Goal: Information Seeking & Learning: Learn about a topic

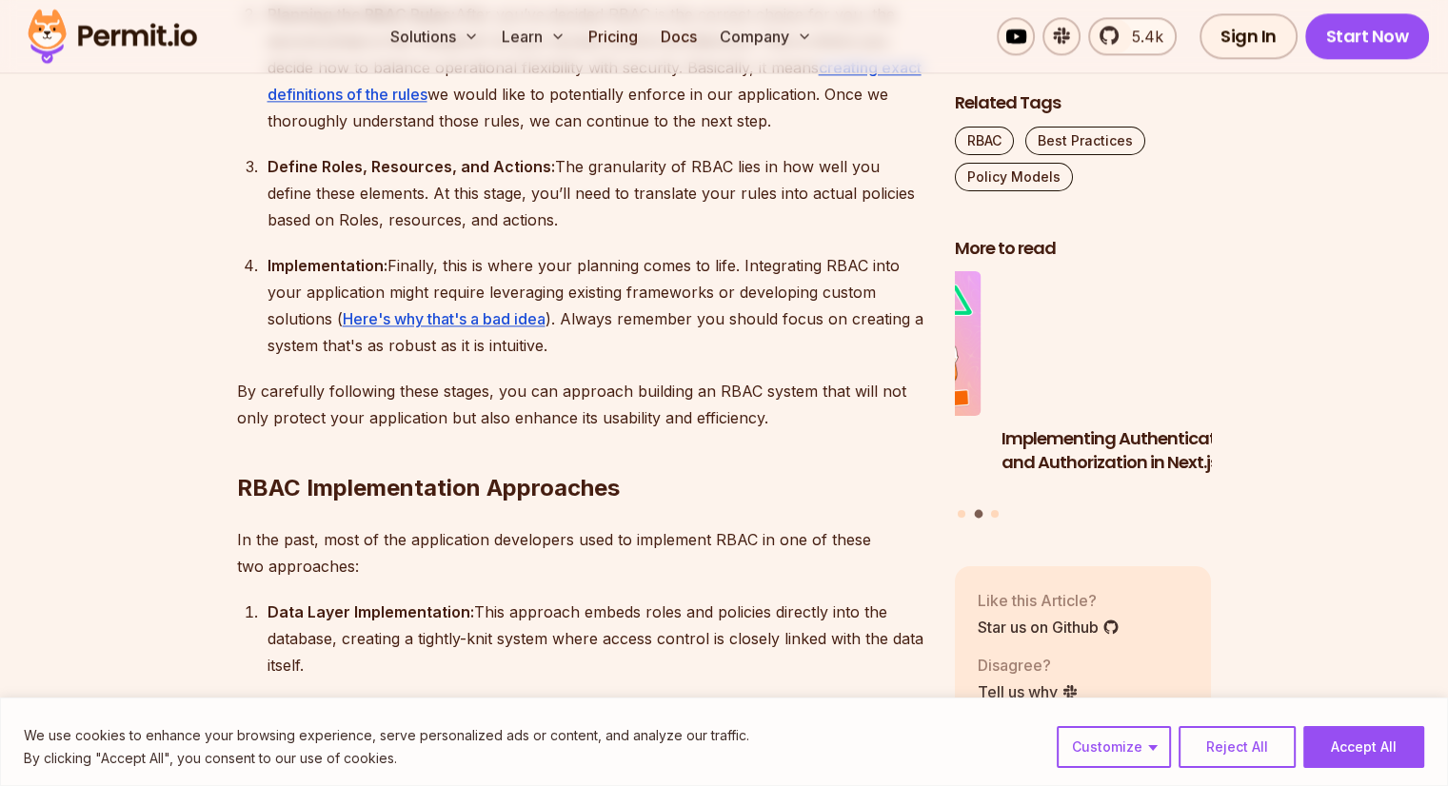
scroll to position [2582, 0]
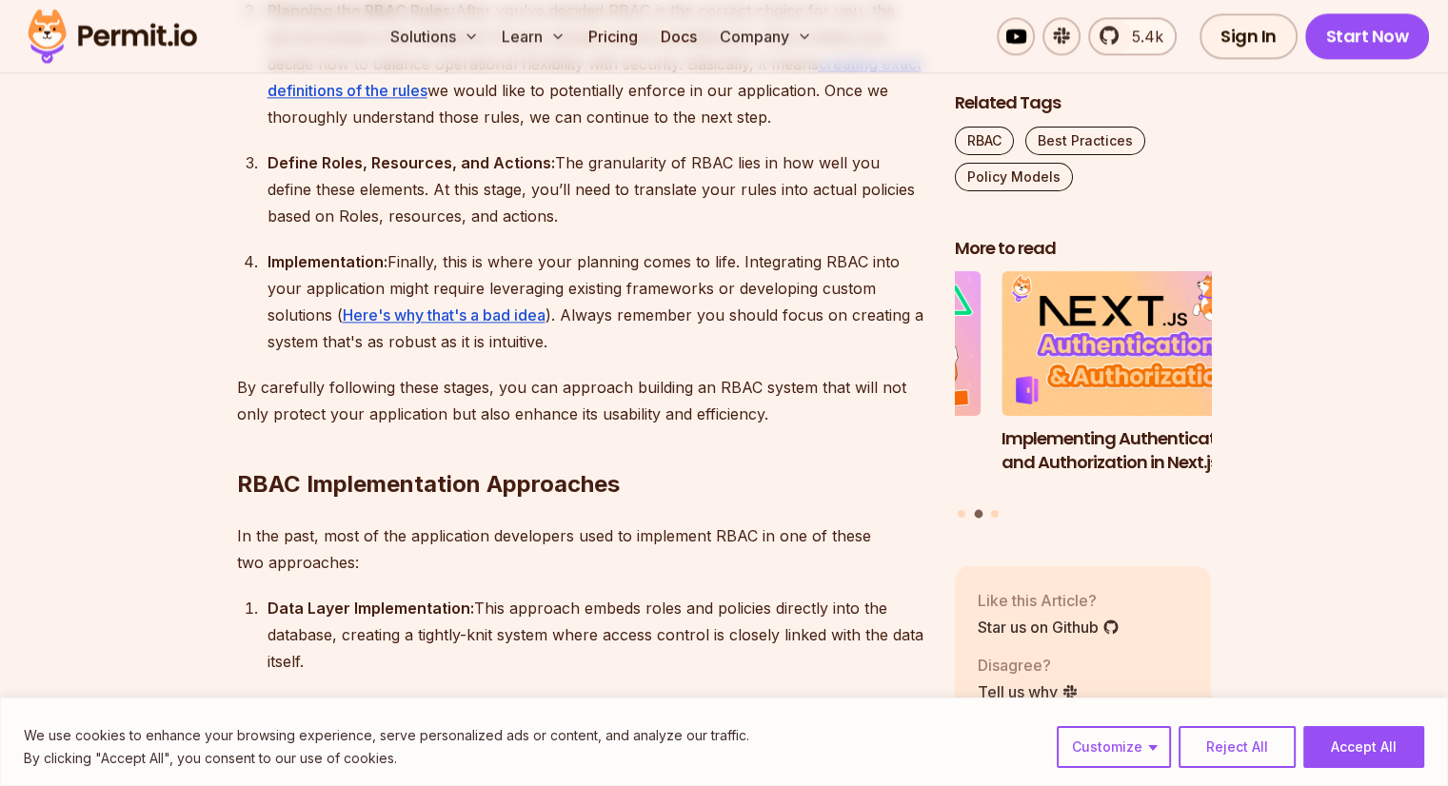
click at [366, 172] on div "Define Roles, Resources, and Actions: The granularity of RBAC lies in how well …" at bounding box center [596, 189] width 657 height 80
drag, startPoint x: 0, startPoint y: 0, endPoint x: 366, endPoint y: 172, distance: 404.1
click at [366, 172] on div "Define Roles, Resources, and Actions: The granularity of RBAC lies in how well …" at bounding box center [596, 189] width 657 height 80
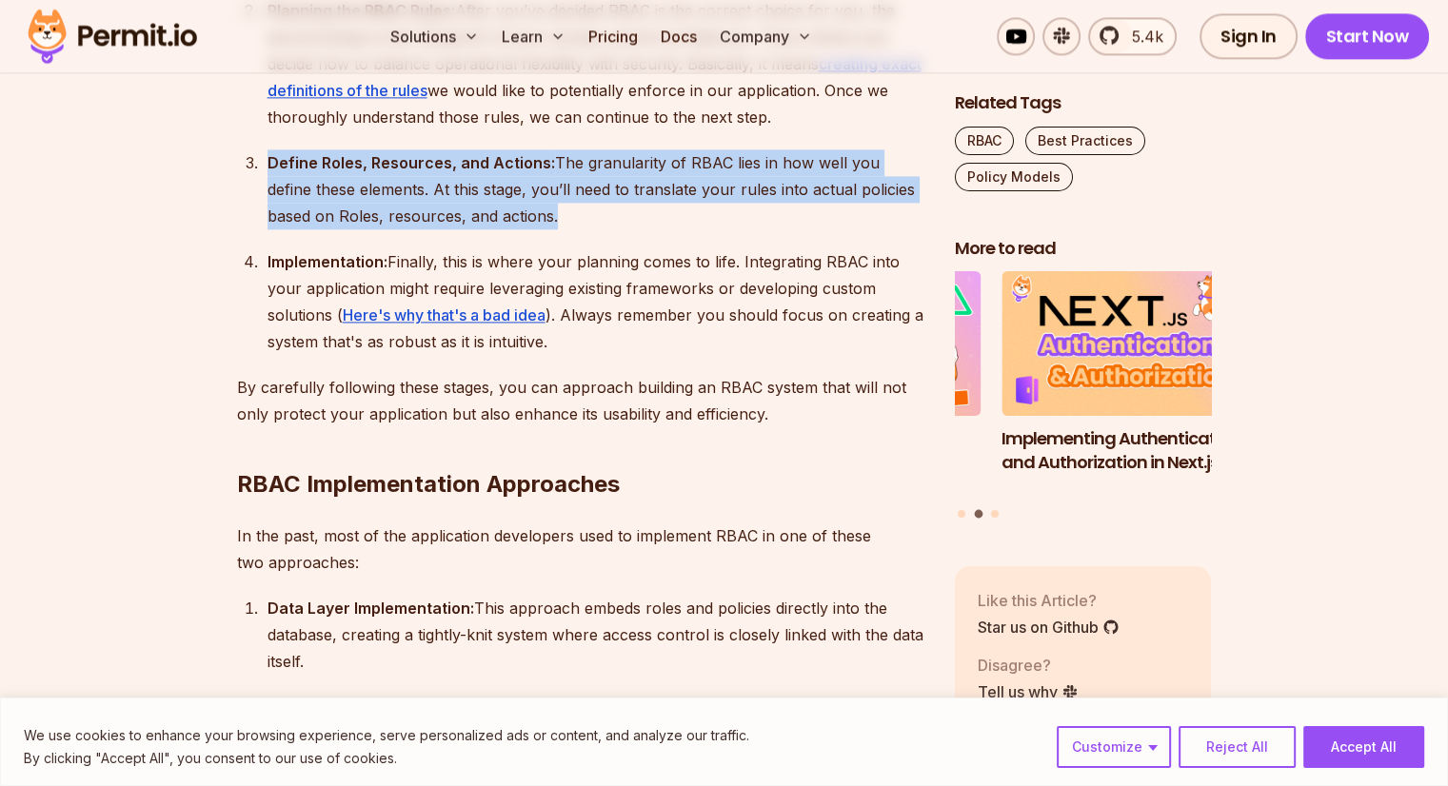
click at [366, 172] on div "Define Roles, Resources, and Actions: The granularity of RBAC lies in how well …" at bounding box center [596, 189] width 657 height 80
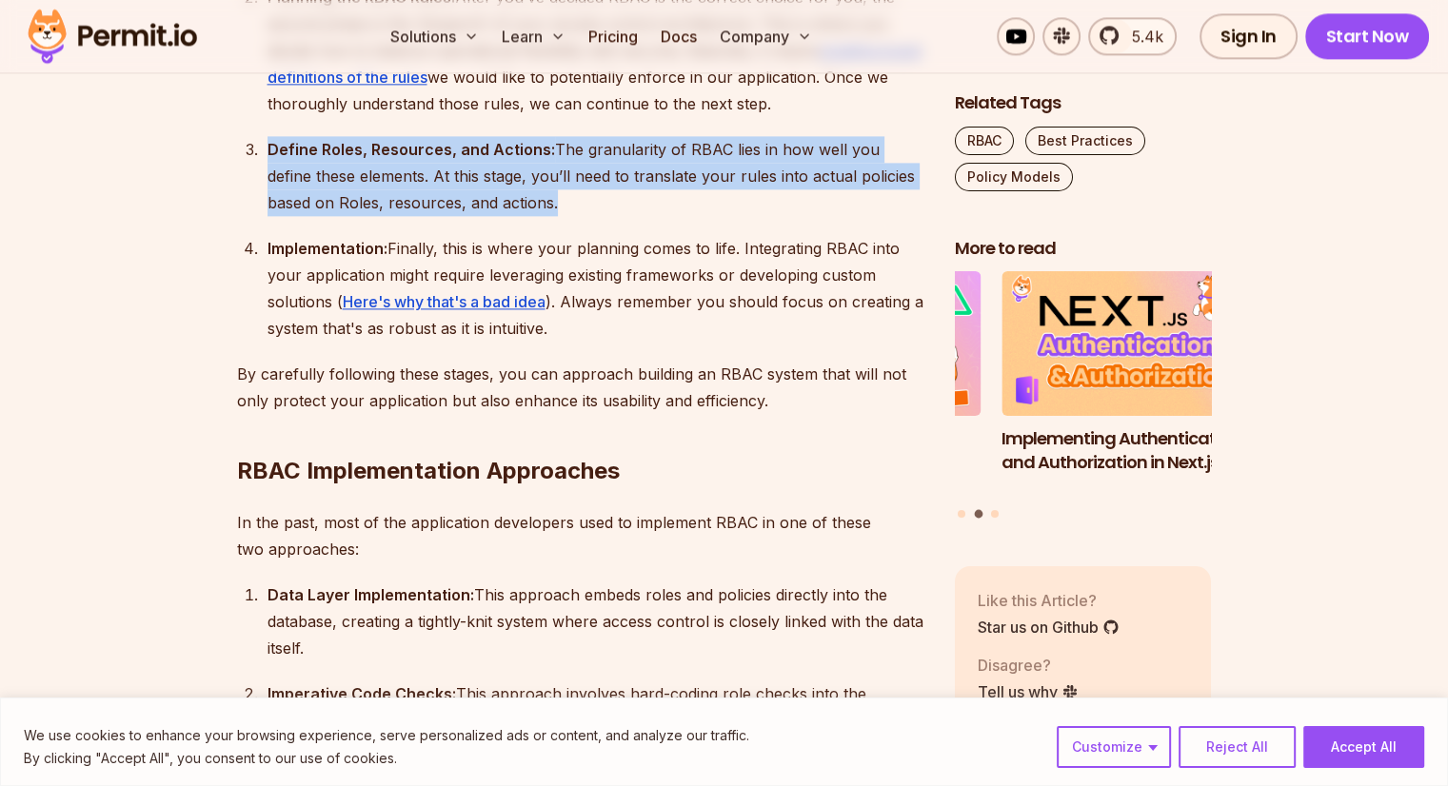
click at [366, 172] on div "Define Roles, Resources, and Actions: The granularity of RBAC lies in how well …" at bounding box center [596, 176] width 657 height 80
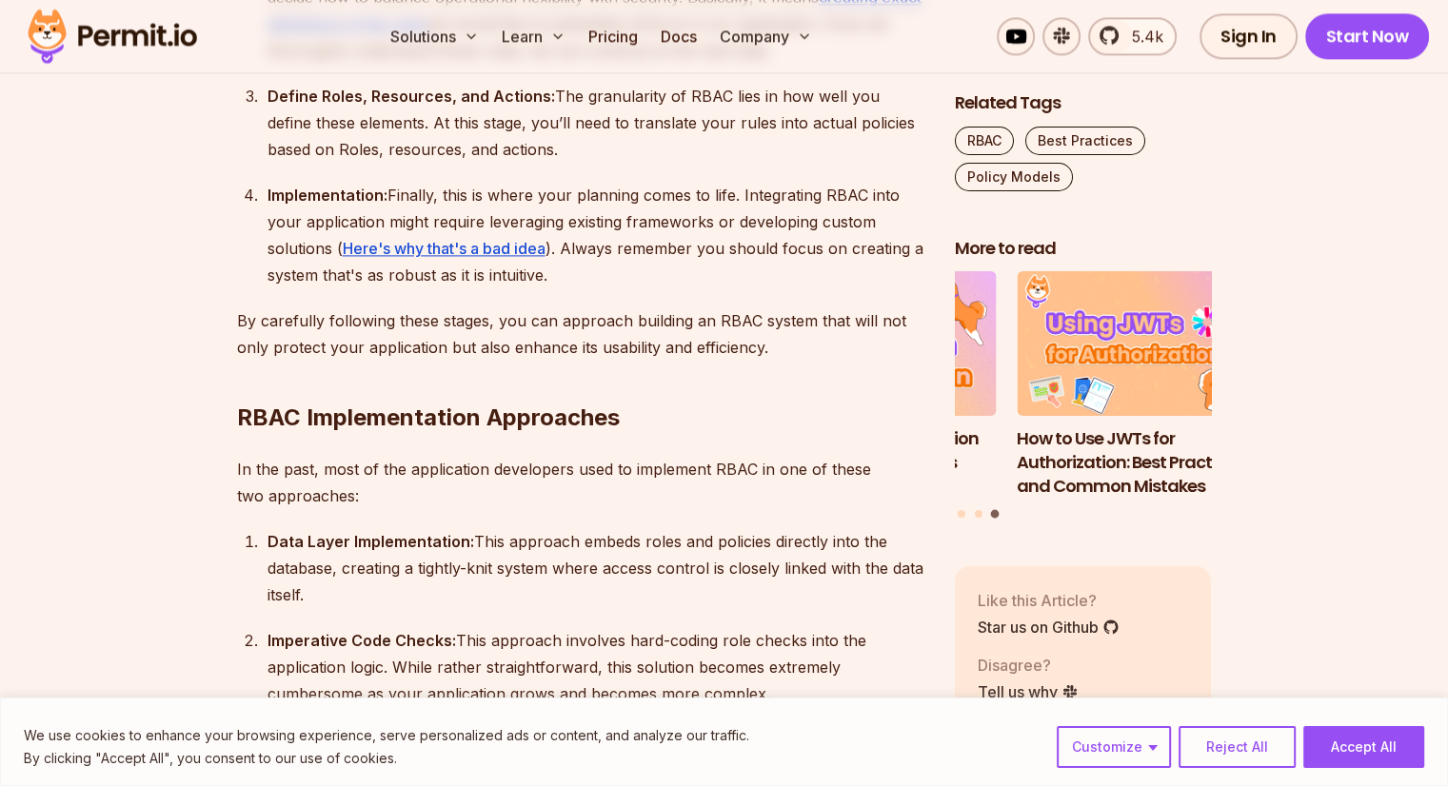
scroll to position [2660, 0]
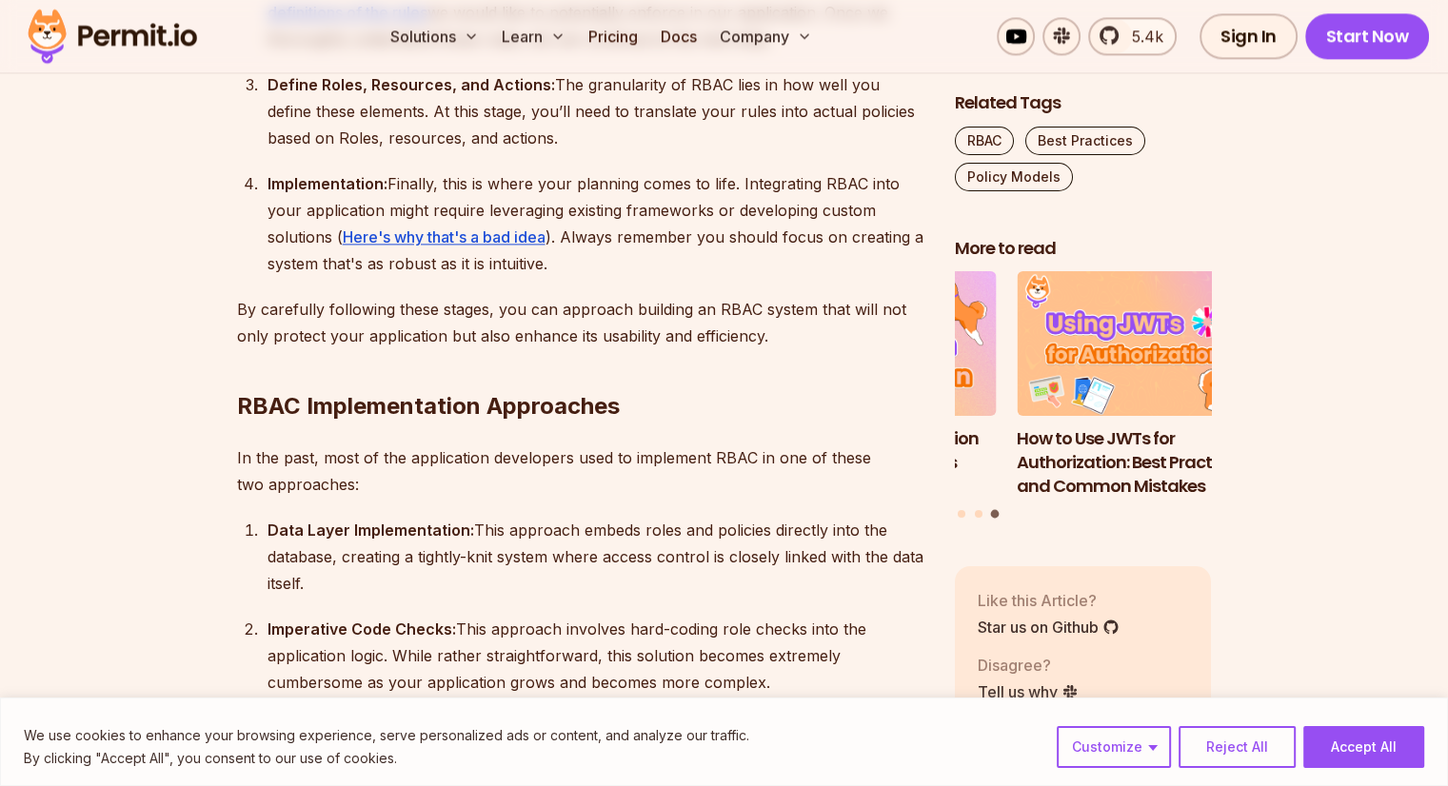
click at [356, 225] on div "Implementation: Finally, this is where your planning comes to life. Integrating…" at bounding box center [596, 223] width 657 height 107
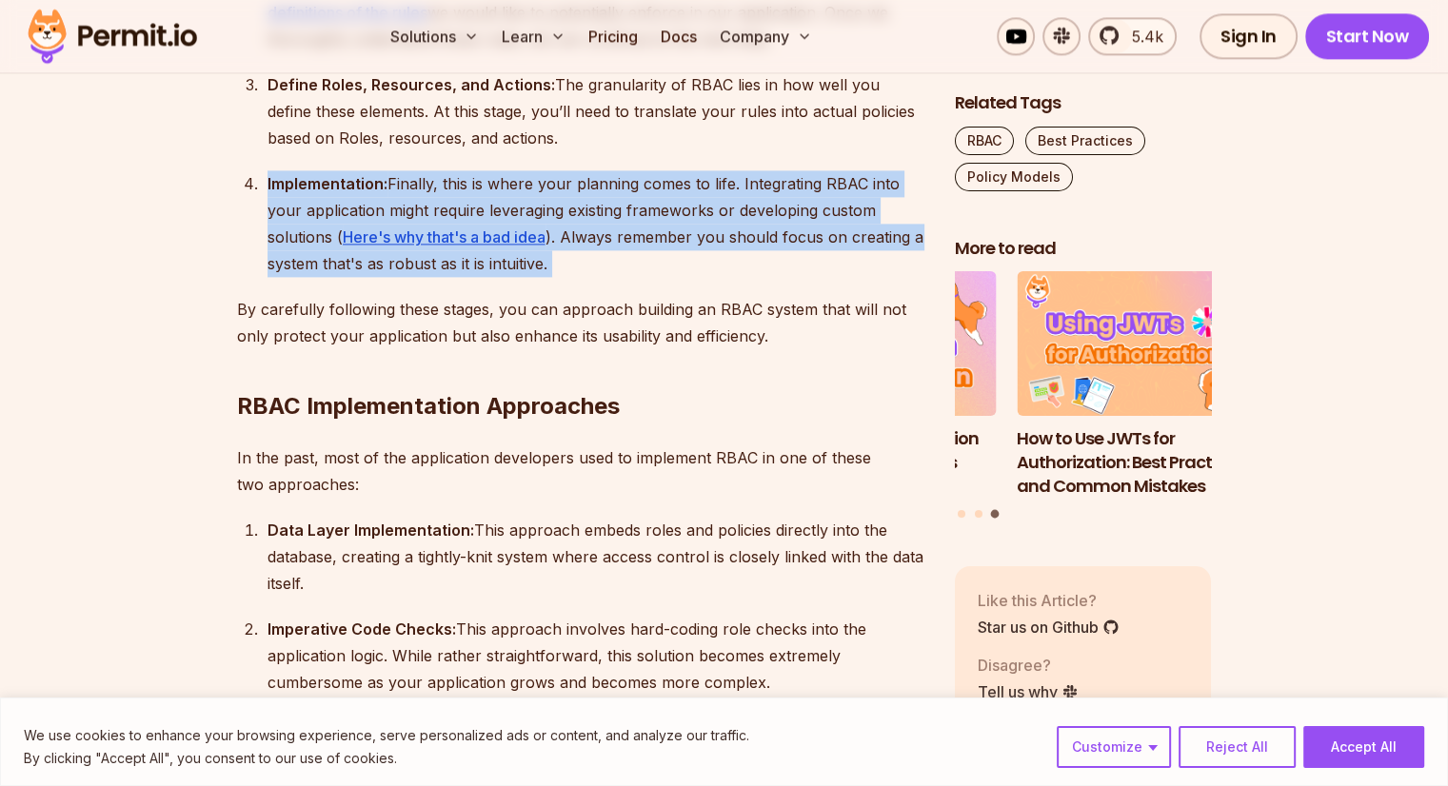
click at [356, 225] on div "Implementation: Finally, this is where your planning comes to life. Integrating…" at bounding box center [596, 223] width 657 height 107
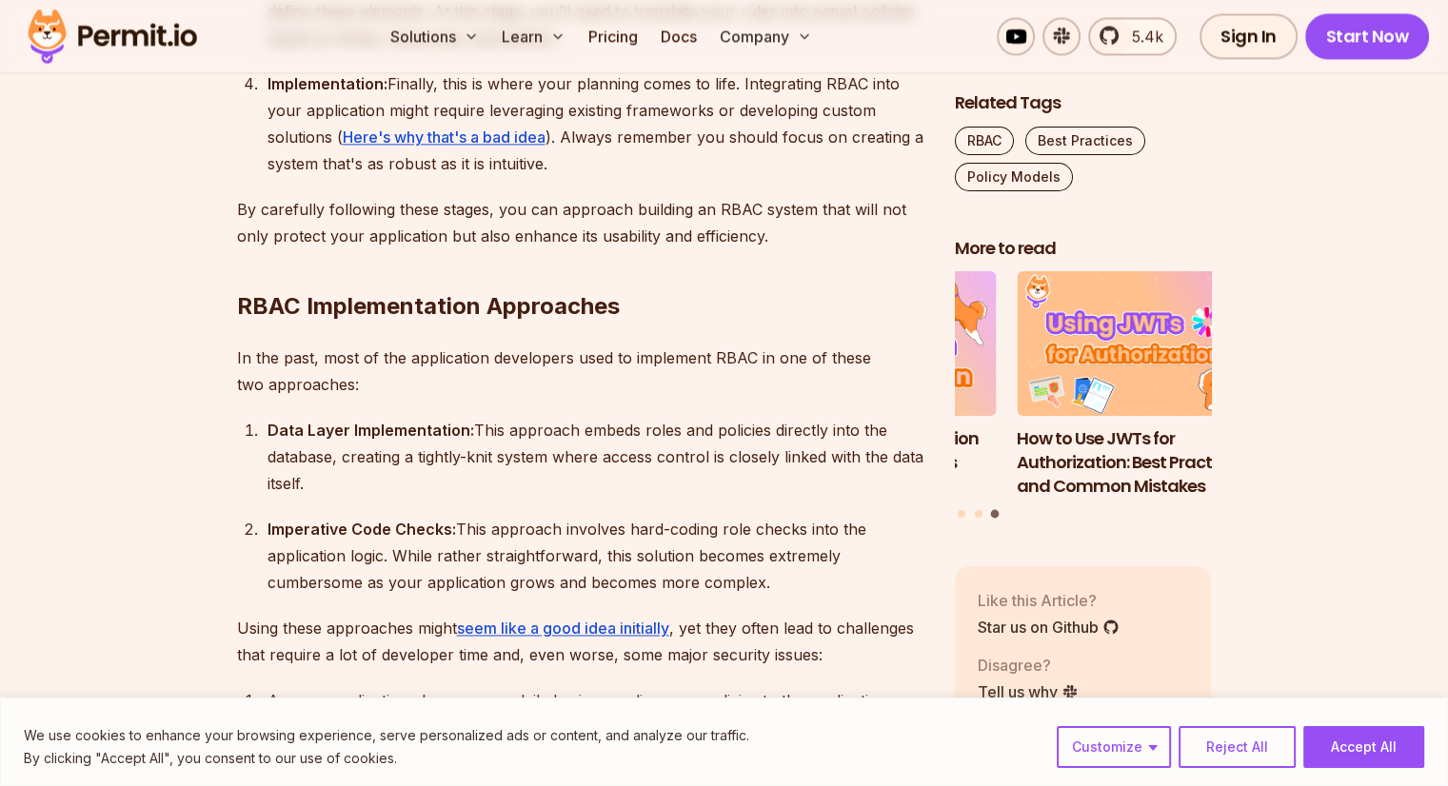
scroll to position [2761, 0]
click at [377, 232] on p "By carefully following these stages, you can approach building an RBAC system t…" at bounding box center [580, 221] width 687 height 53
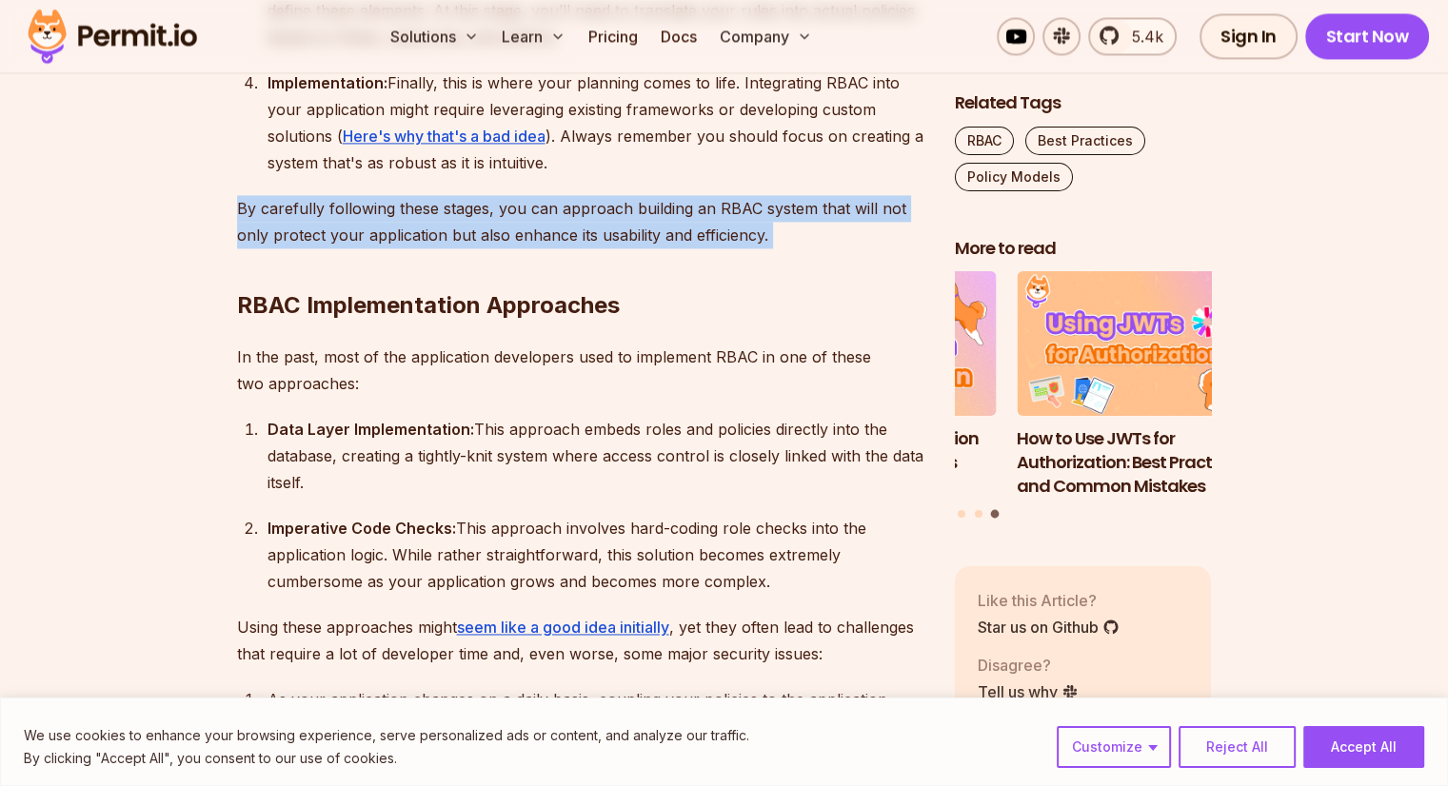
click at [377, 232] on p "By carefully following these stages, you can approach building an RBAC system t…" at bounding box center [580, 221] width 687 height 53
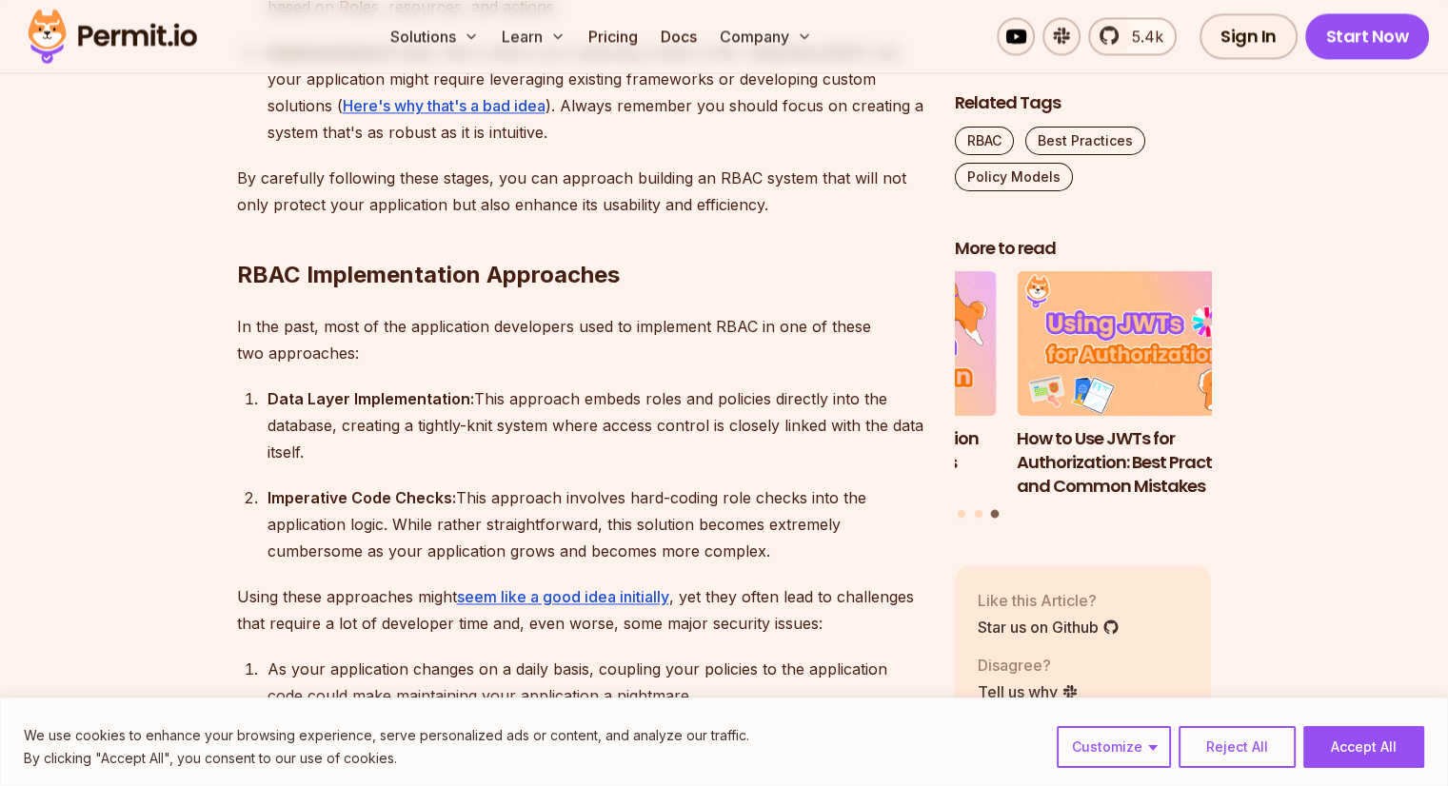
click at [377, 232] on h2 "RBAC Implementation Approaches" at bounding box center [580, 237] width 687 height 107
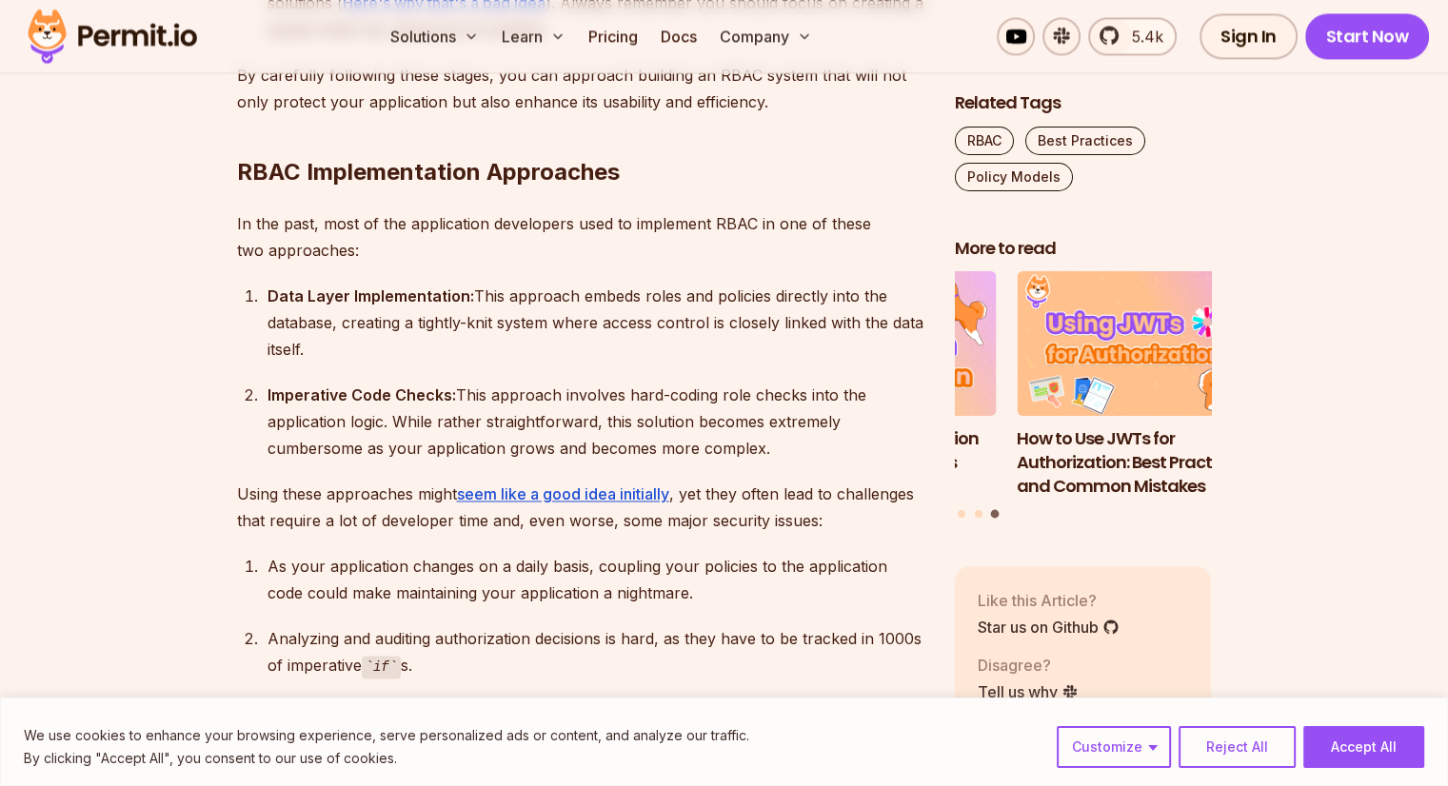
scroll to position [2897, 0]
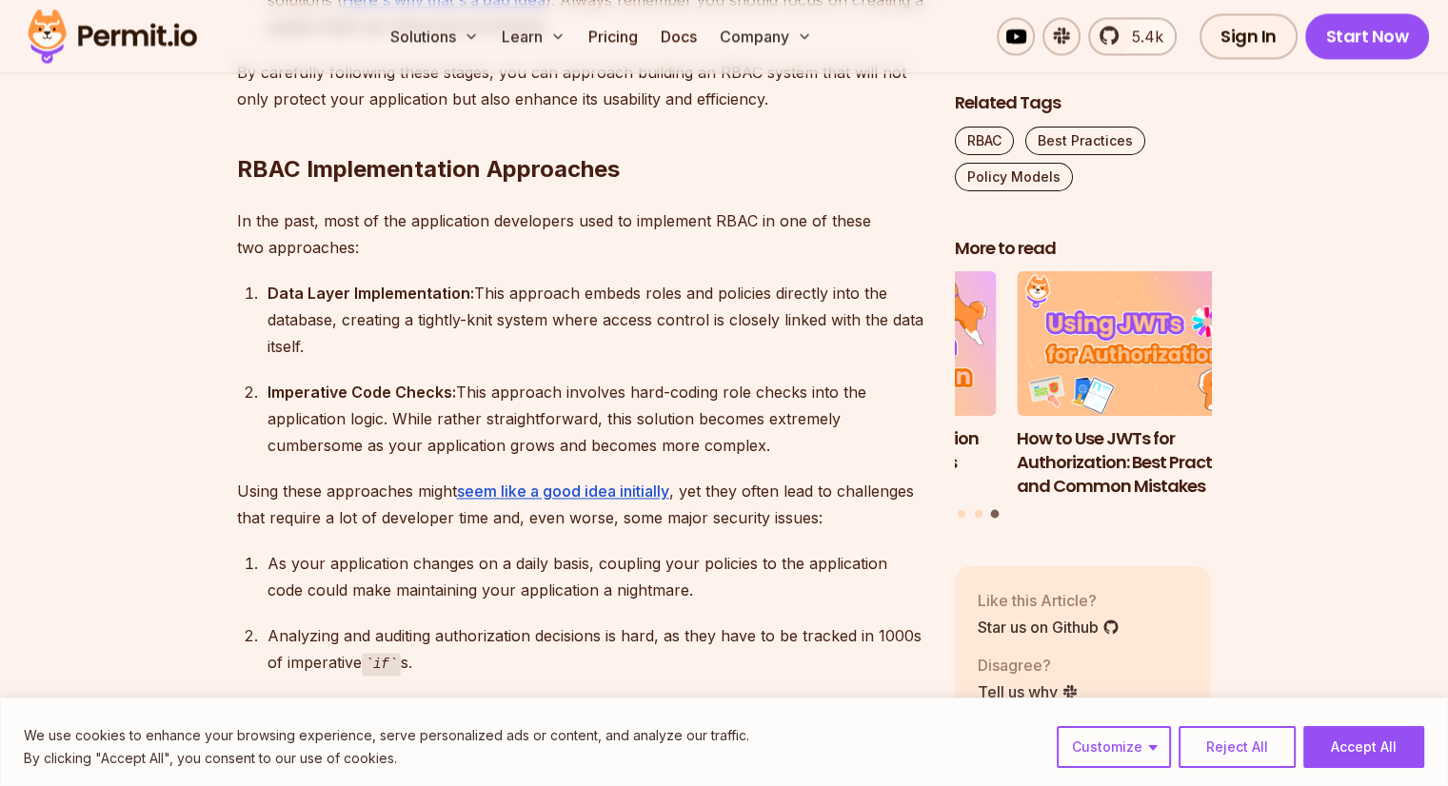
click at [377, 232] on p "In the past, most of the application developers used to implement RBAC in one o…" at bounding box center [580, 234] width 687 height 53
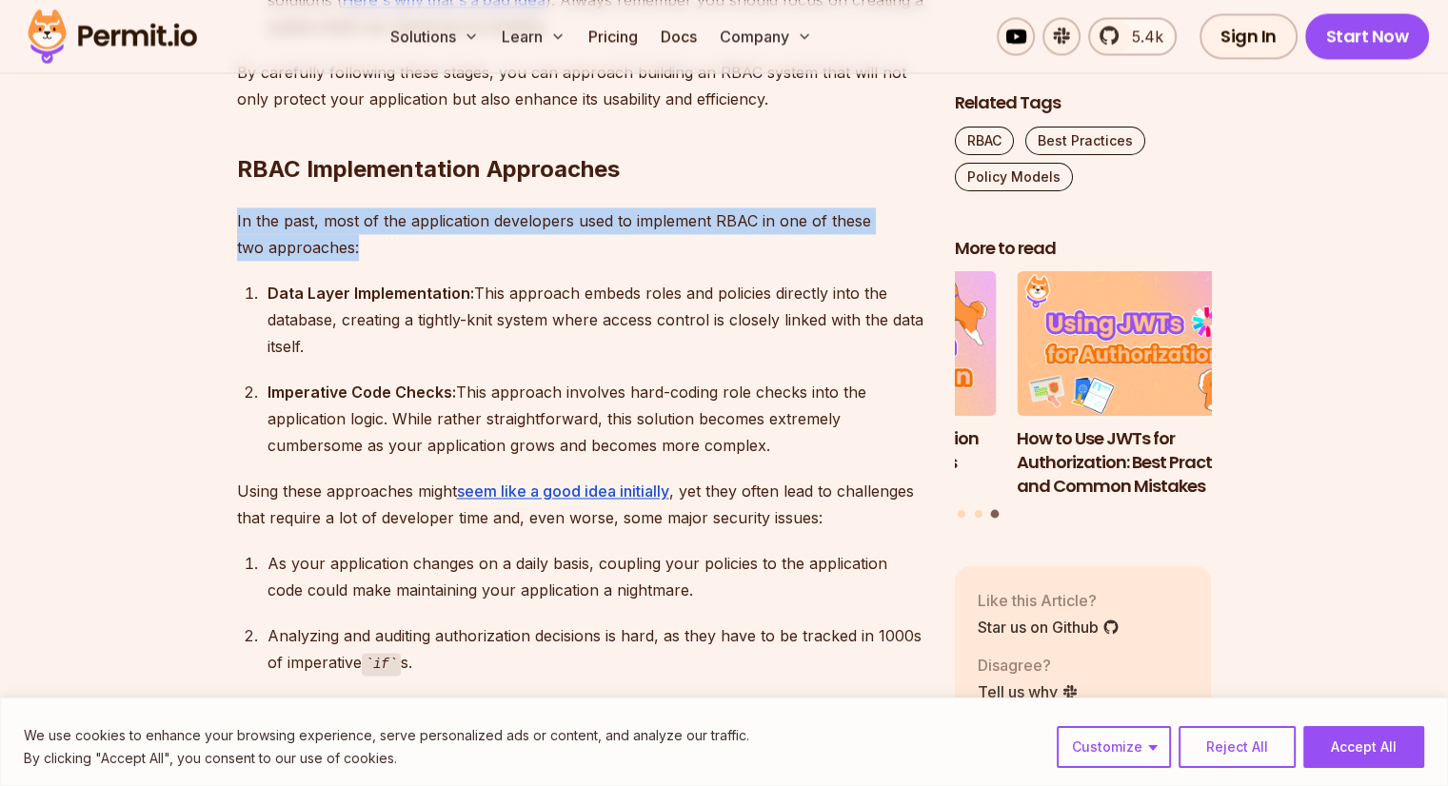
click at [377, 232] on p "In the past, most of the application developers used to implement RBAC in one o…" at bounding box center [580, 234] width 687 height 53
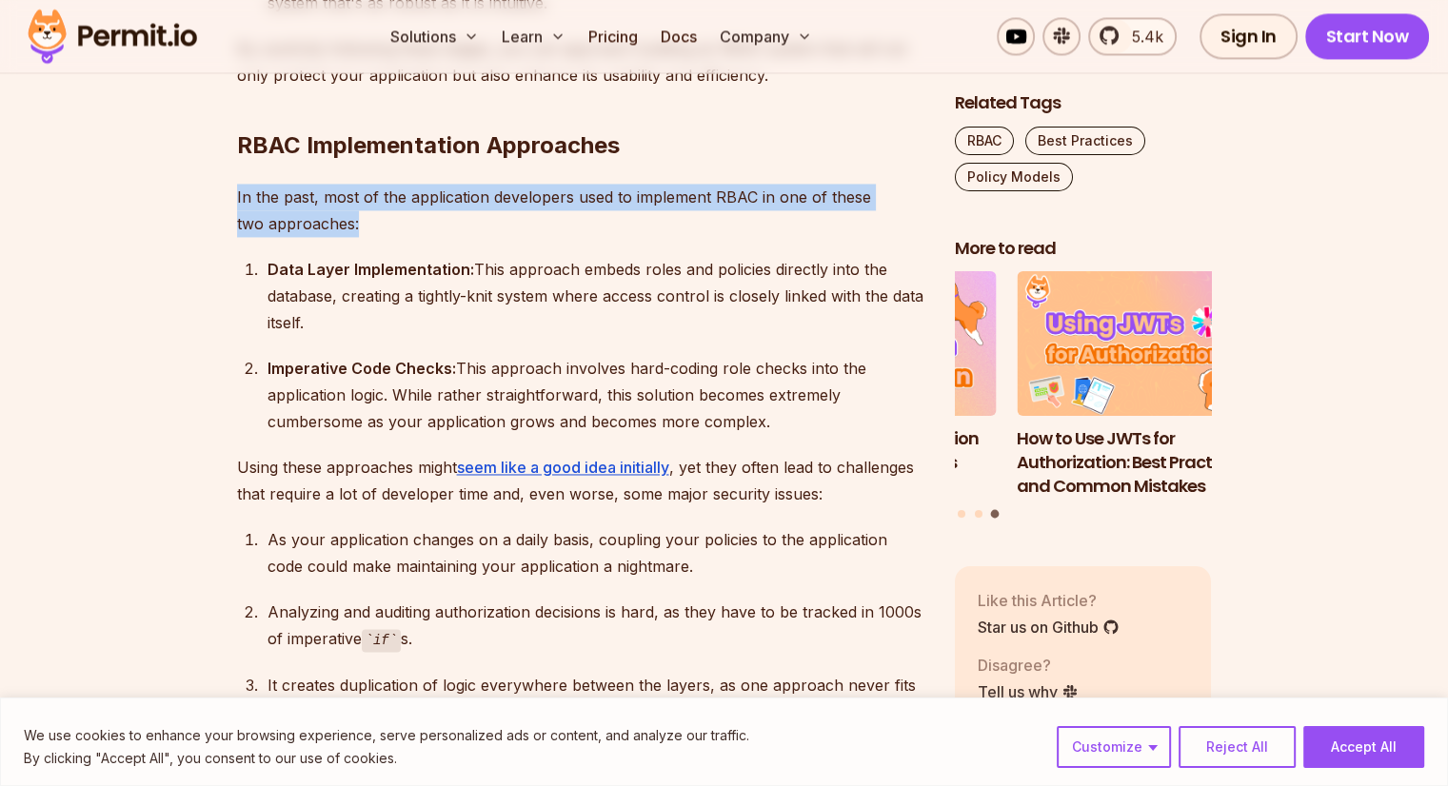
click at [377, 232] on p "In the past, most of the application developers used to implement RBAC in one o…" at bounding box center [580, 210] width 687 height 53
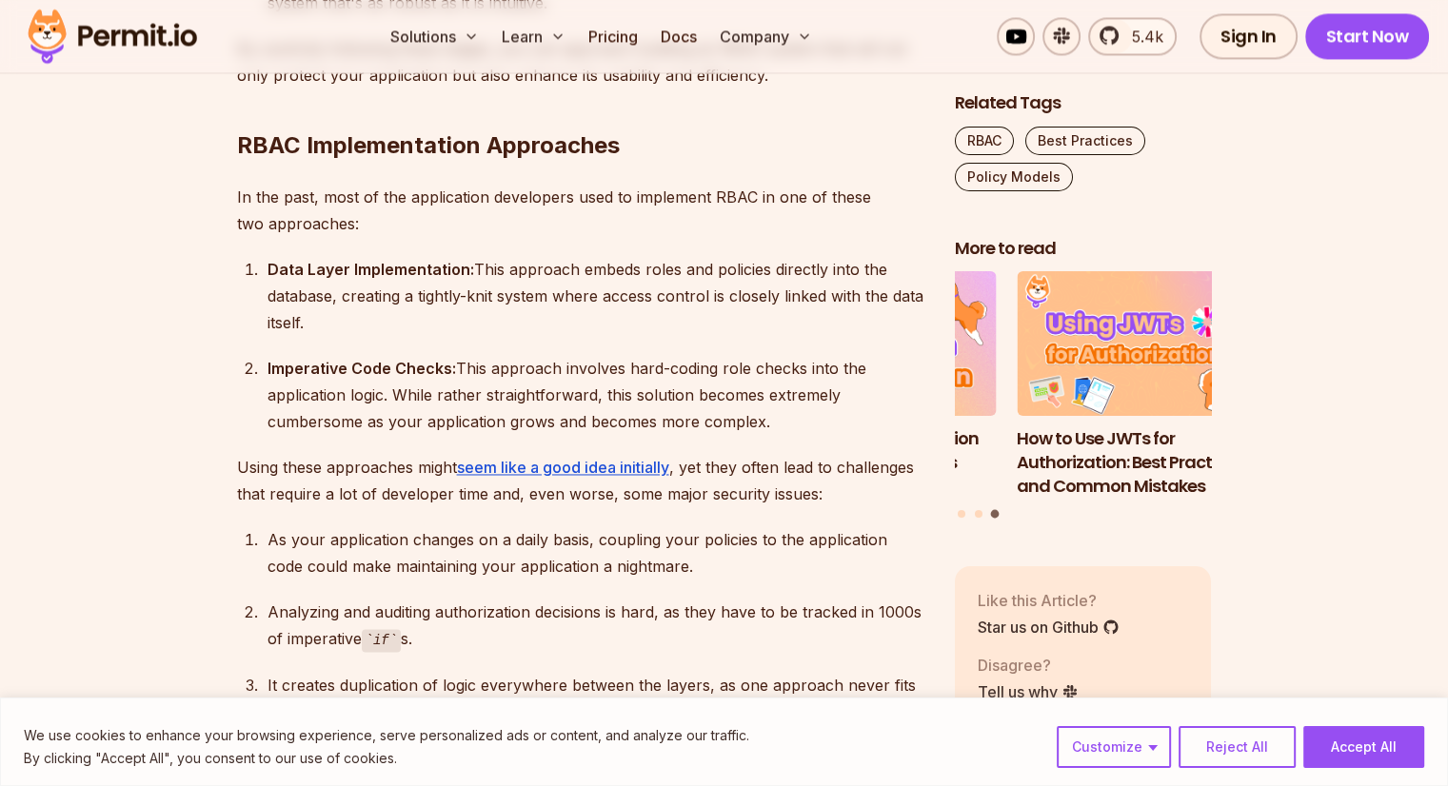
click at [377, 232] on p "In the past, most of the application developers used to implement RBAC in one o…" at bounding box center [580, 210] width 687 height 53
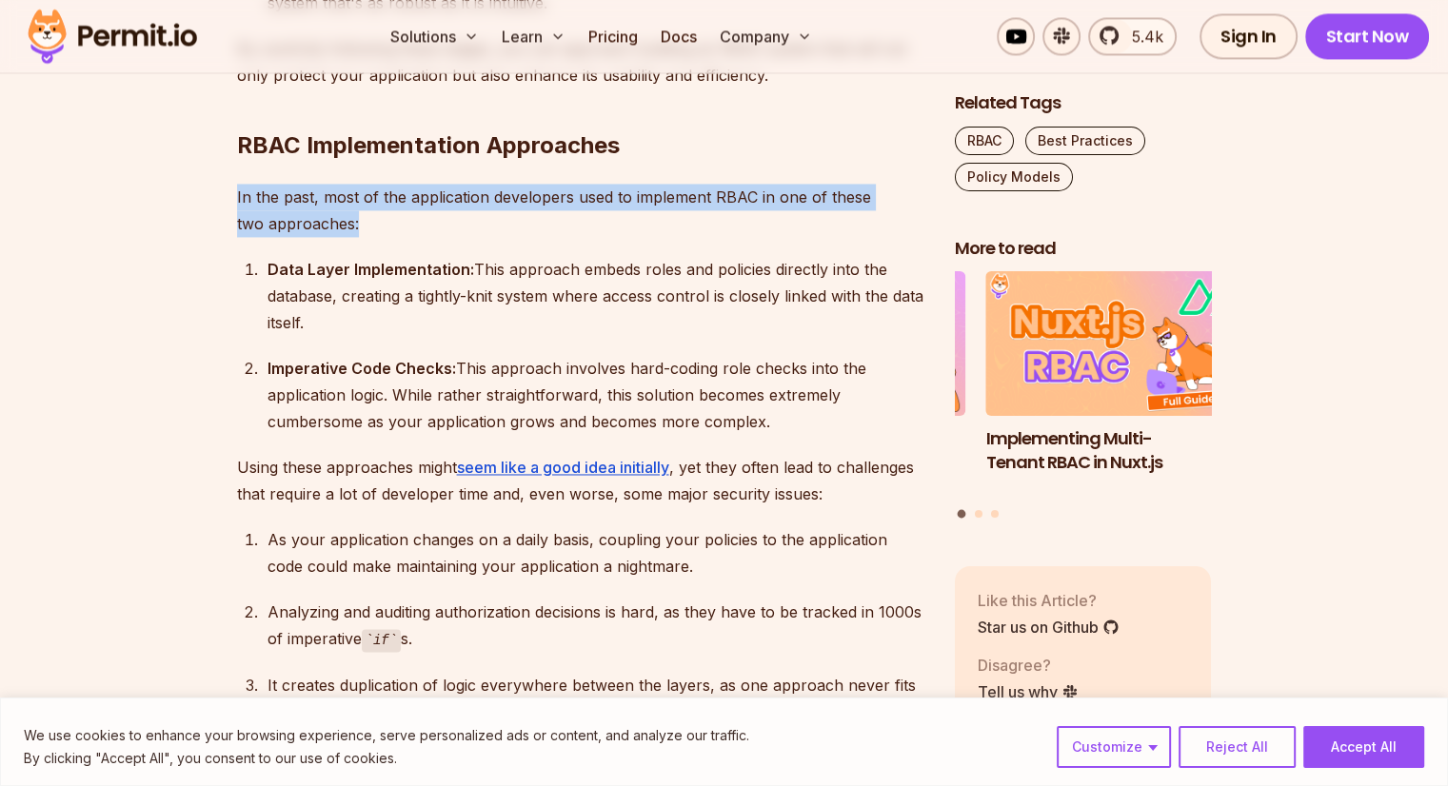
click at [377, 232] on p "In the past, most of the application developers used to implement RBAC in one o…" at bounding box center [580, 210] width 687 height 53
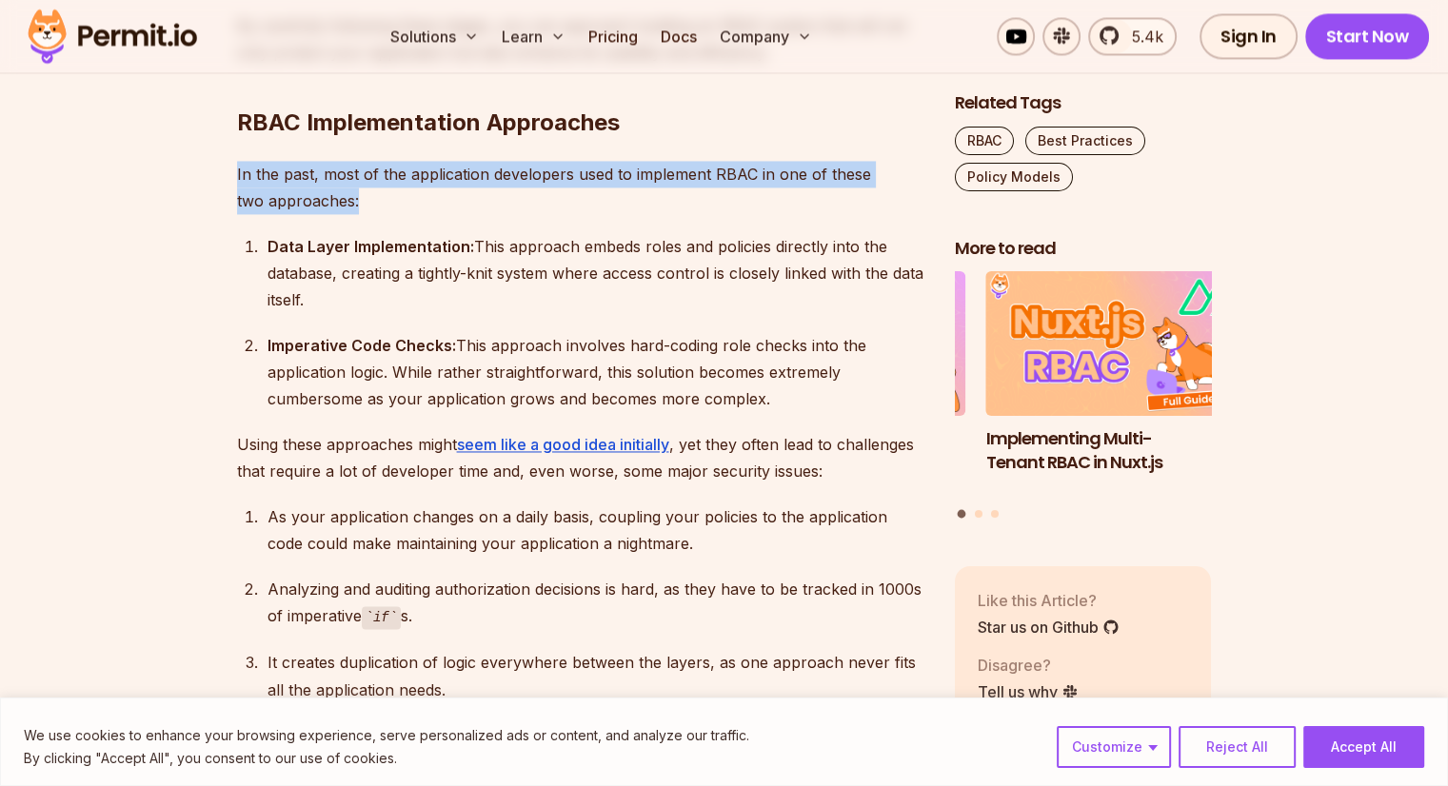
scroll to position [2946, 0]
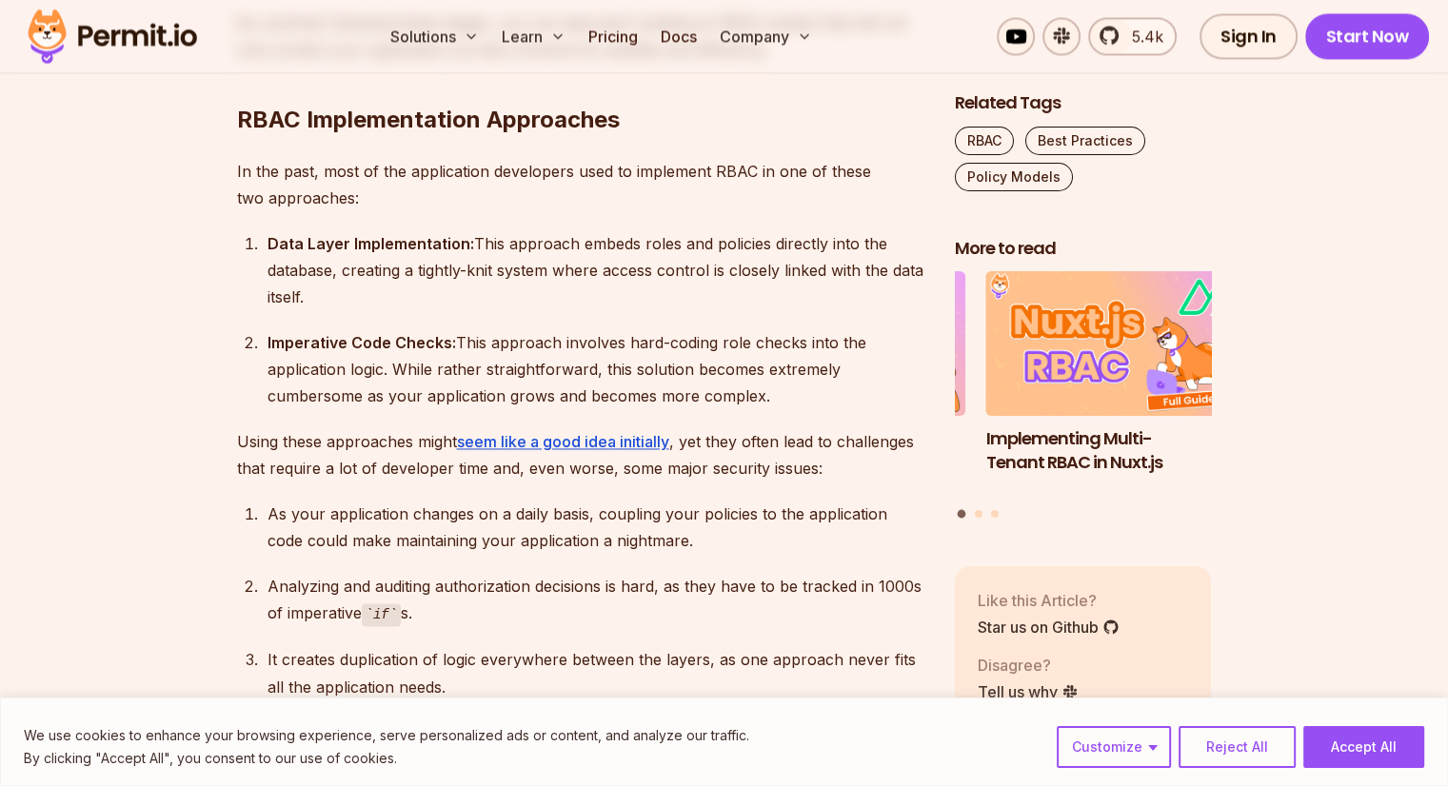
click at [377, 232] on div "Data Layer Implementation: This approach embeds roles and policies directly int…" at bounding box center [596, 270] width 657 height 80
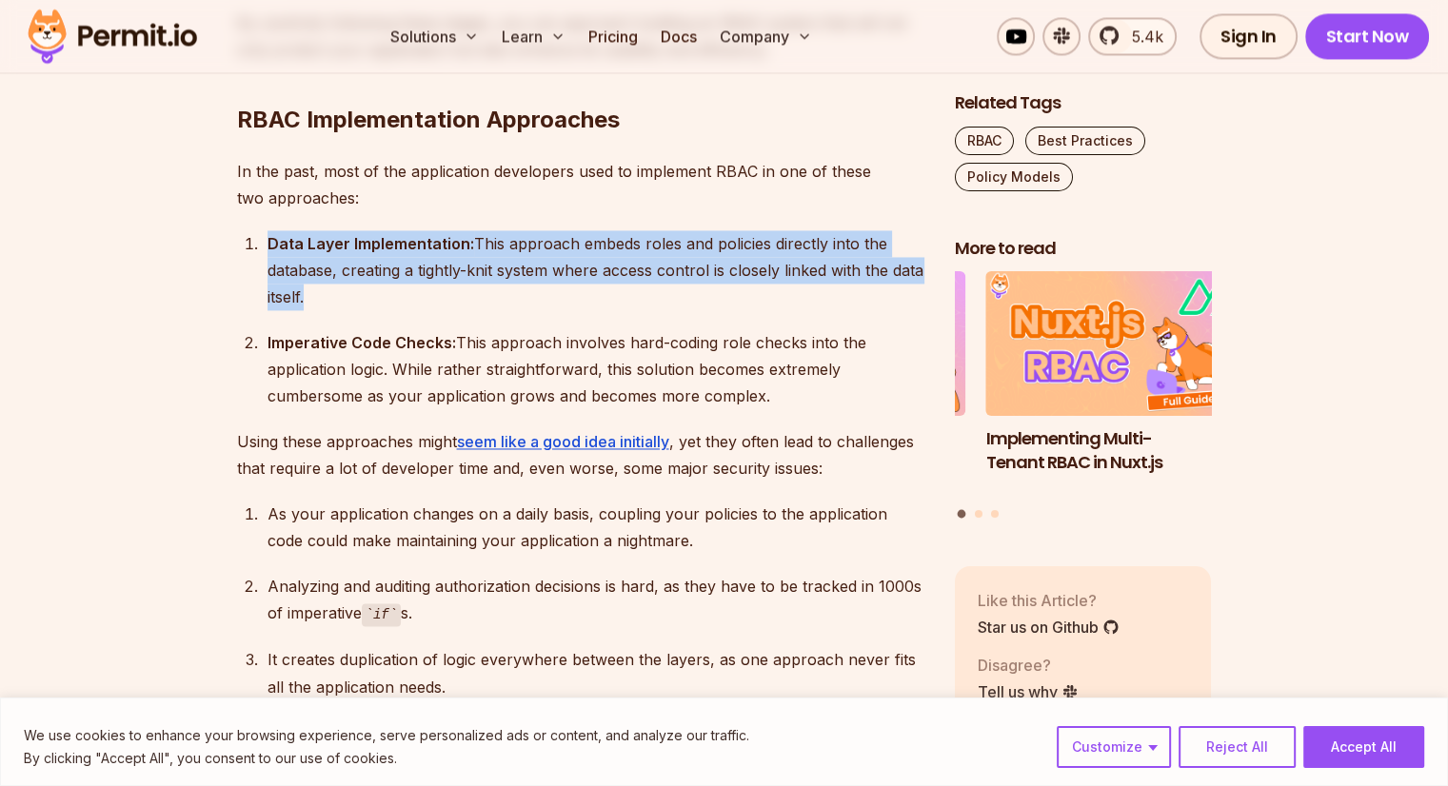
click at [377, 232] on div "Data Layer Implementation: This approach embeds roles and policies directly int…" at bounding box center [596, 270] width 657 height 80
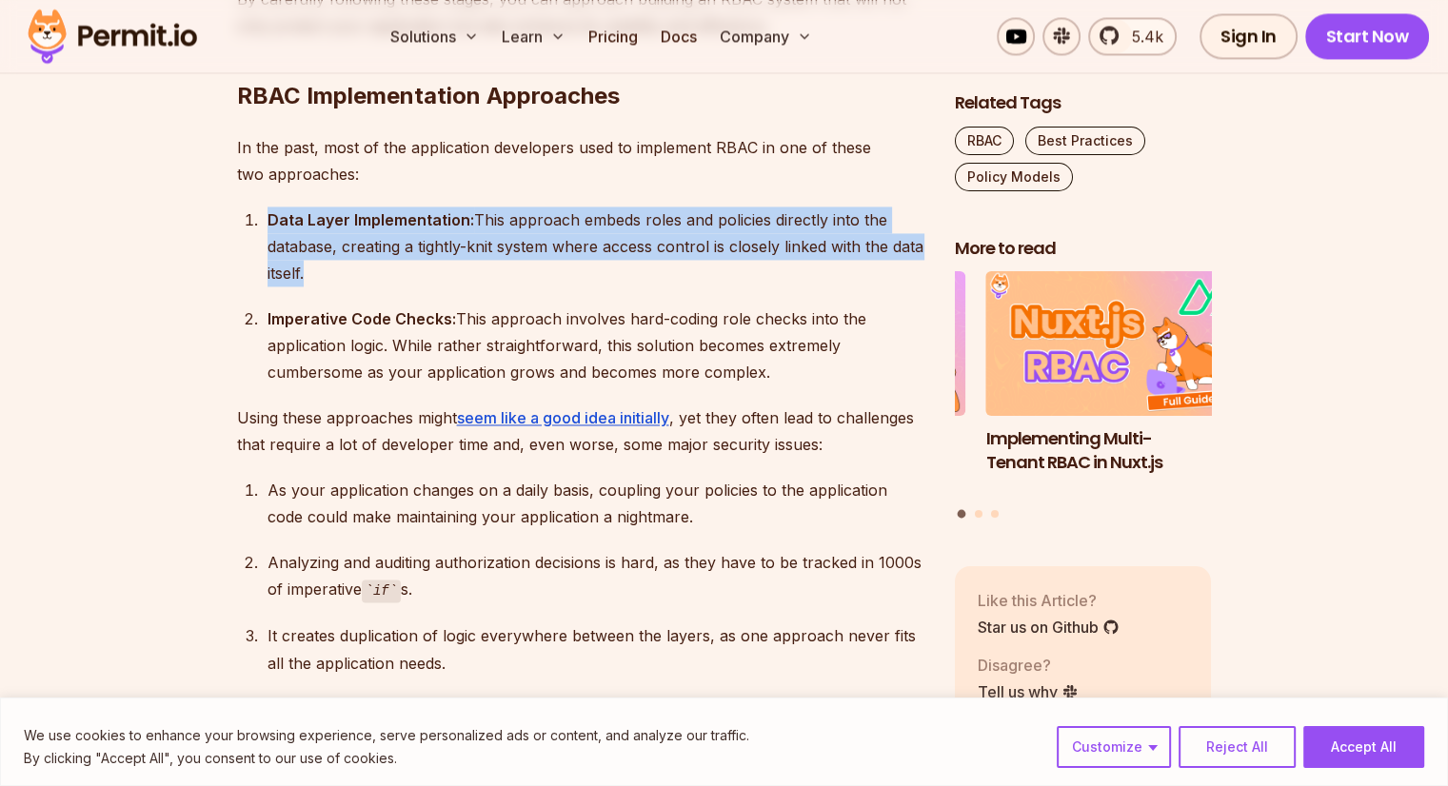
click at [377, 232] on div "Data Layer Implementation: This approach embeds roles and policies directly int…" at bounding box center [596, 247] width 657 height 80
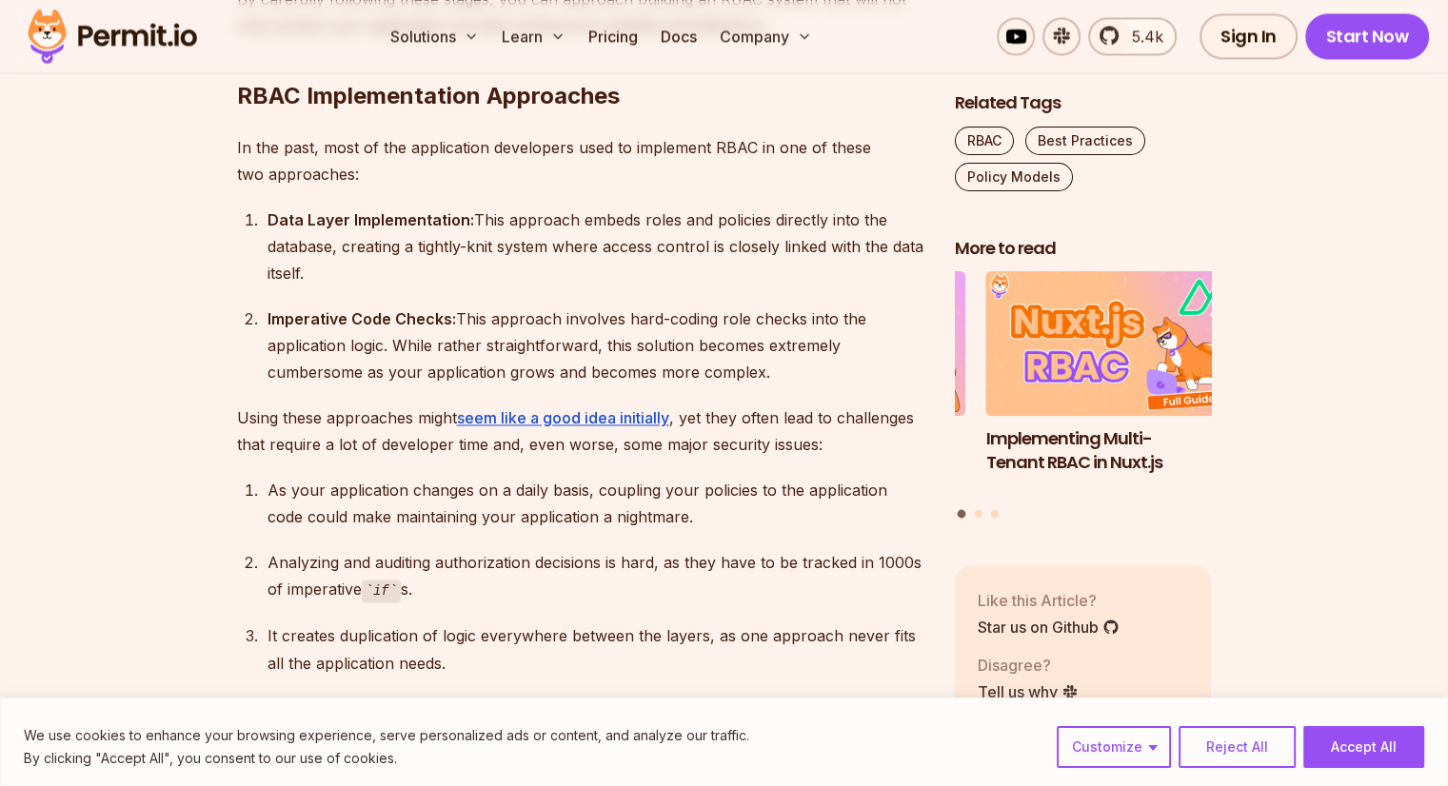
scroll to position [2991, 0]
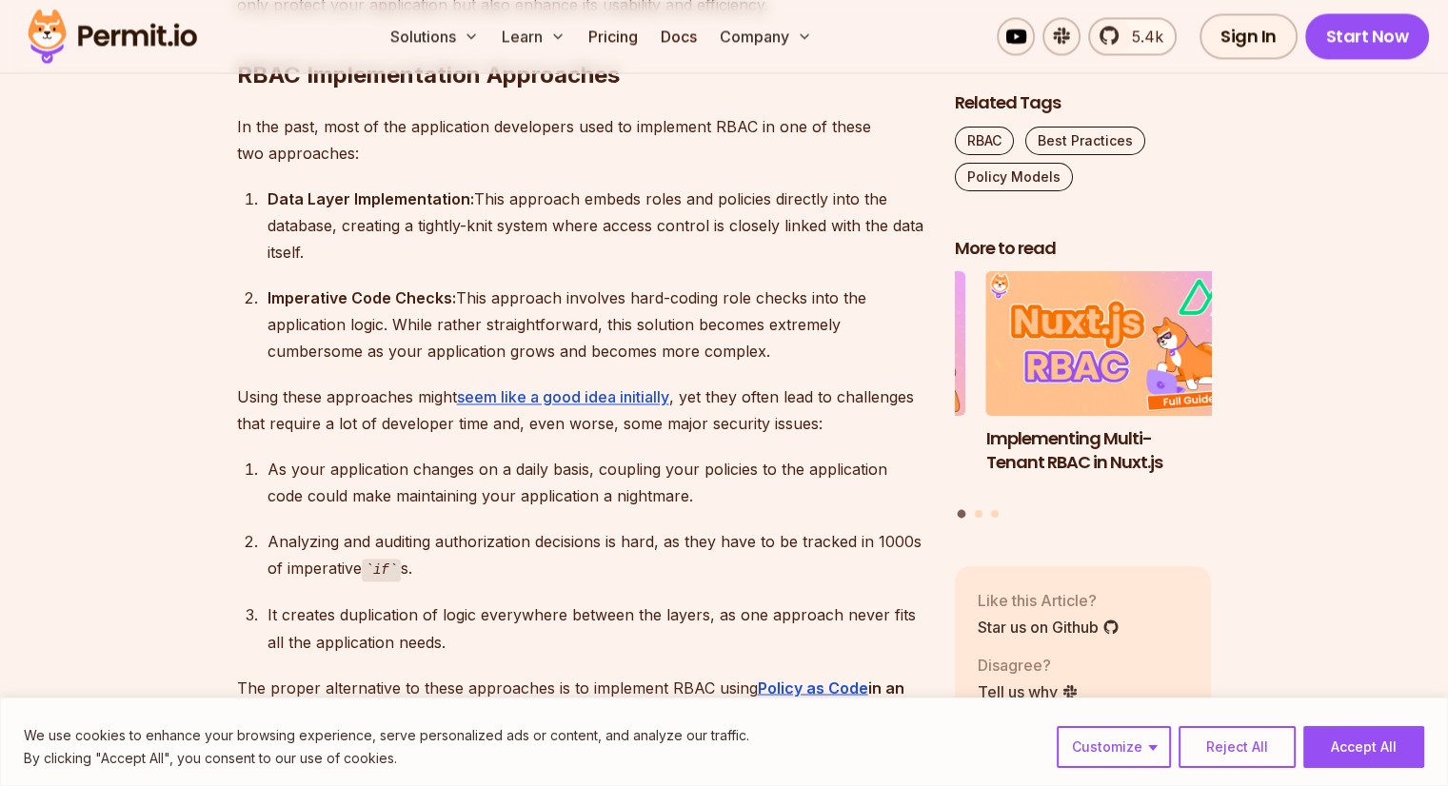
click at [377, 232] on div "Data Layer Implementation: This approach embeds roles and policies directly int…" at bounding box center [596, 226] width 657 height 80
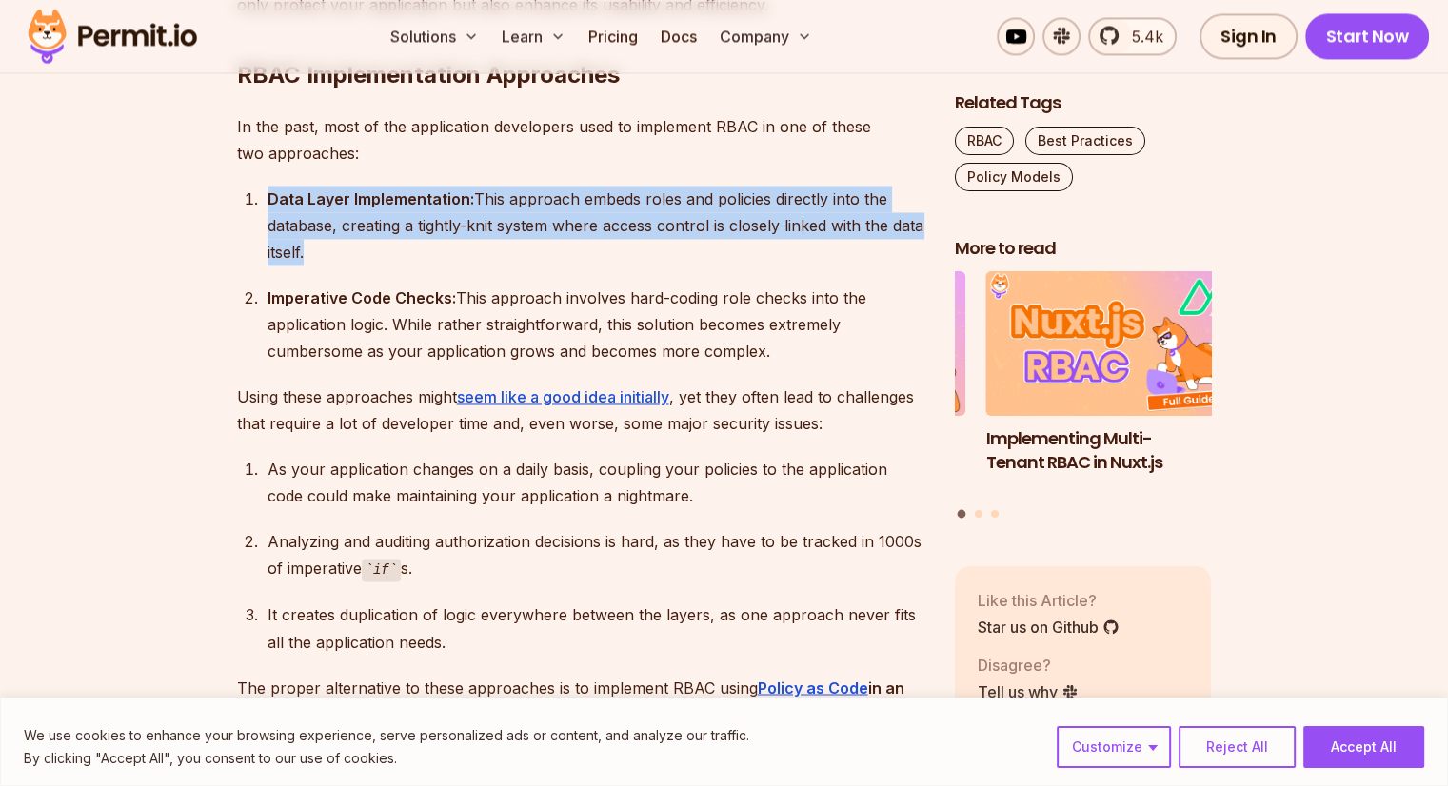
click at [377, 232] on div "Data Layer Implementation: This approach embeds roles and policies directly int…" at bounding box center [596, 226] width 657 height 80
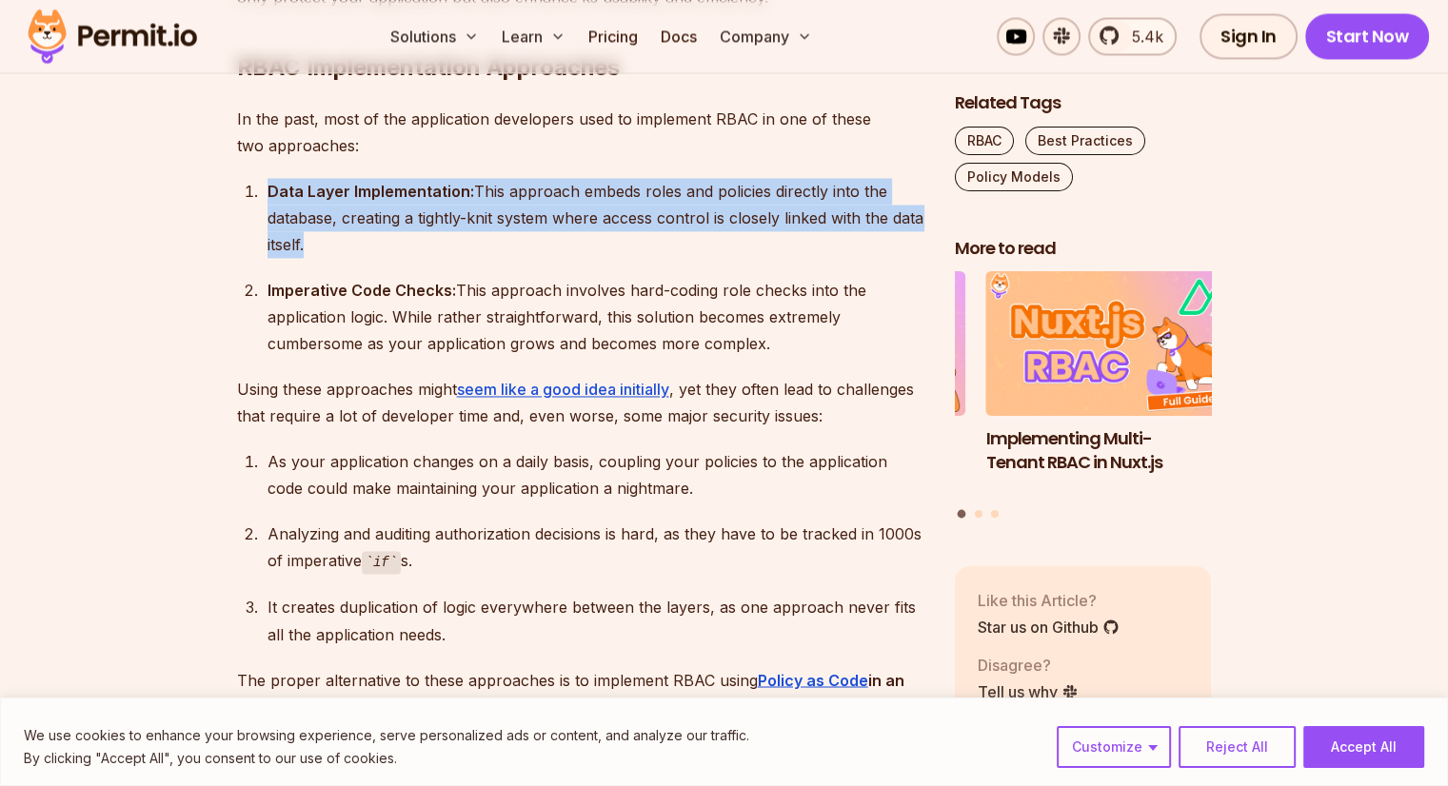
click at [377, 232] on div "Data Layer Implementation: This approach embeds roles and policies directly int…" at bounding box center [596, 218] width 657 height 80
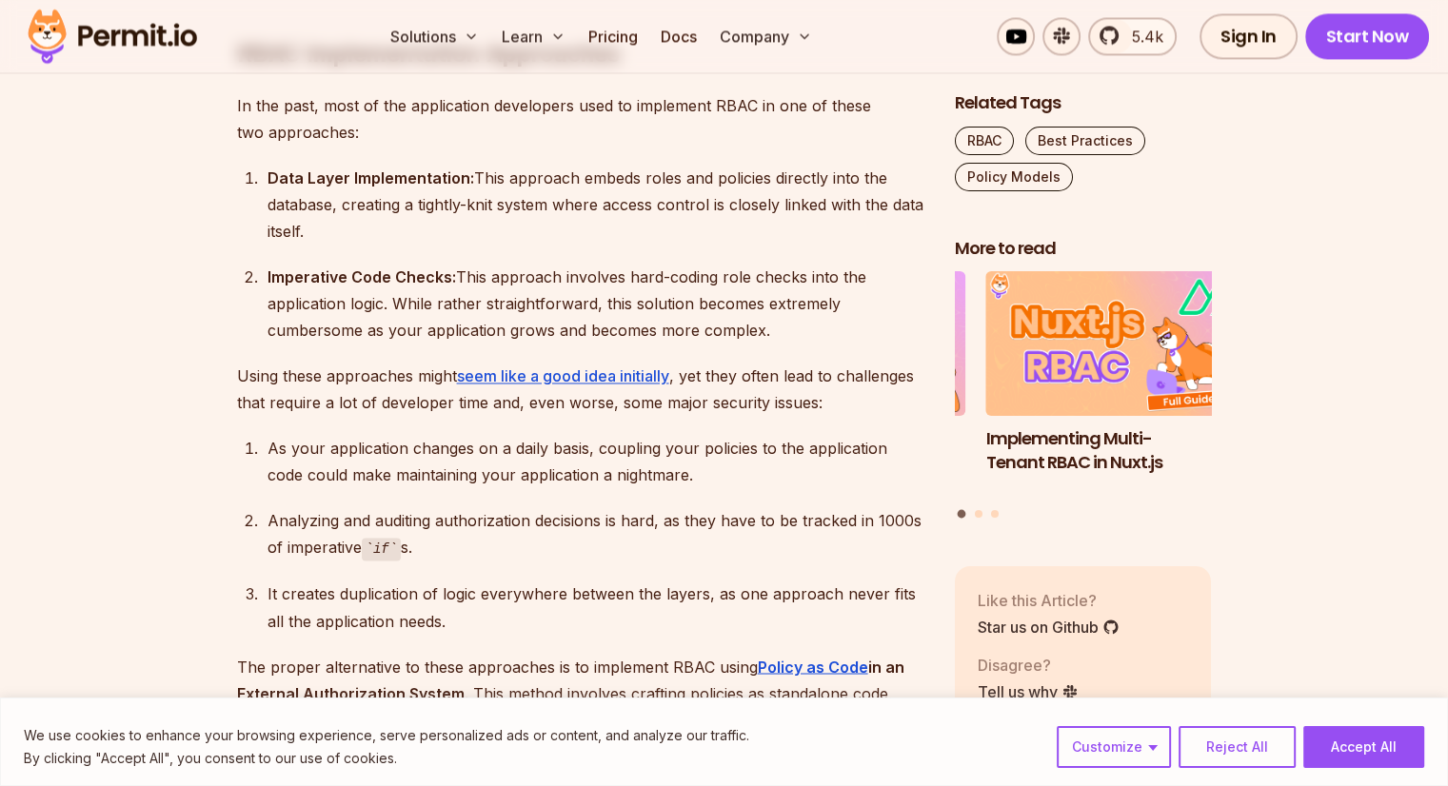
scroll to position [3015, 0]
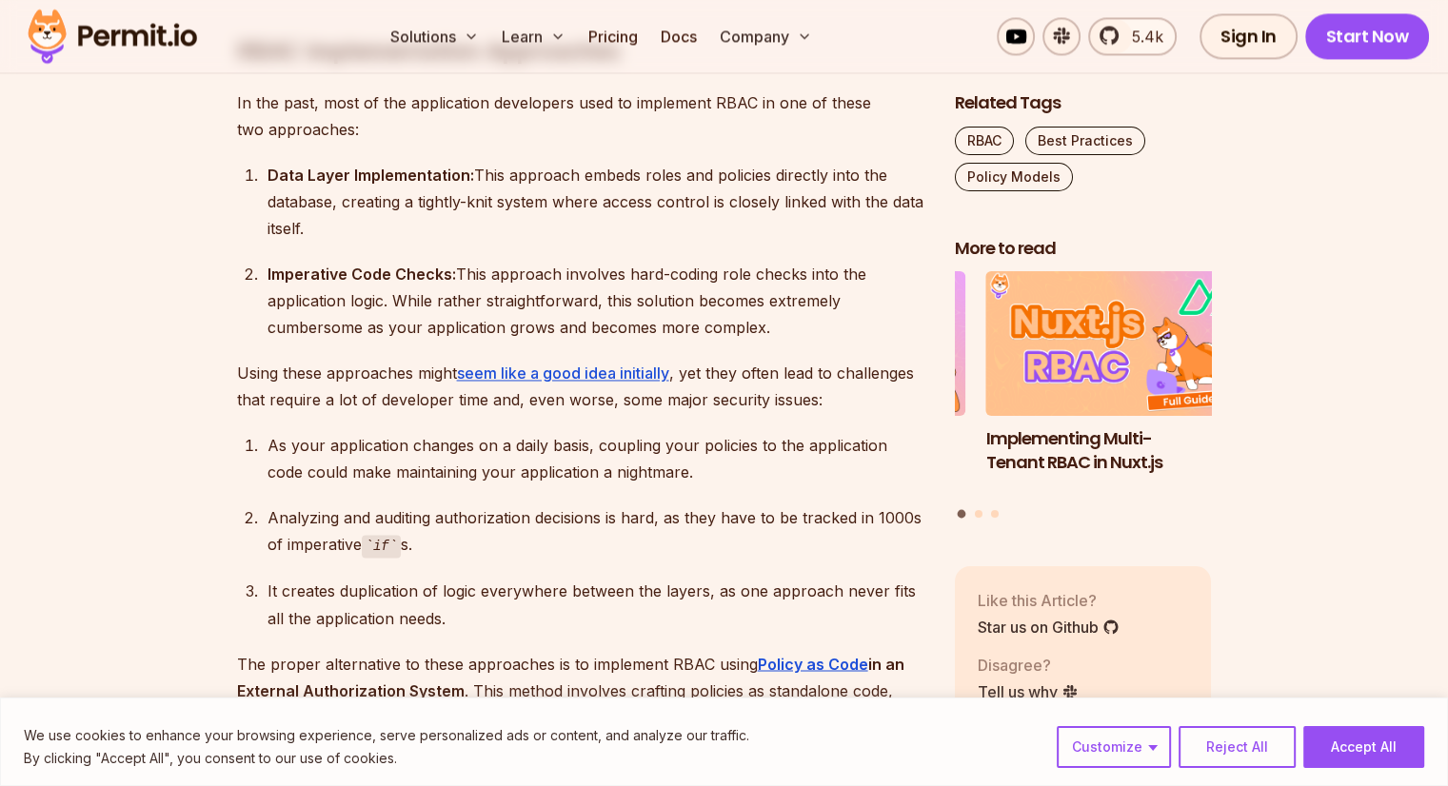
click at [377, 232] on div "Data Layer Implementation: This approach embeds roles and policies directly int…" at bounding box center [596, 202] width 657 height 80
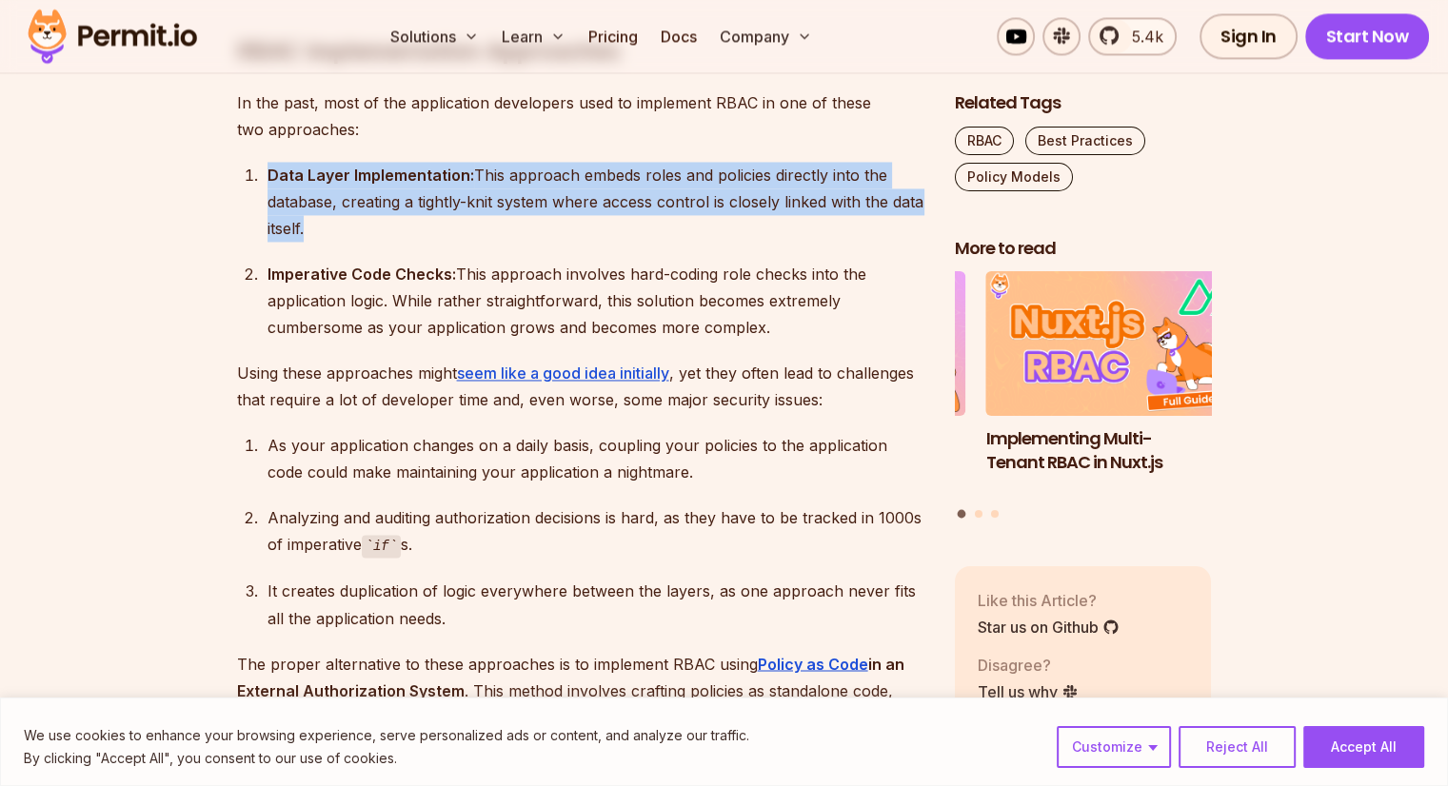
click at [377, 232] on div "Data Layer Implementation: This approach embeds roles and policies directly int…" at bounding box center [596, 202] width 657 height 80
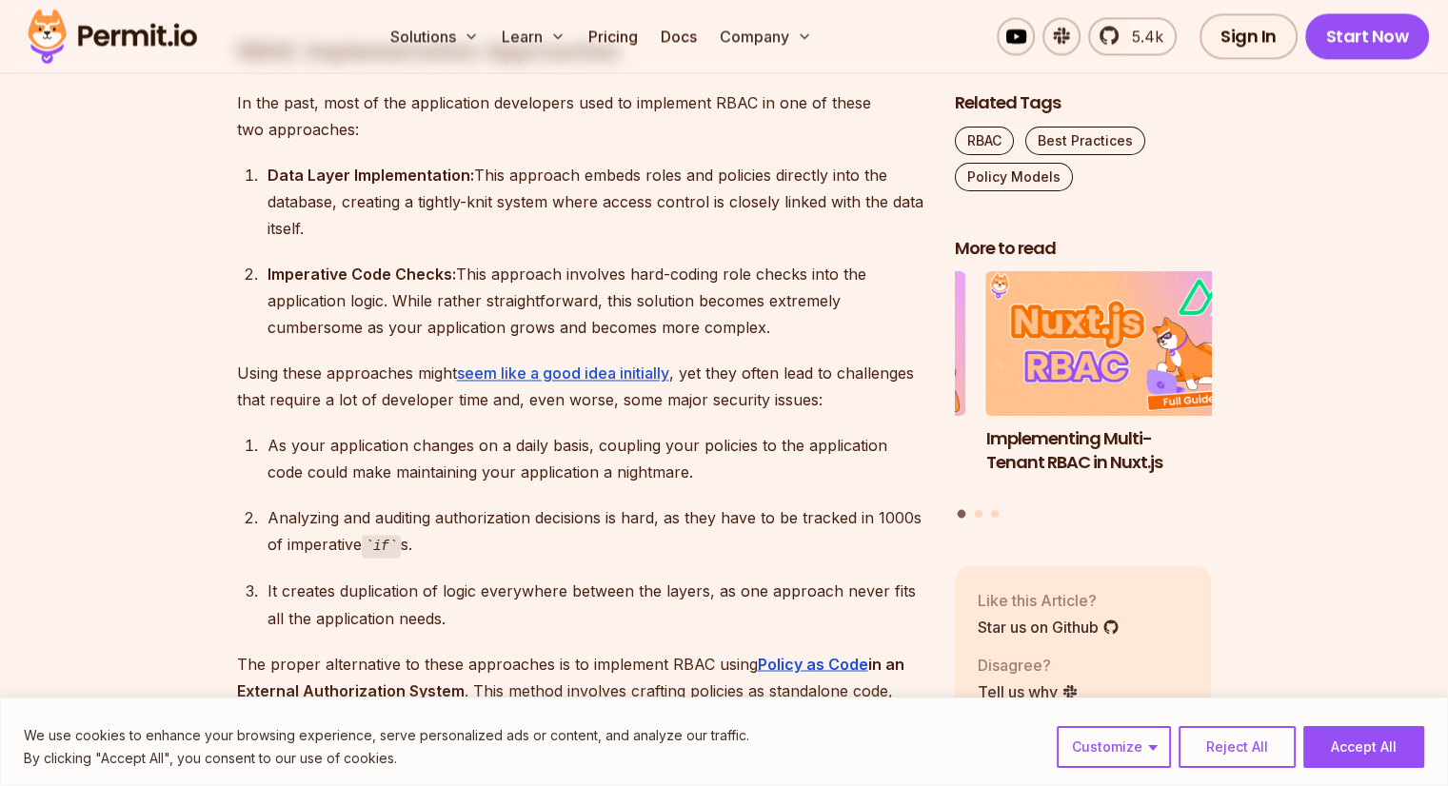
click at [404, 303] on div "Imperative Code Checks: This approach involves hard-coding role checks into the…" at bounding box center [596, 301] width 657 height 80
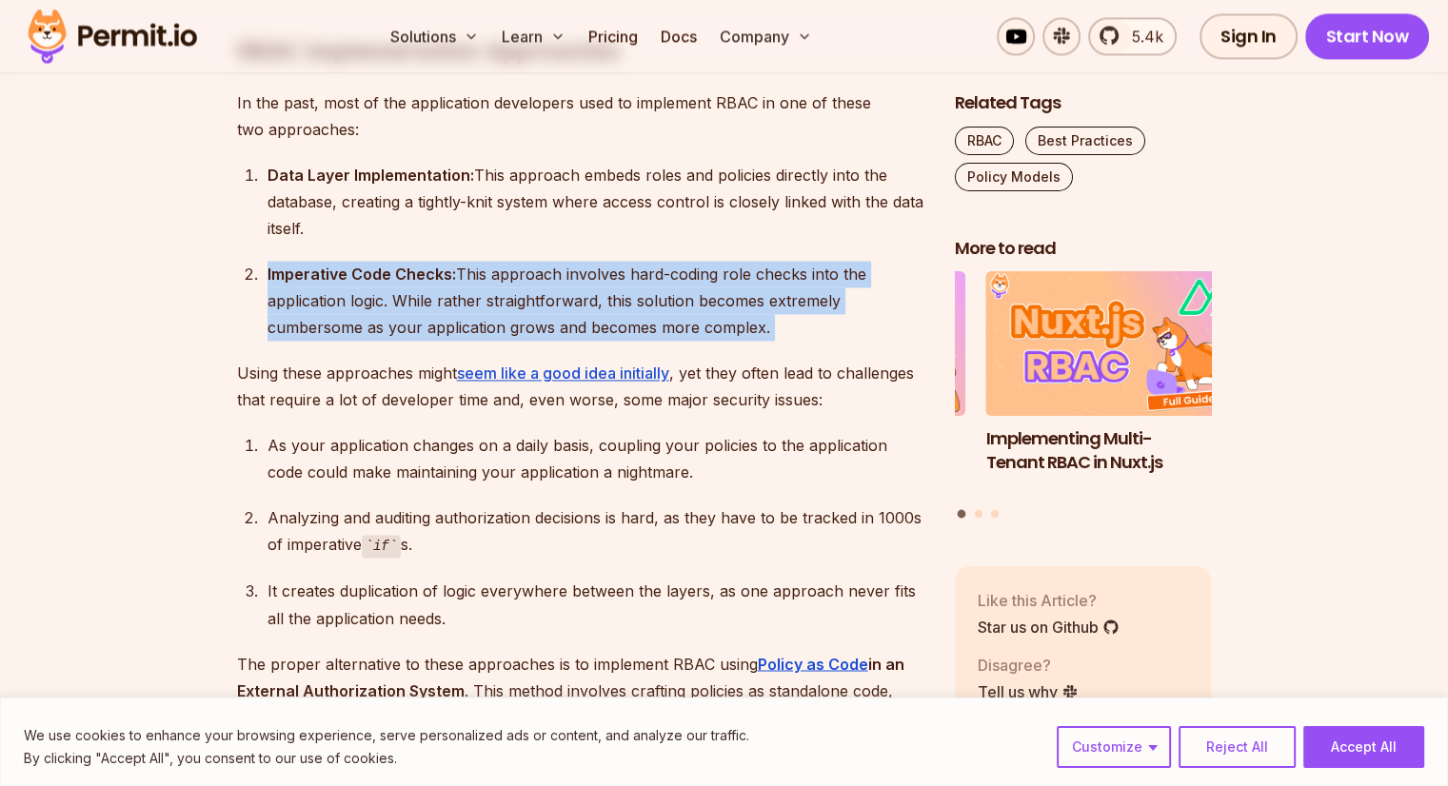
click at [404, 303] on div "Imperative Code Checks: This approach involves hard-coding role checks into the…" at bounding box center [596, 301] width 657 height 80
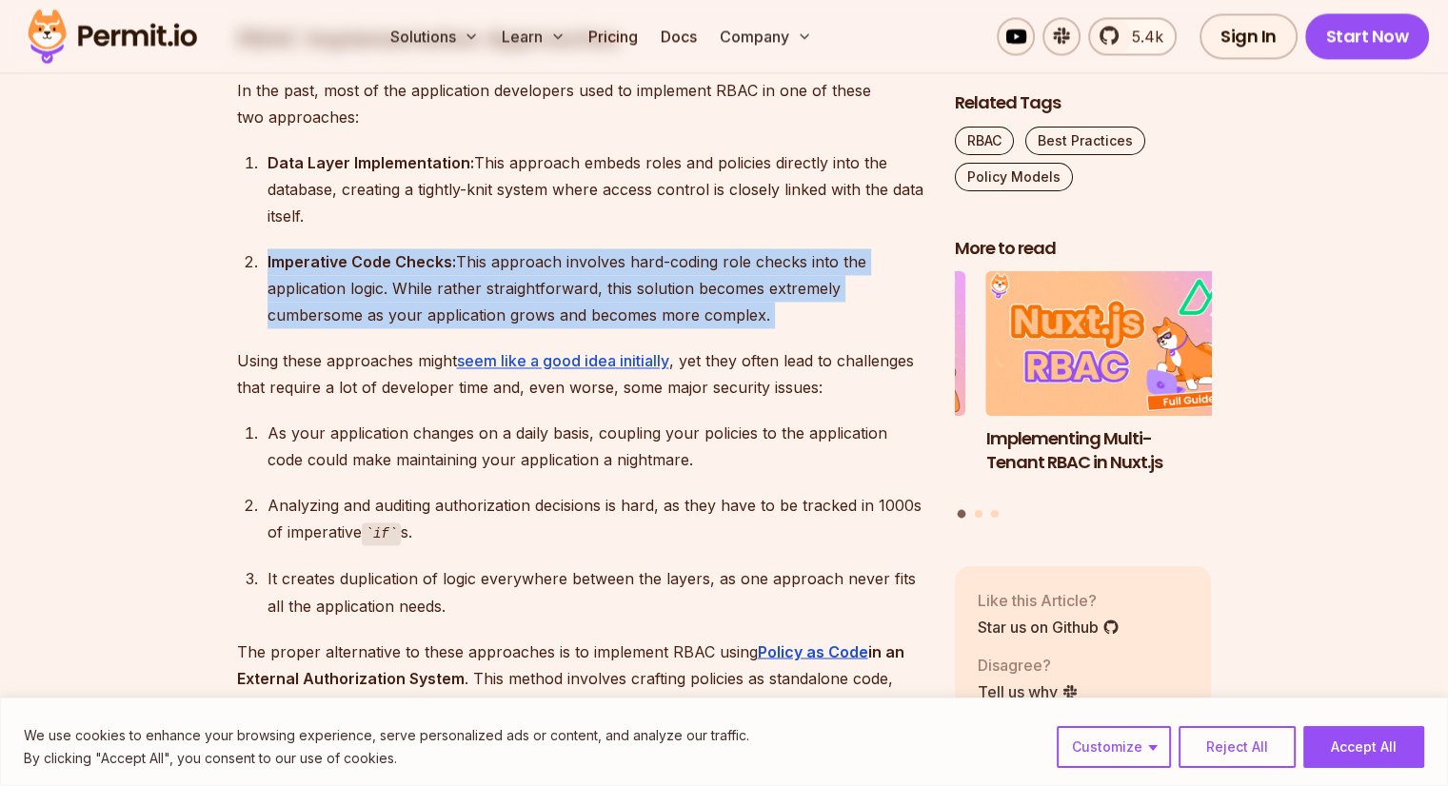
scroll to position [3030, 0]
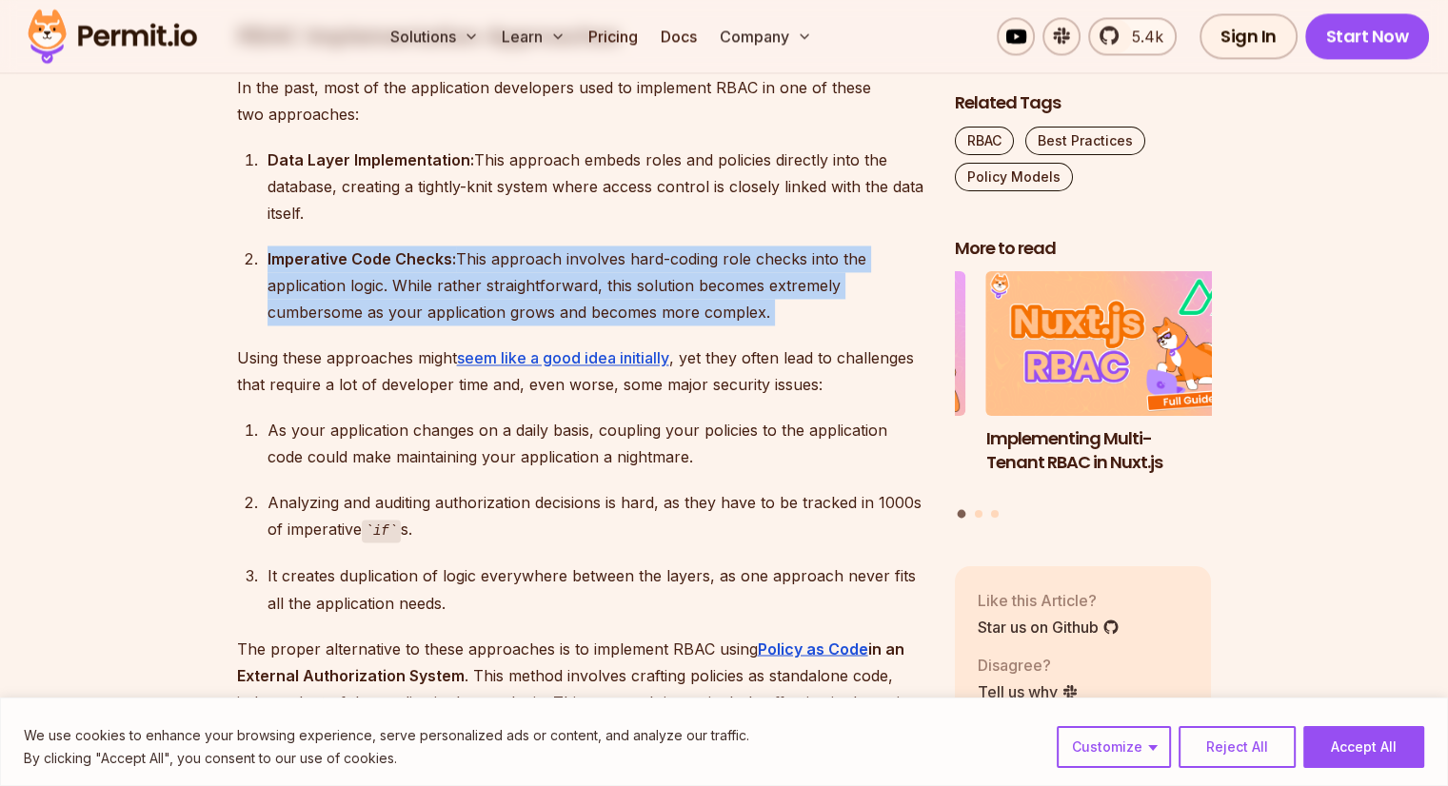
click at [404, 303] on div "Imperative Code Checks: This approach involves hard-coding role checks into the…" at bounding box center [596, 286] width 657 height 80
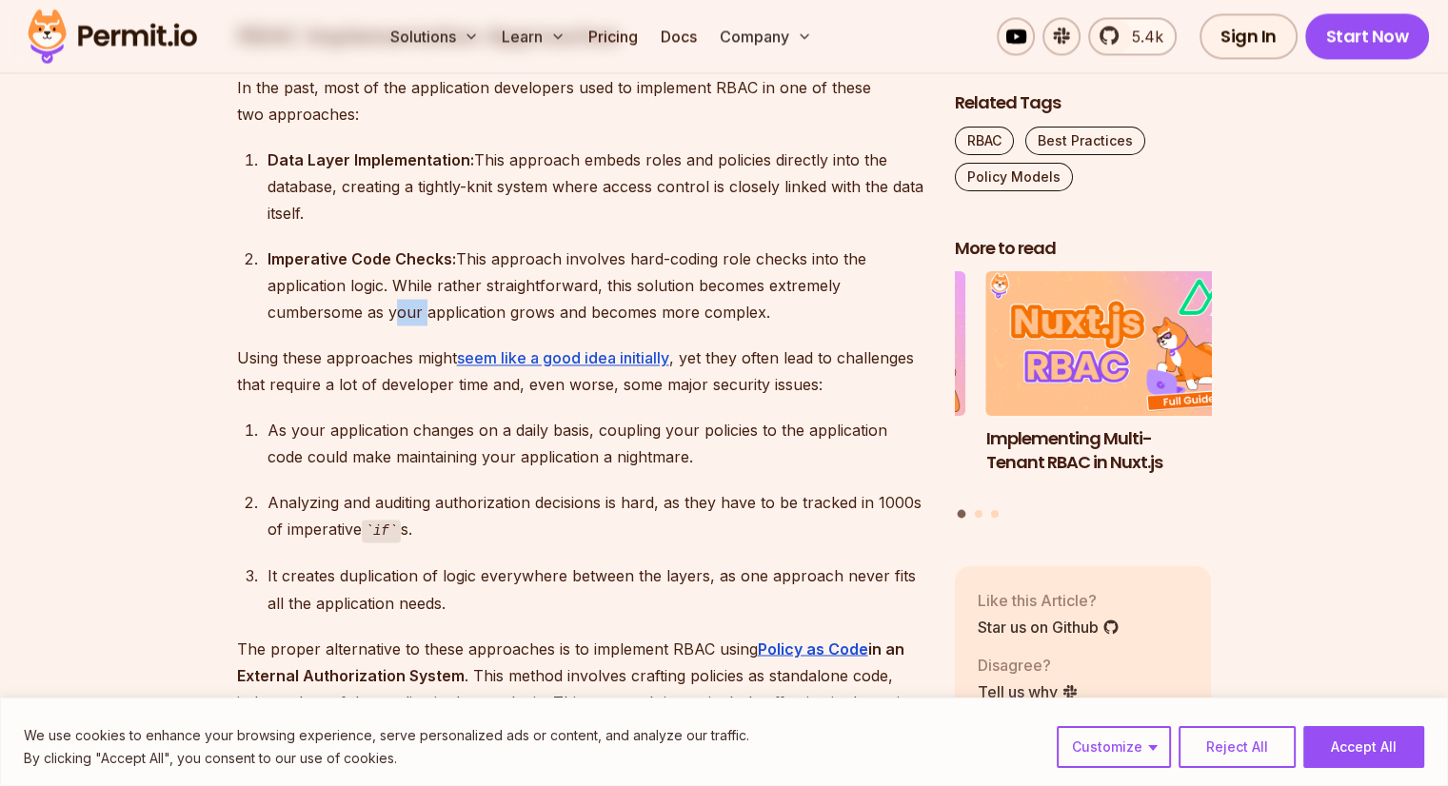
click at [404, 303] on div "Imperative Code Checks: This approach involves hard-coding role checks into the…" at bounding box center [596, 286] width 657 height 80
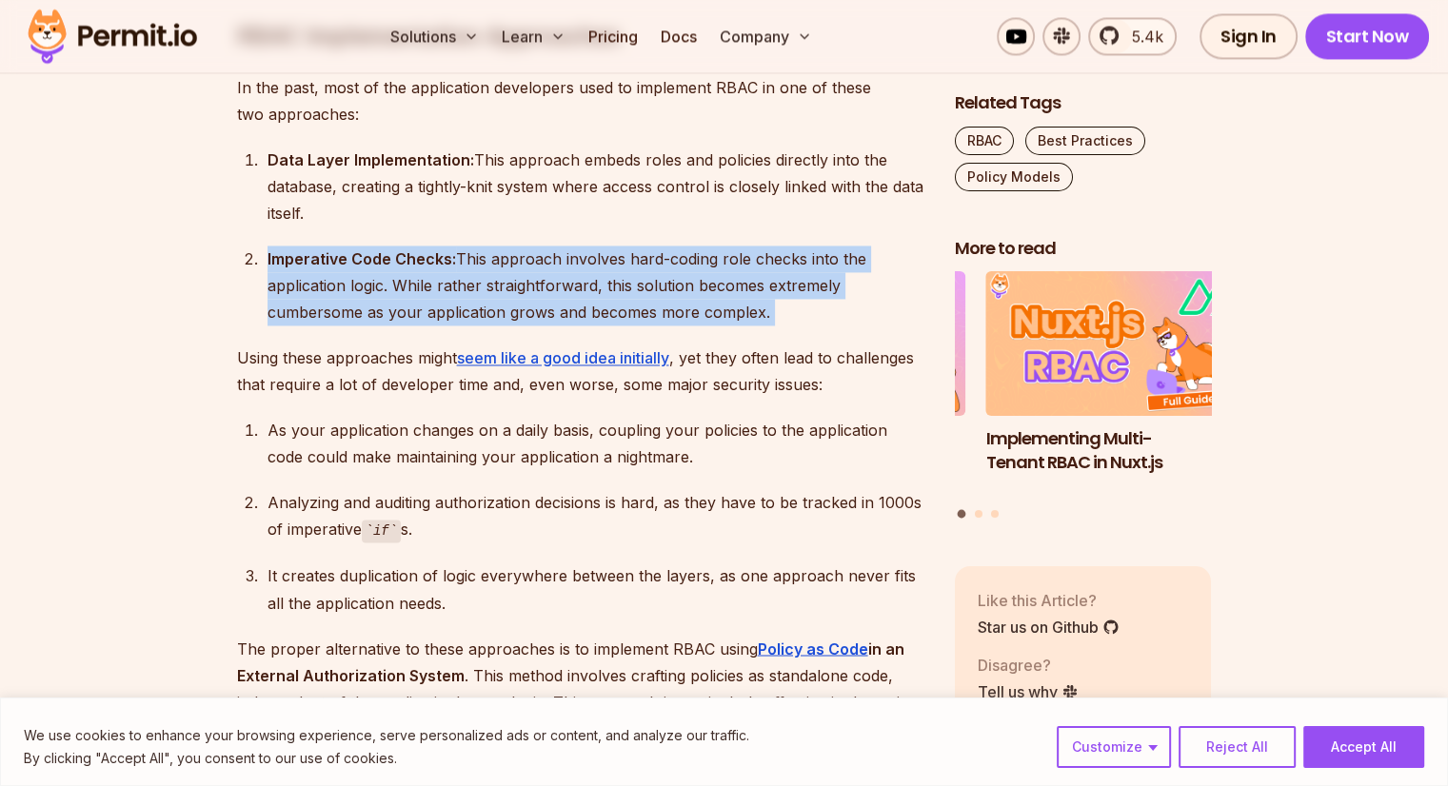
click at [404, 303] on div "Imperative Code Checks: This approach involves hard-coding role checks into the…" at bounding box center [596, 286] width 657 height 80
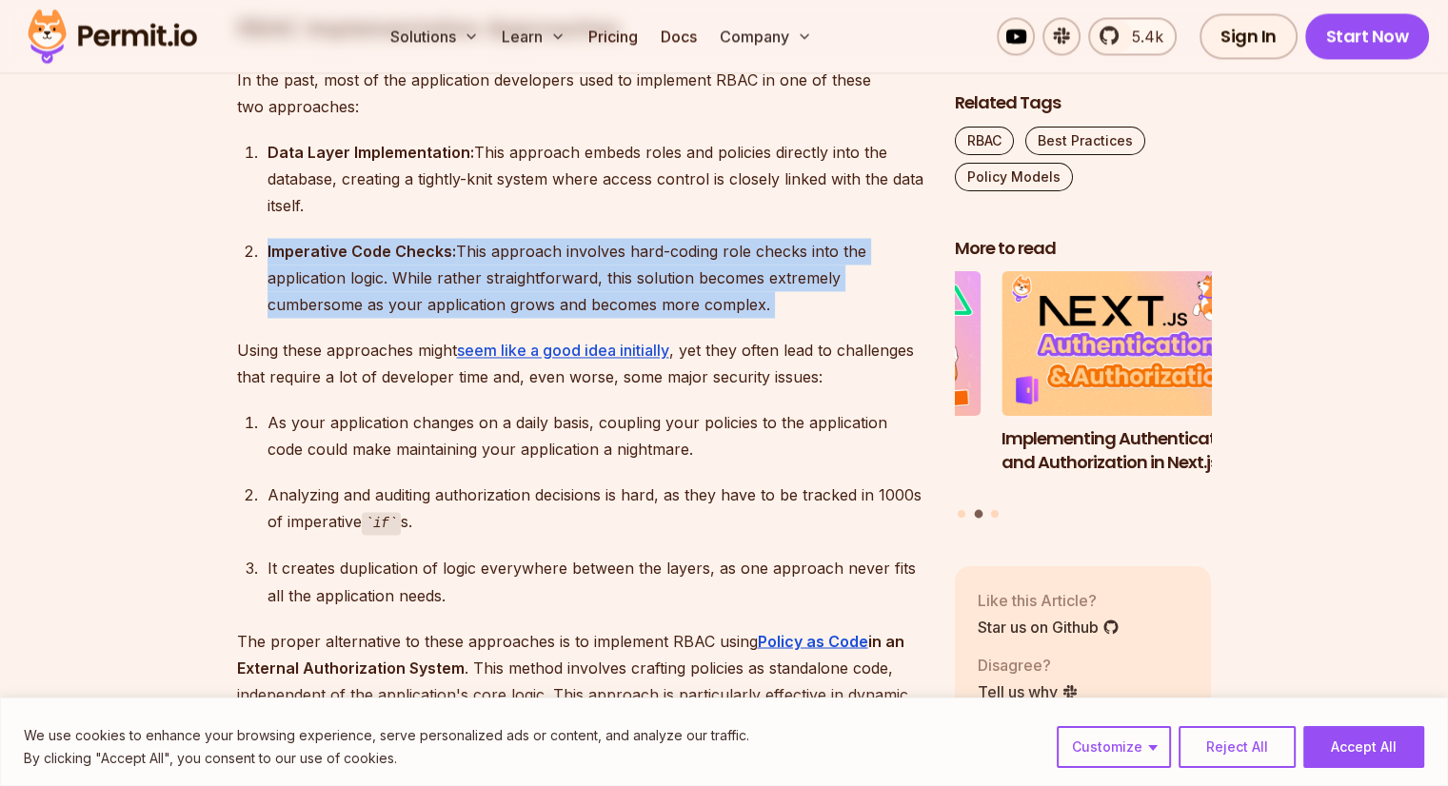
click at [404, 303] on div "Imperative Code Checks: This approach involves hard-coding role checks into the…" at bounding box center [596, 278] width 657 height 80
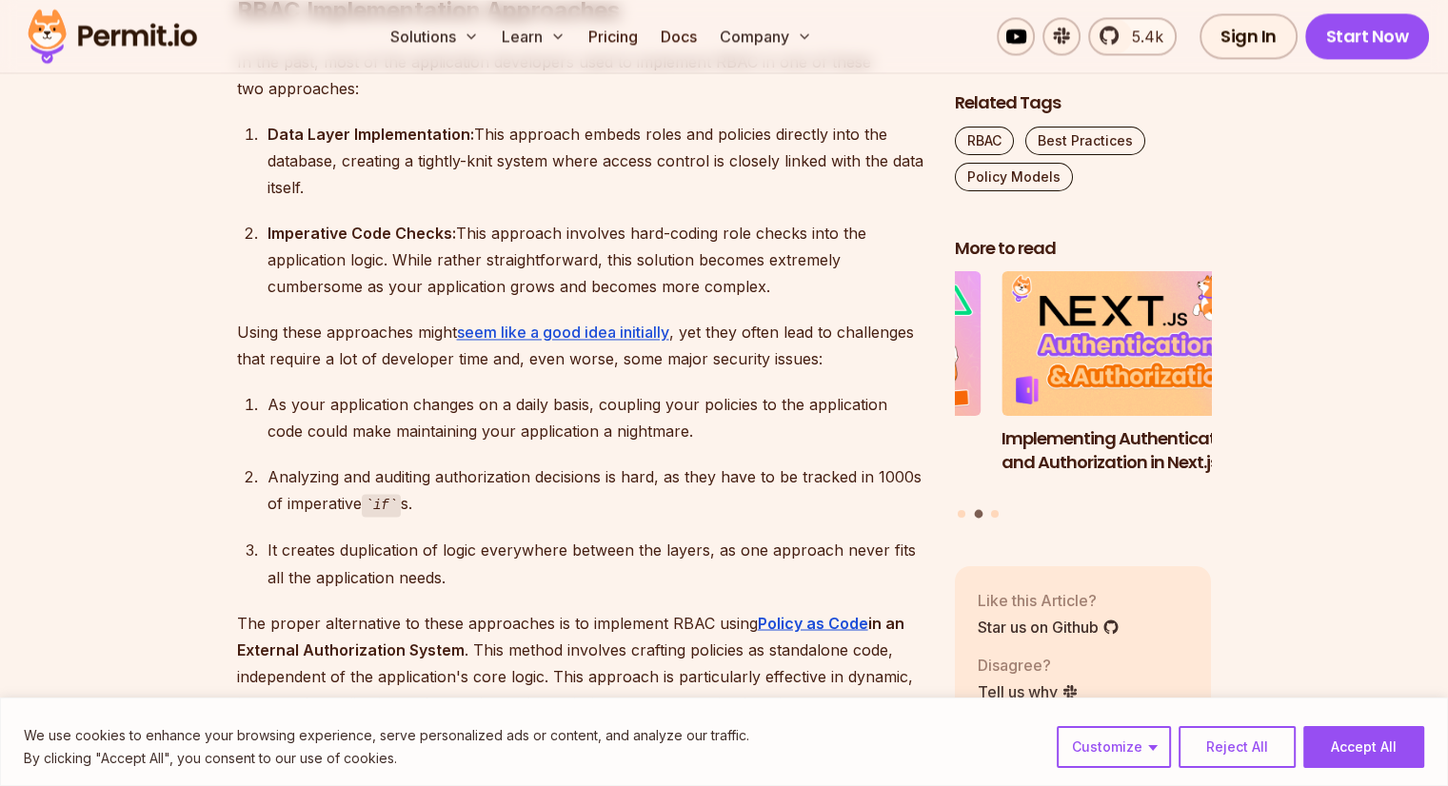
scroll to position [3057, 0]
click at [488, 283] on div "Imperative Code Checks: This approach involves hard-coding role checks into the…" at bounding box center [596, 259] width 657 height 80
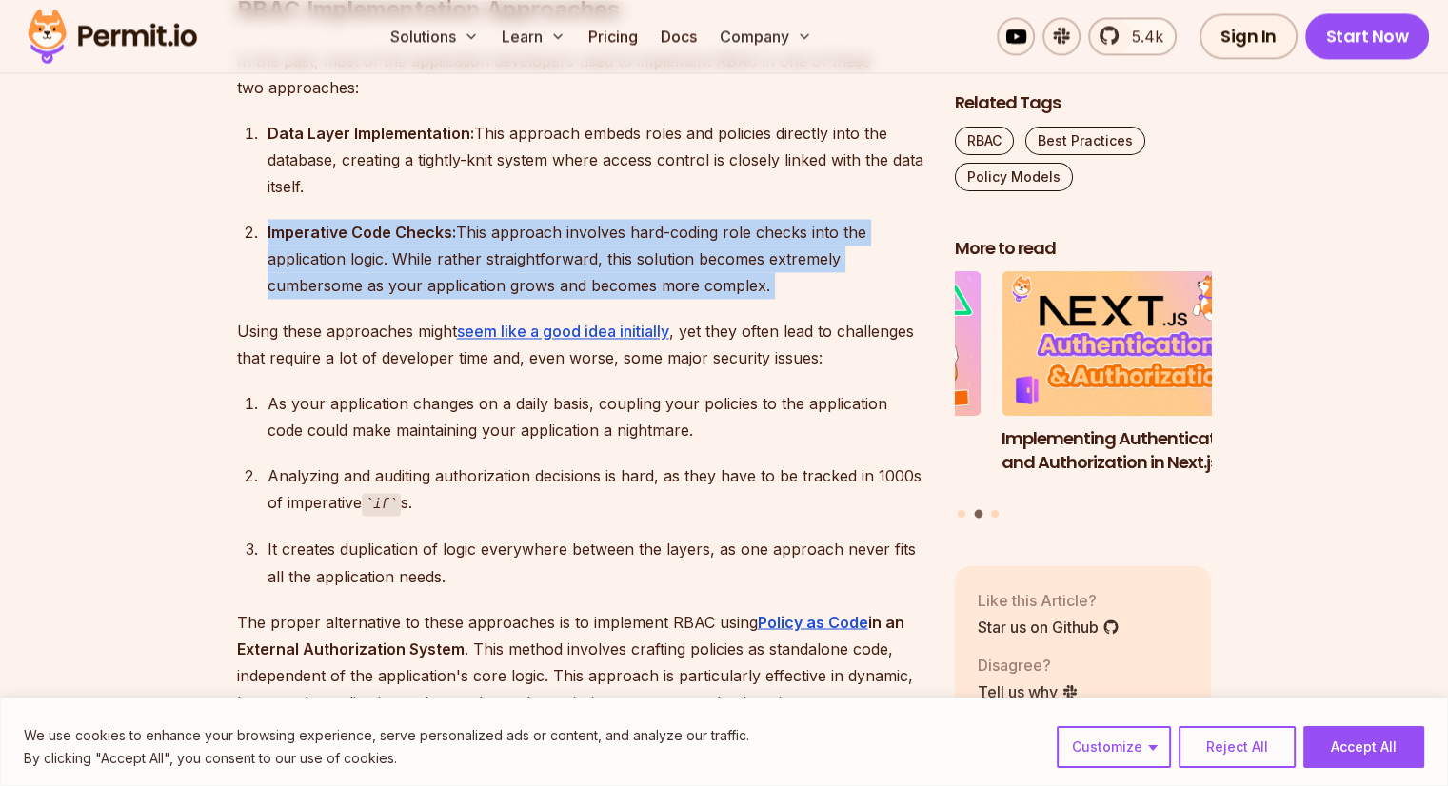
click at [488, 283] on div "Imperative Code Checks: This approach involves hard-coding role checks into the…" at bounding box center [596, 259] width 657 height 80
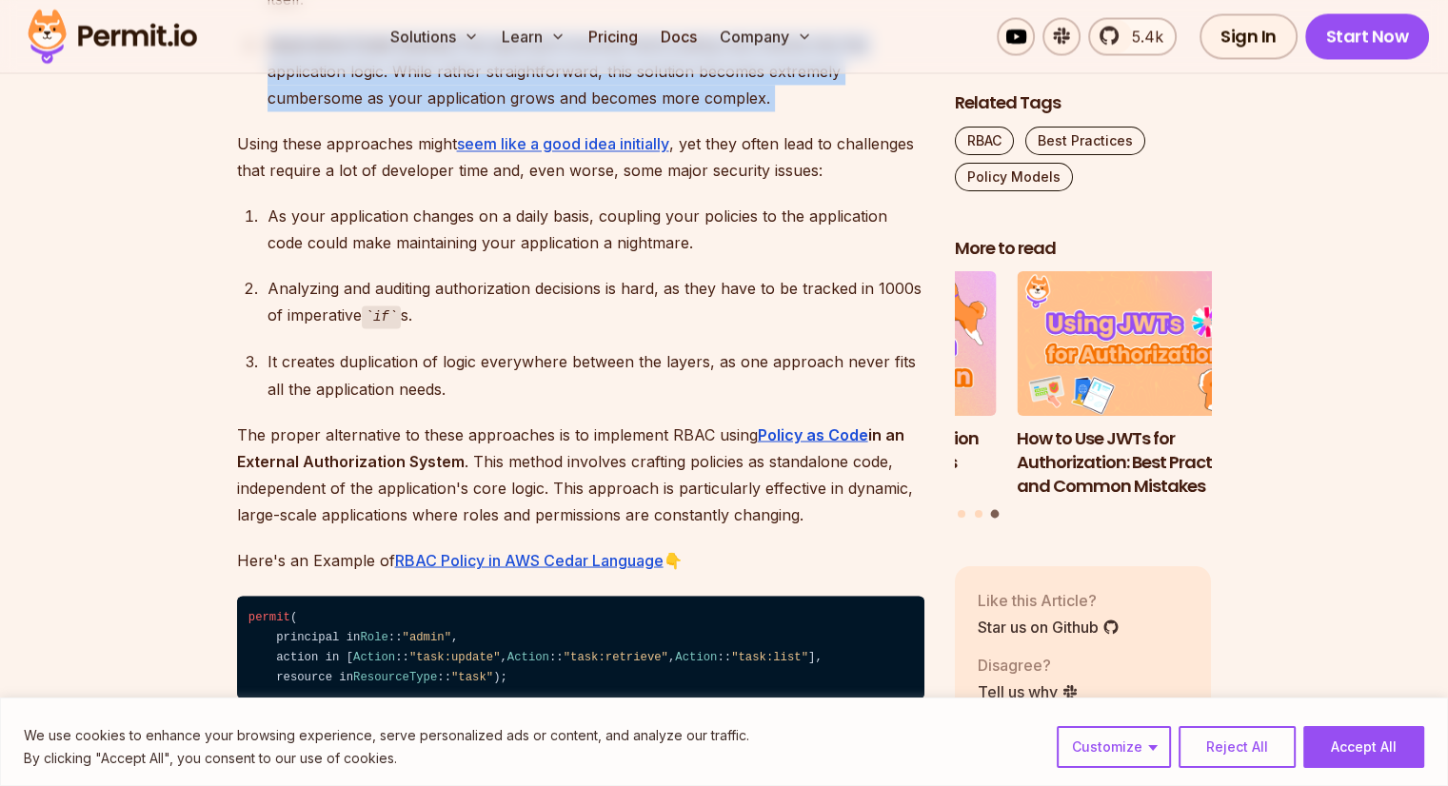
scroll to position [3244, 0]
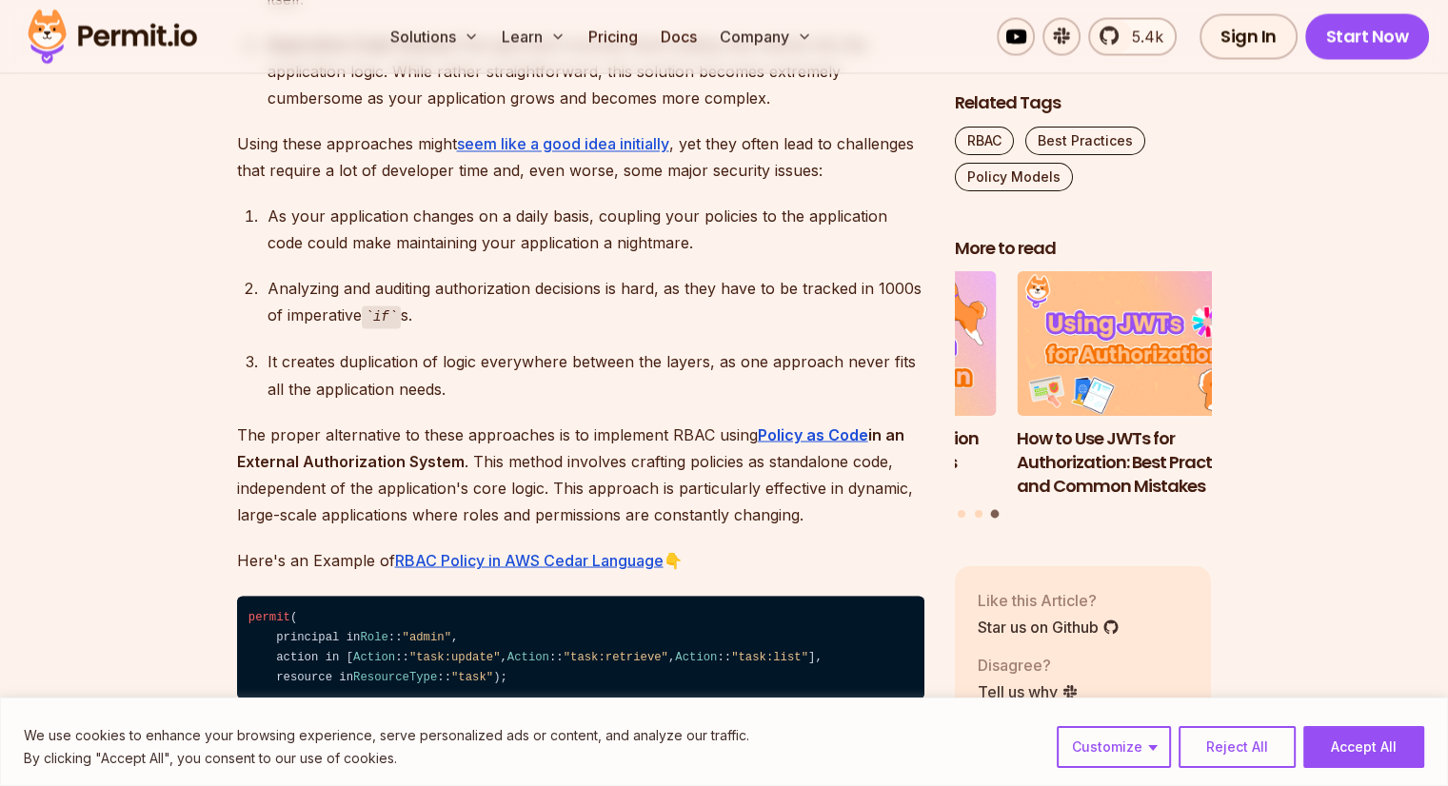
click at [505, 172] on p "Using these approaches might seem like a good idea initially , yet they often l…" at bounding box center [580, 156] width 687 height 53
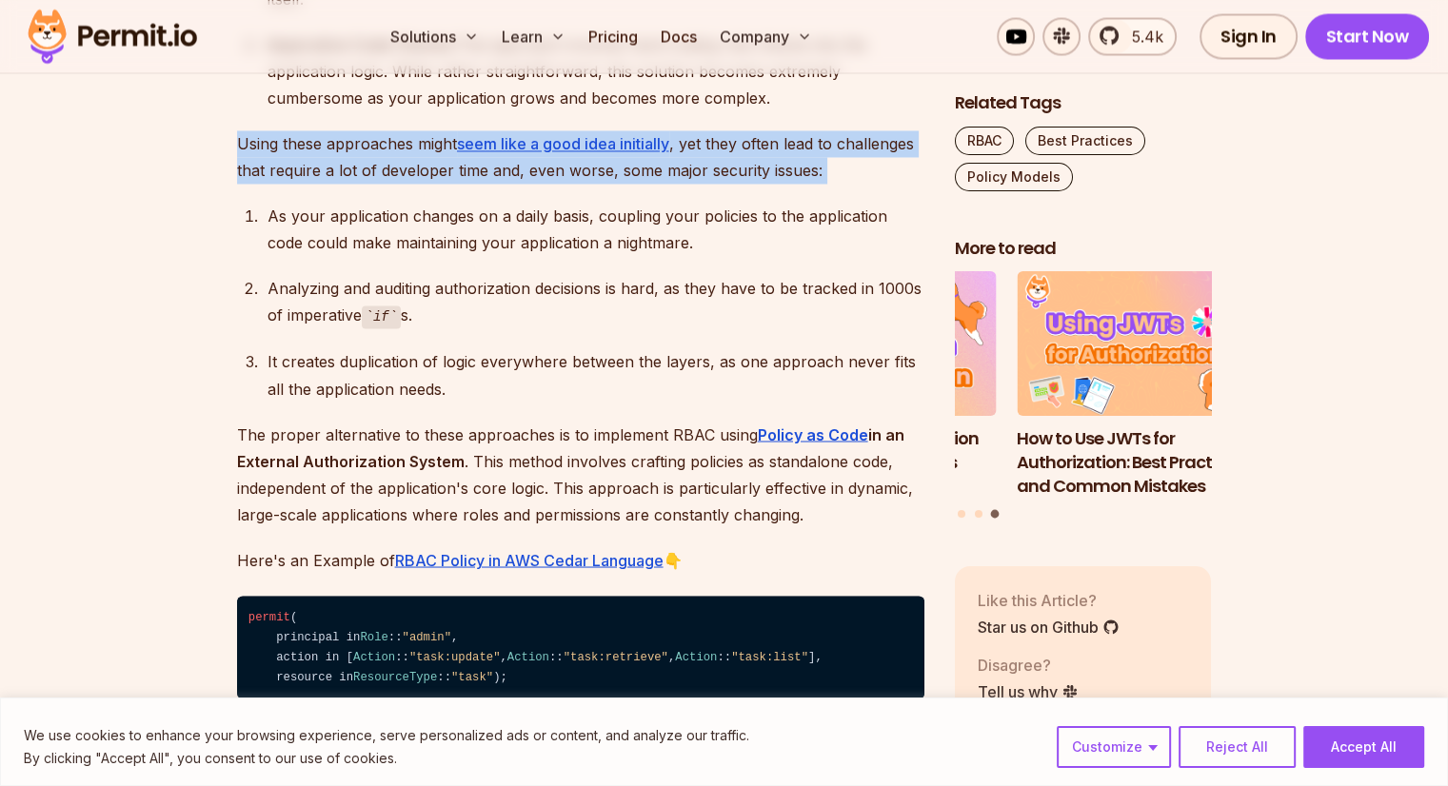
click at [505, 172] on p "Using these approaches might seem like a good idea initially , yet they often l…" at bounding box center [580, 156] width 687 height 53
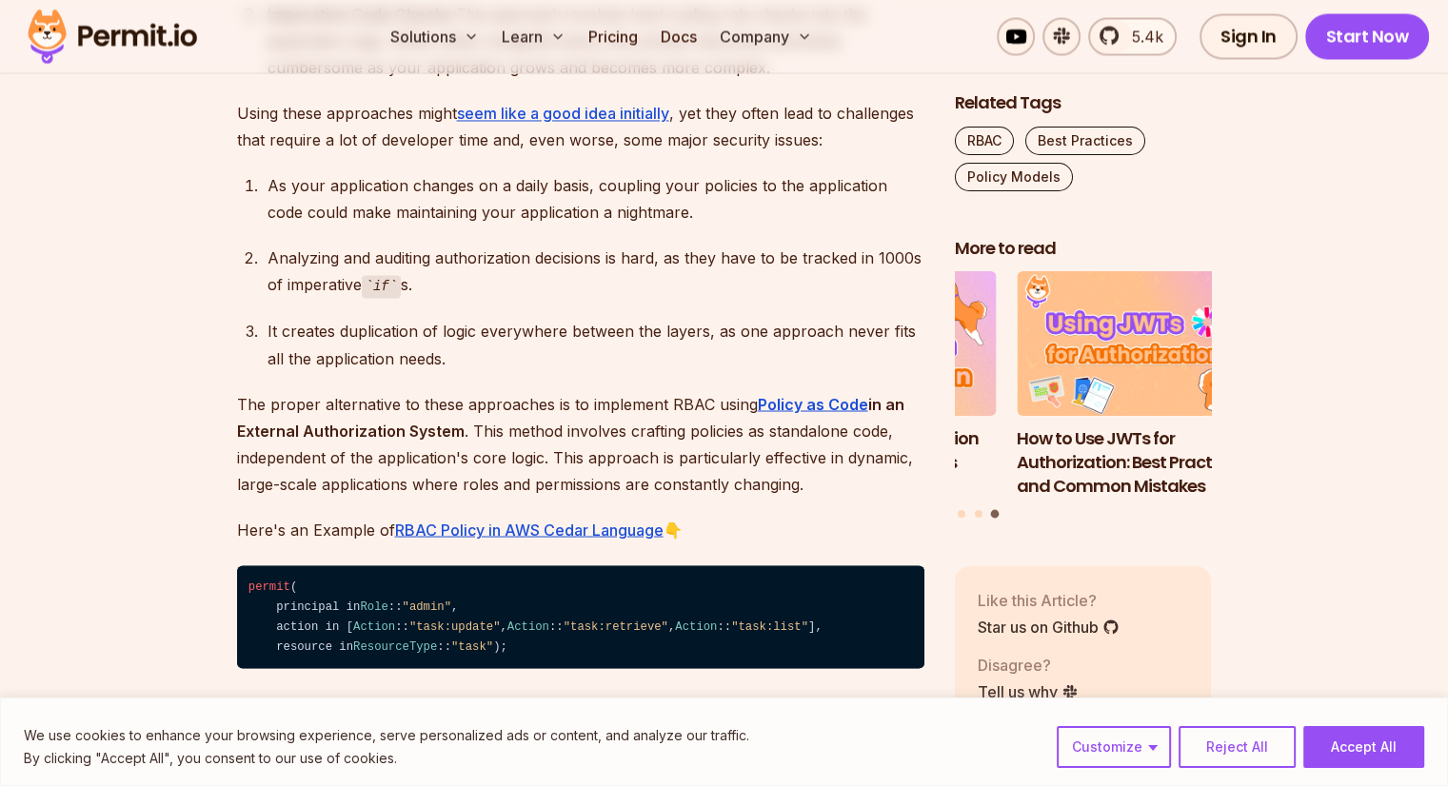
click at [505, 172] on div "As your application changes on a daily basis, coupling your policies to the app…" at bounding box center [596, 198] width 657 height 53
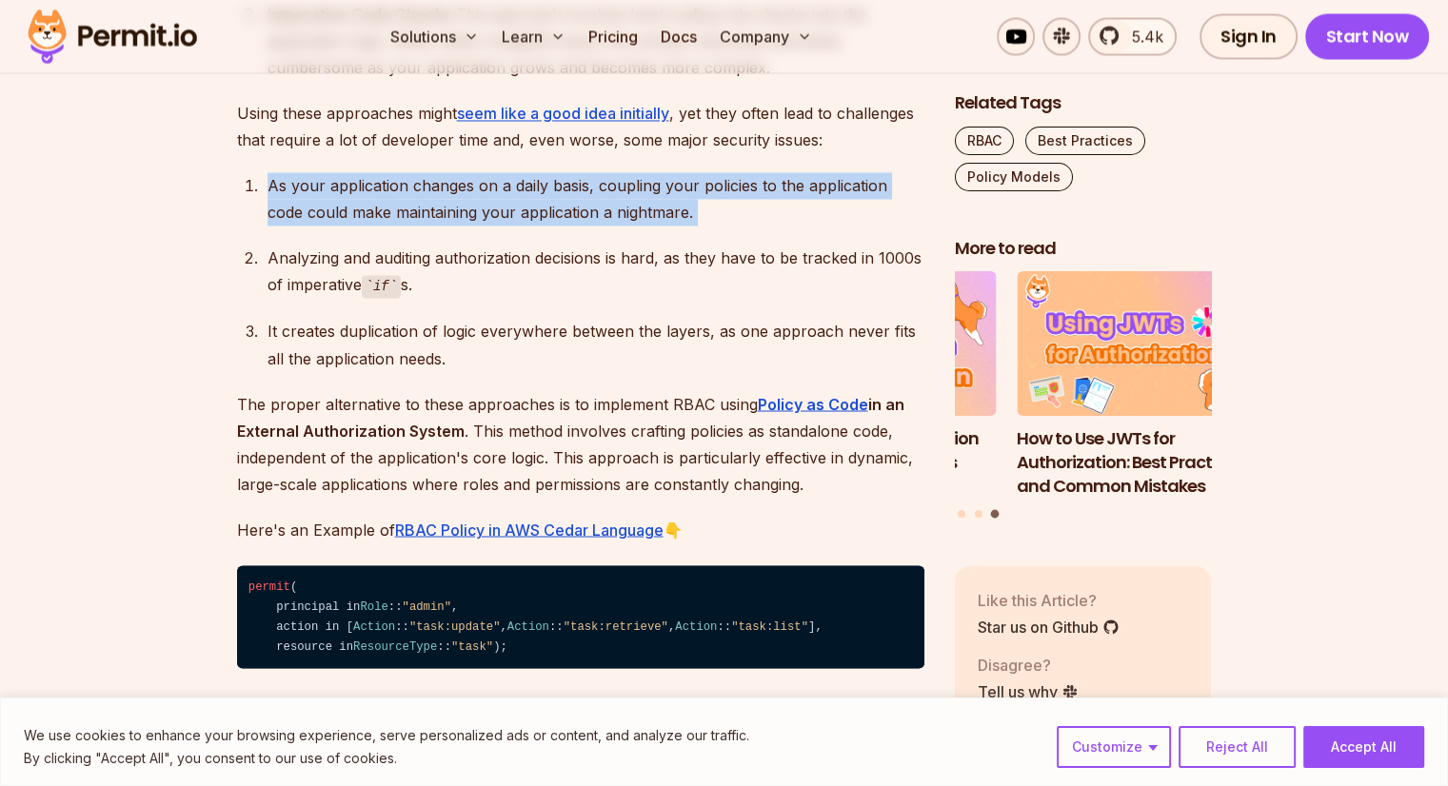
click at [505, 172] on div "As your application changes on a daily basis, coupling your policies to the app…" at bounding box center [596, 198] width 657 height 53
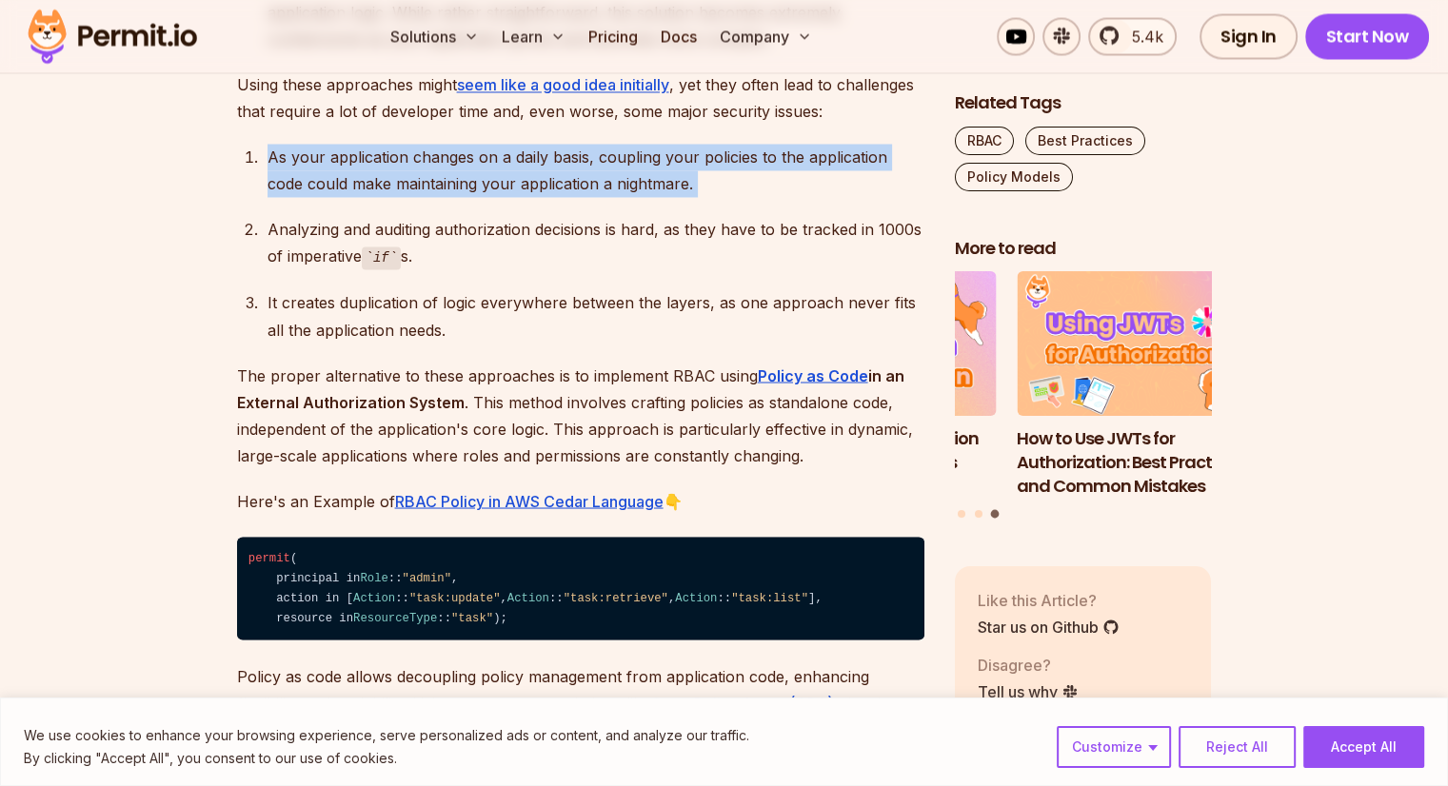
click at [505, 172] on div "As your application changes on a daily basis, coupling your policies to the app…" at bounding box center [596, 170] width 657 height 53
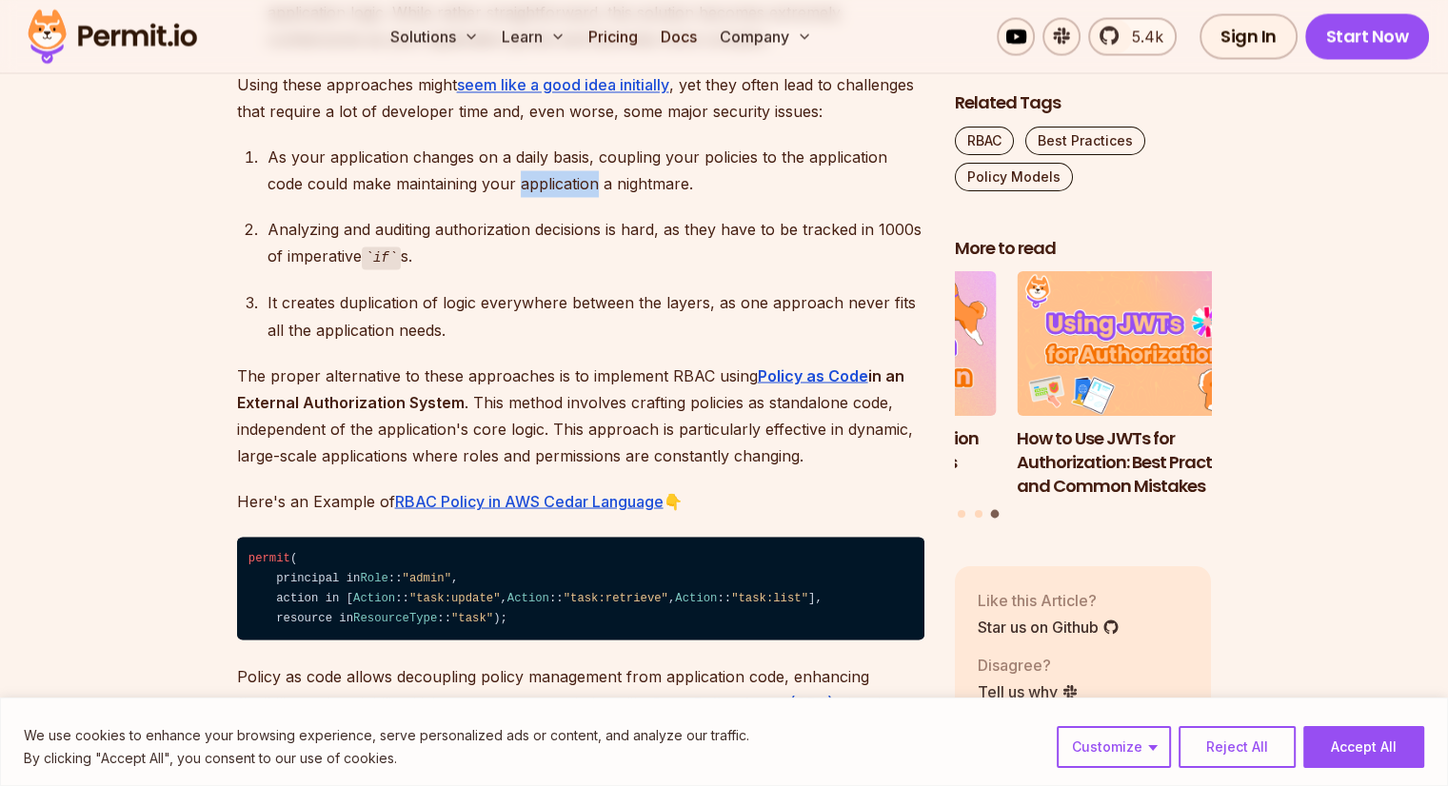
click at [505, 172] on div "As your application changes on a daily basis, coupling your policies to the app…" at bounding box center [596, 170] width 657 height 53
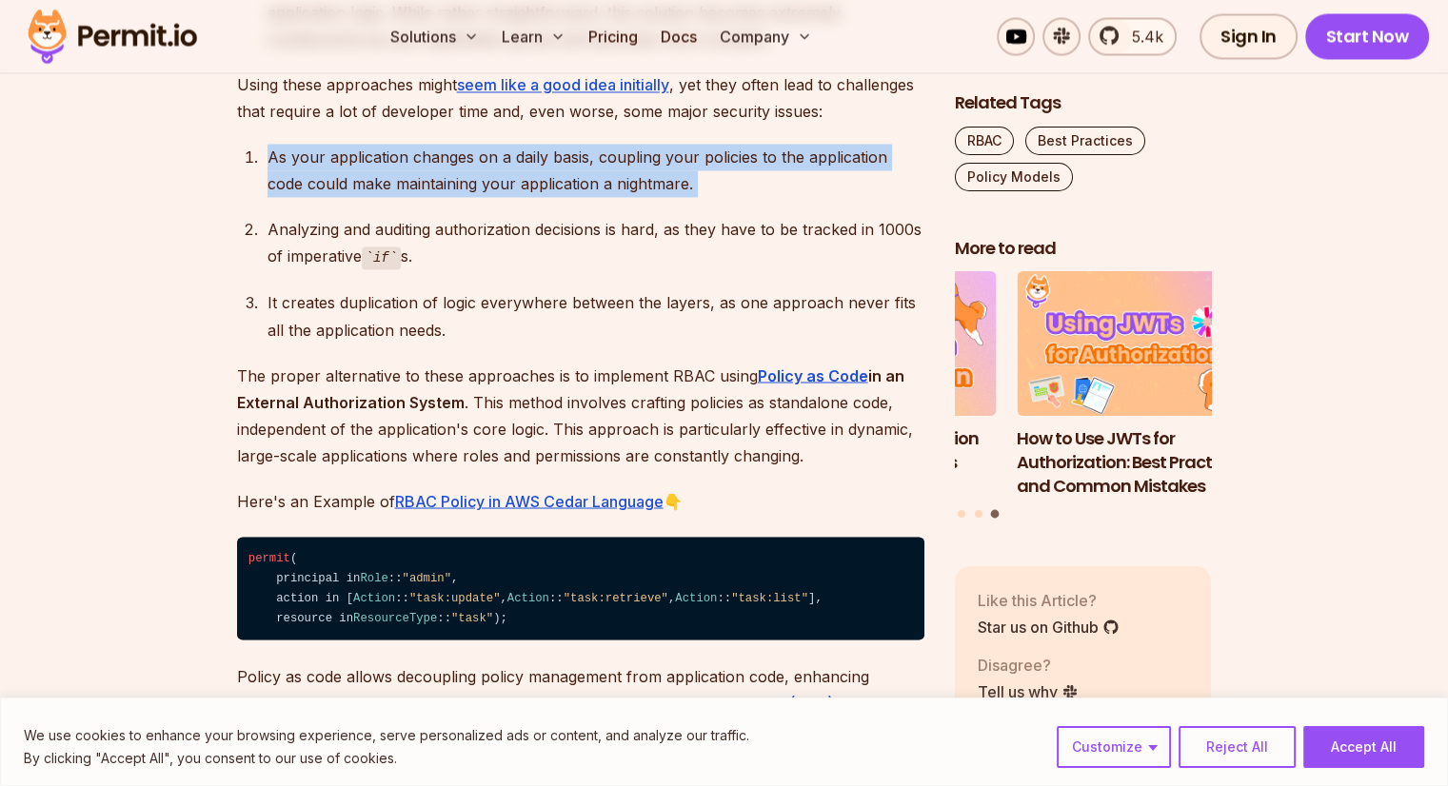
click at [505, 172] on div "As your application changes on a daily basis, coupling your policies to the app…" at bounding box center [596, 170] width 657 height 53
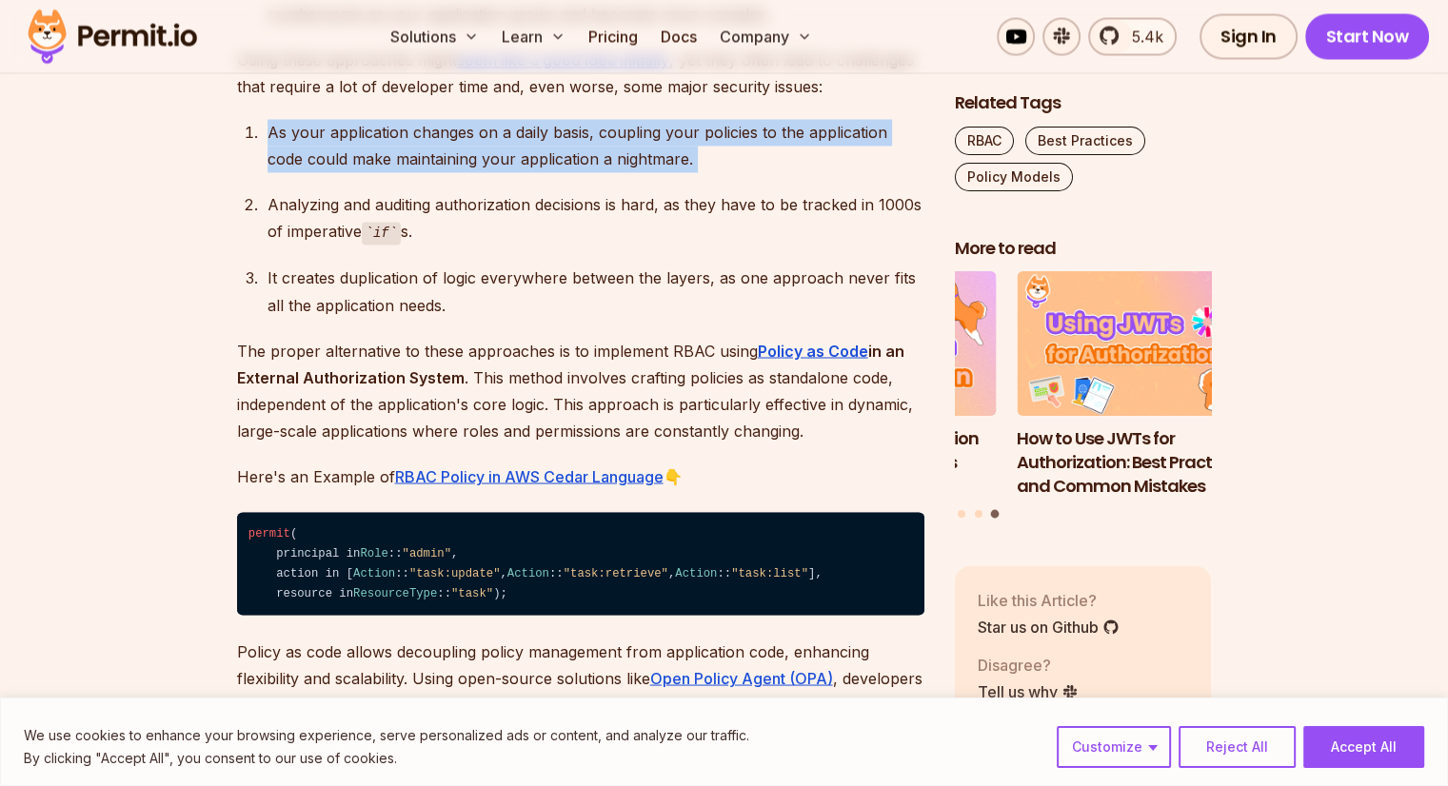
scroll to position [3328, 0]
click at [505, 172] on ol "As your application changes on a daily basis, coupling your policies to the app…" at bounding box center [580, 218] width 687 height 199
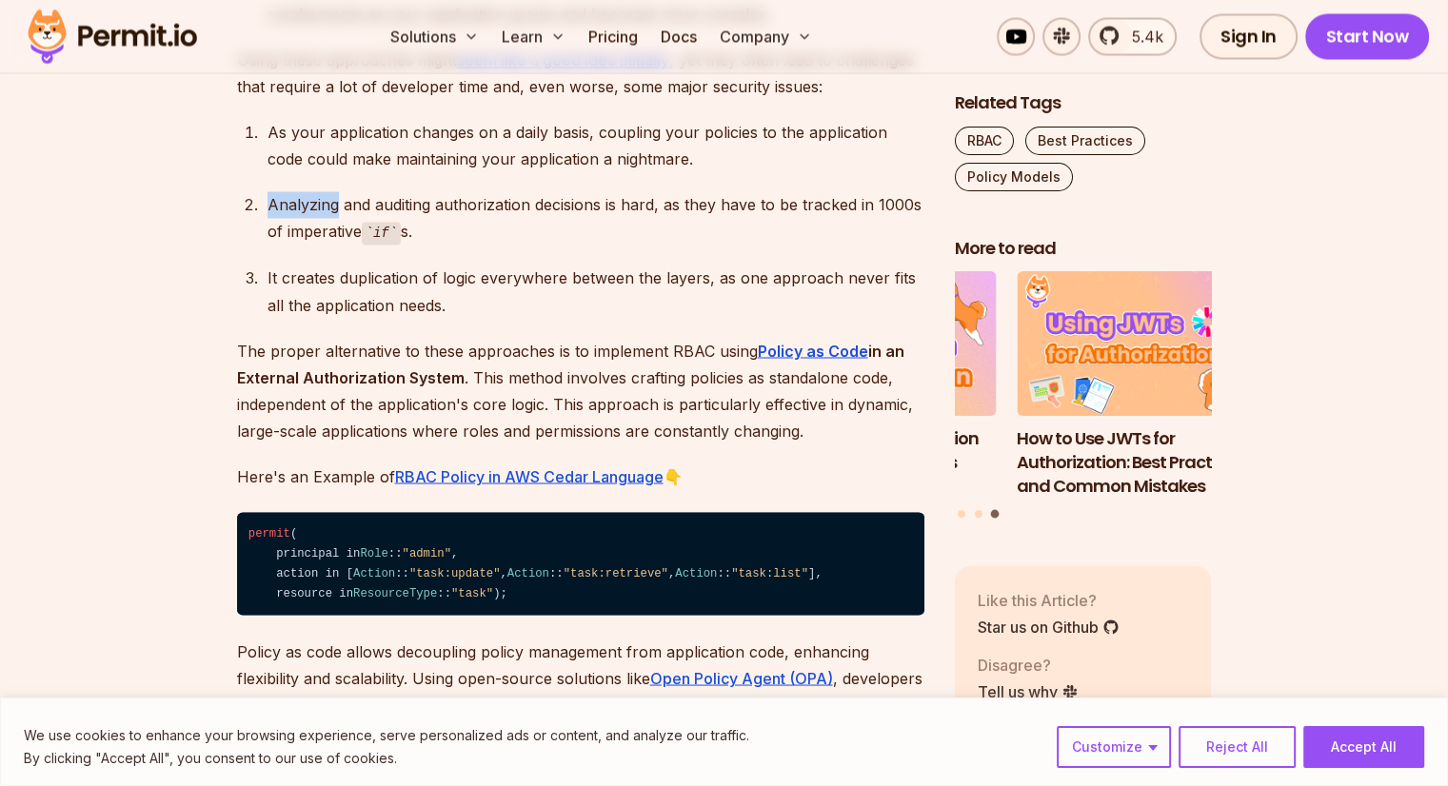
click at [505, 172] on ol "As your application changes on a daily basis, coupling your policies to the app…" at bounding box center [580, 218] width 687 height 199
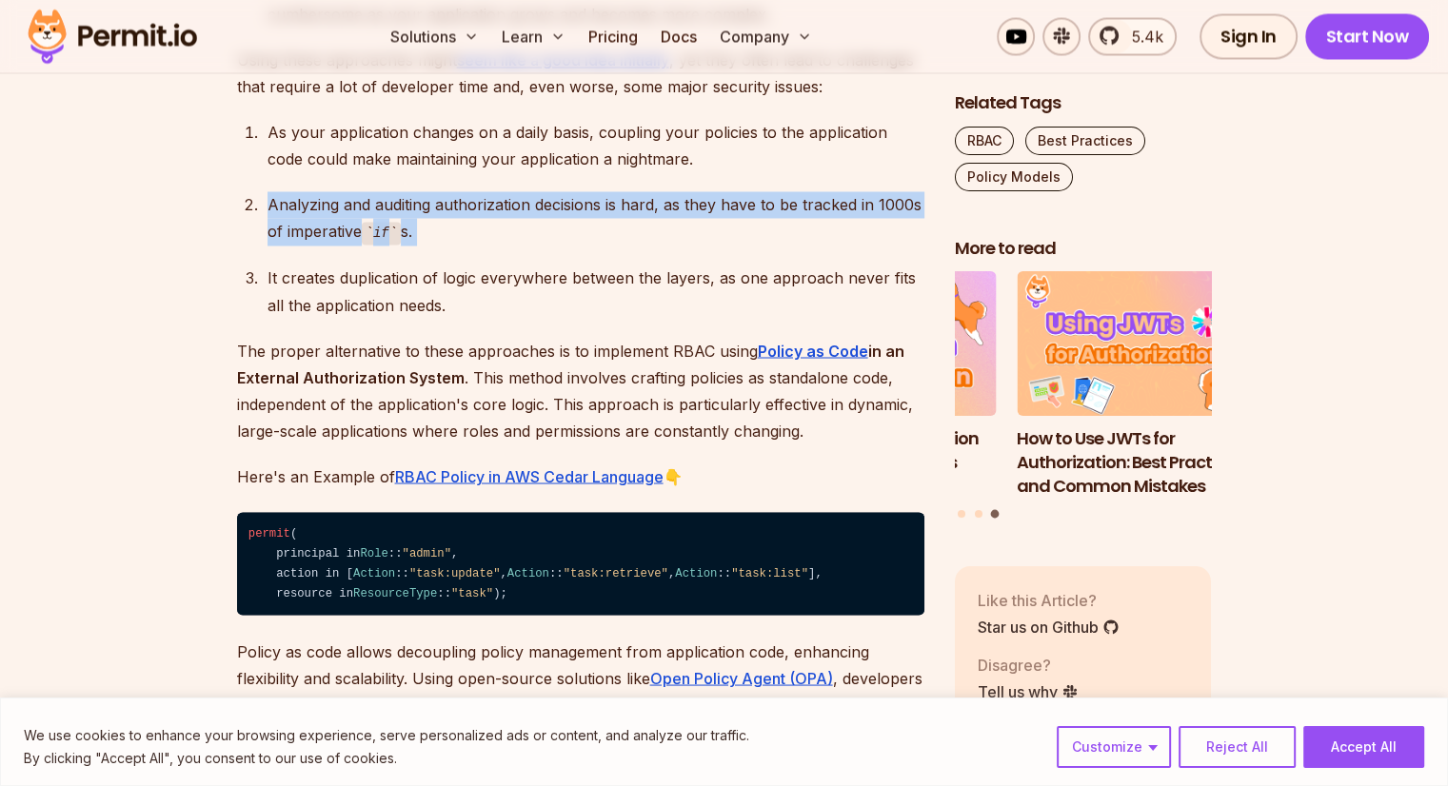
click at [505, 172] on ol "As your application changes on a daily basis, coupling your policies to the app…" at bounding box center [580, 218] width 687 height 199
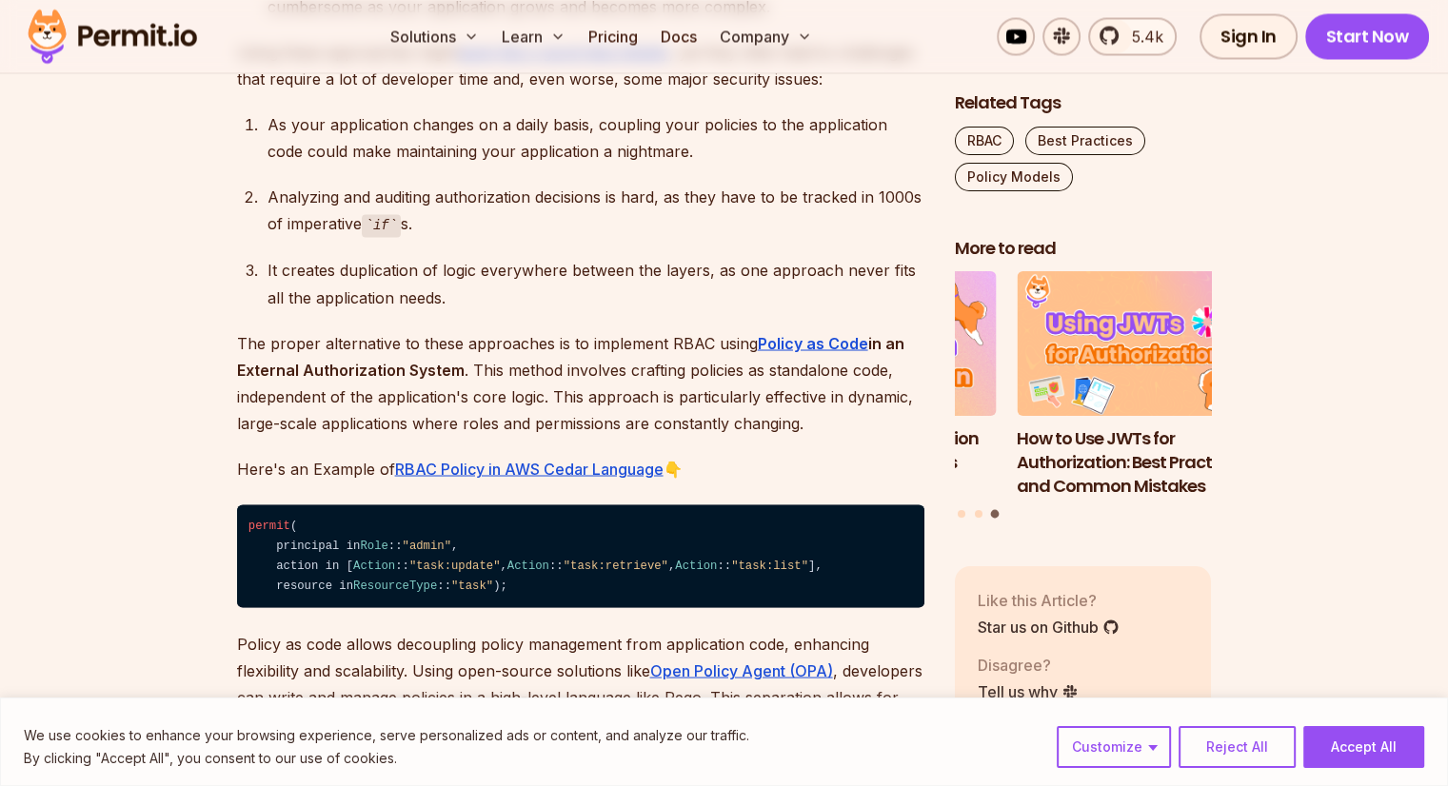
click at [505, 172] on ol "As your application changes on a daily basis, coupling your policies to the app…" at bounding box center [580, 210] width 687 height 199
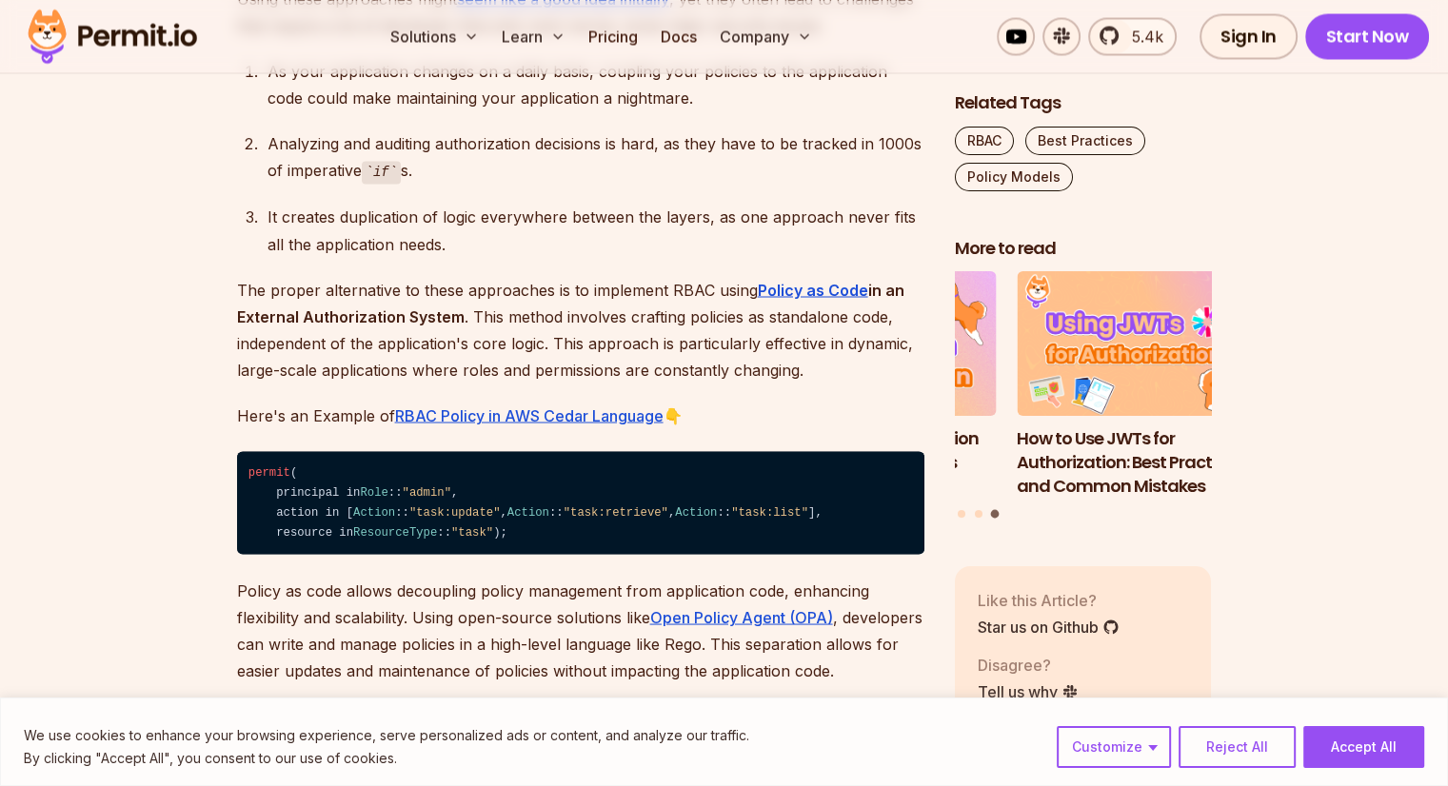
click at [505, 172] on div "Analyzing and auditing authorization decisions is hard, as they have to be trac…" at bounding box center [596, 157] width 657 height 54
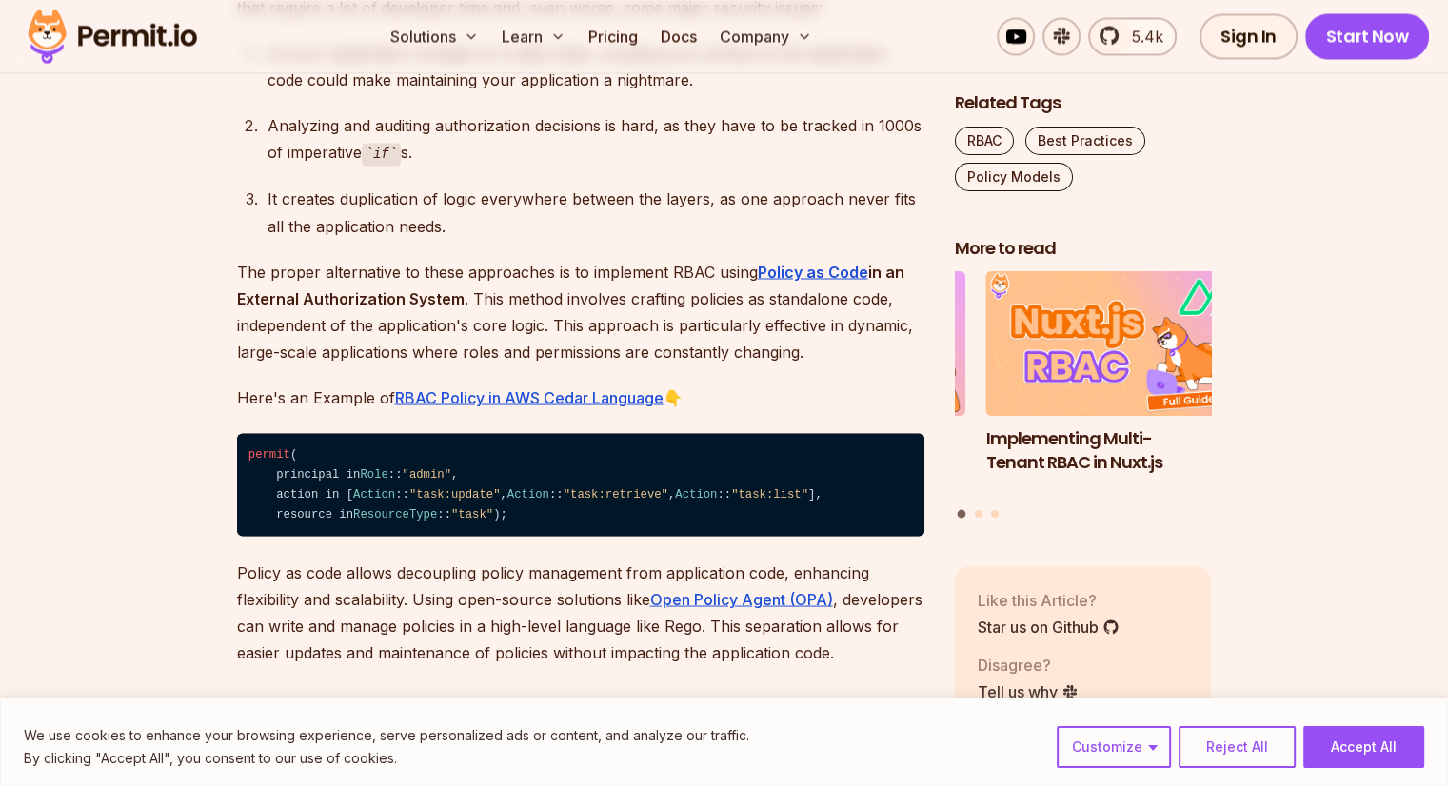
scroll to position [3410, 0]
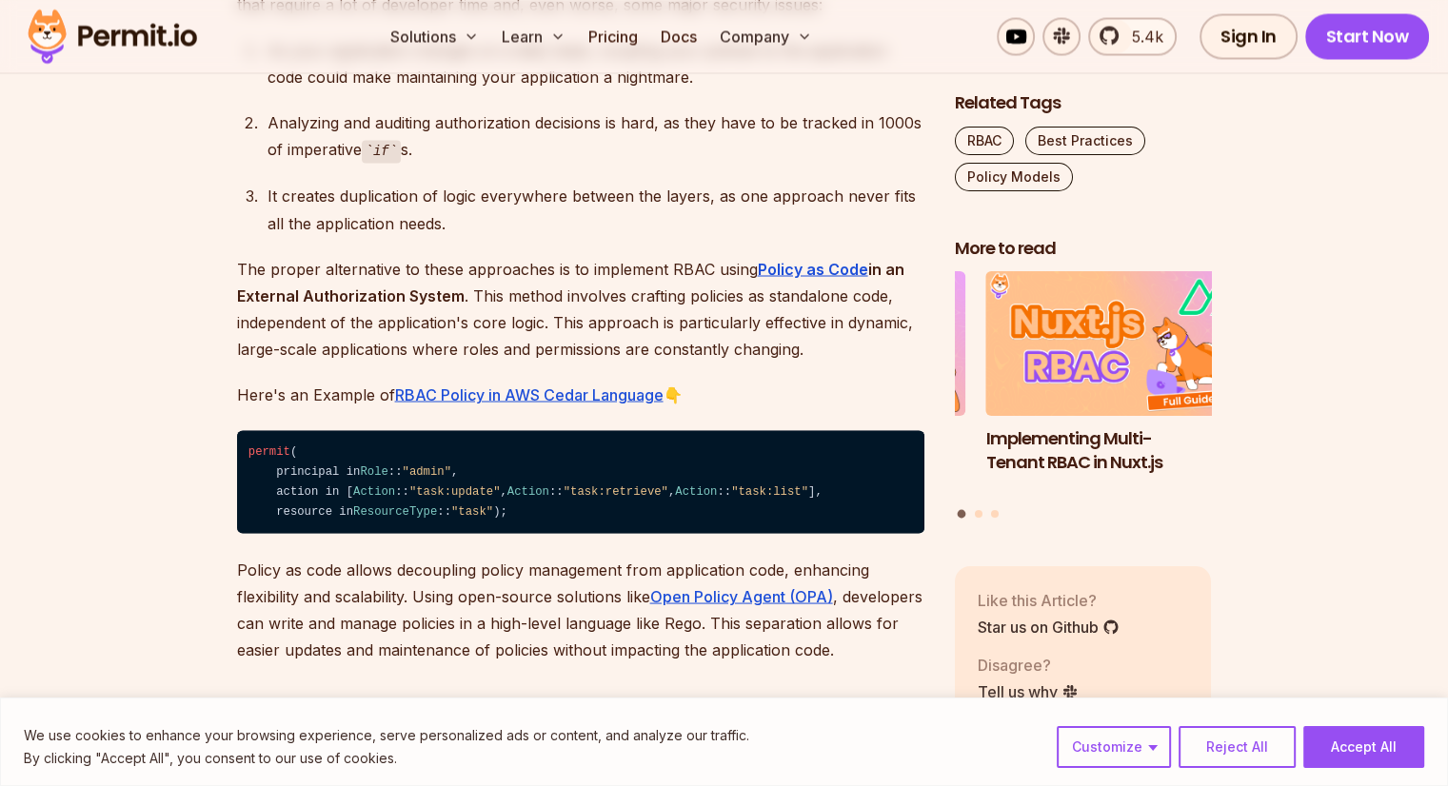
click at [497, 146] on div "Analyzing and auditing authorization decisions is hard, as they have to be trac…" at bounding box center [596, 136] width 657 height 54
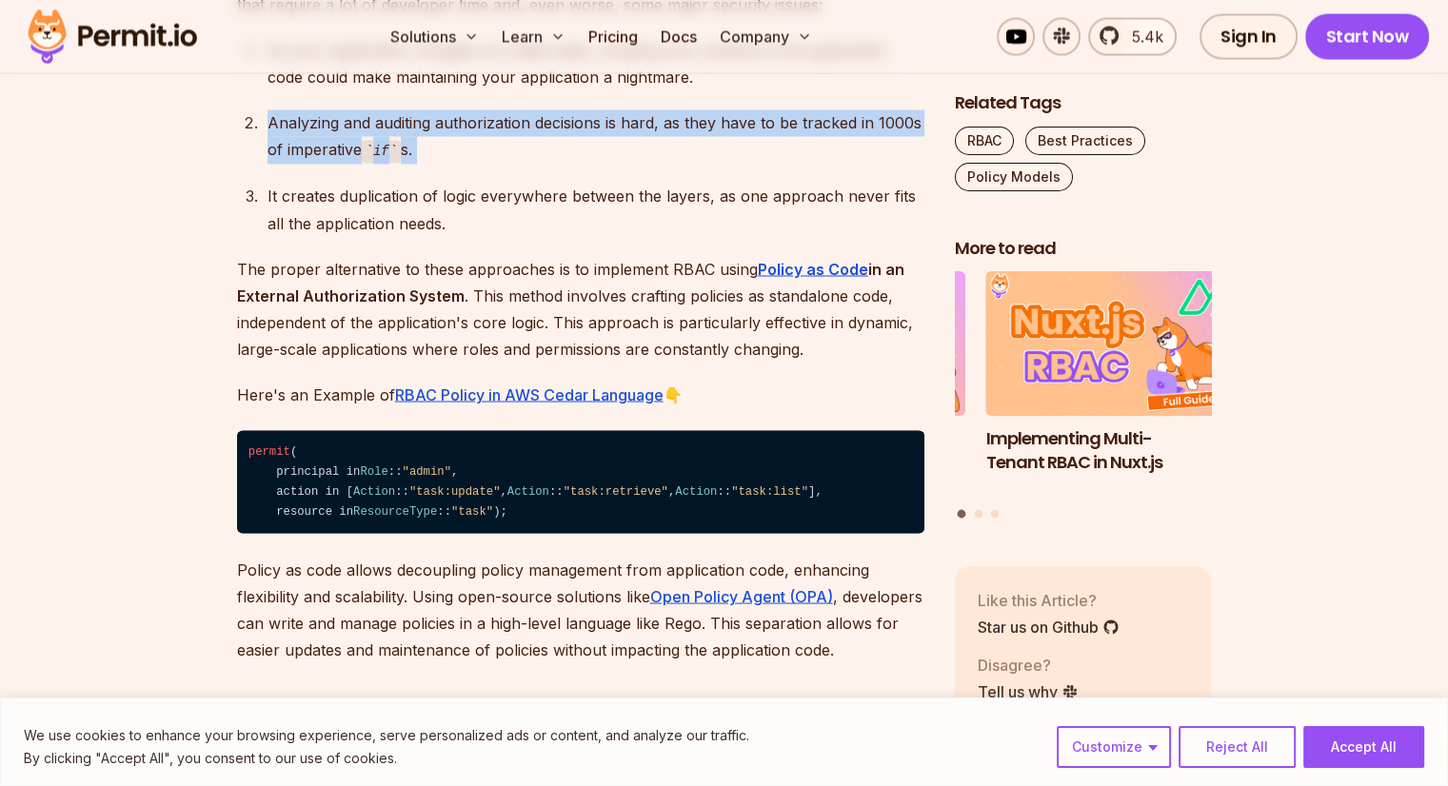
click at [497, 146] on div "Analyzing and auditing authorization decisions is hard, as they have to be trac…" at bounding box center [596, 136] width 657 height 54
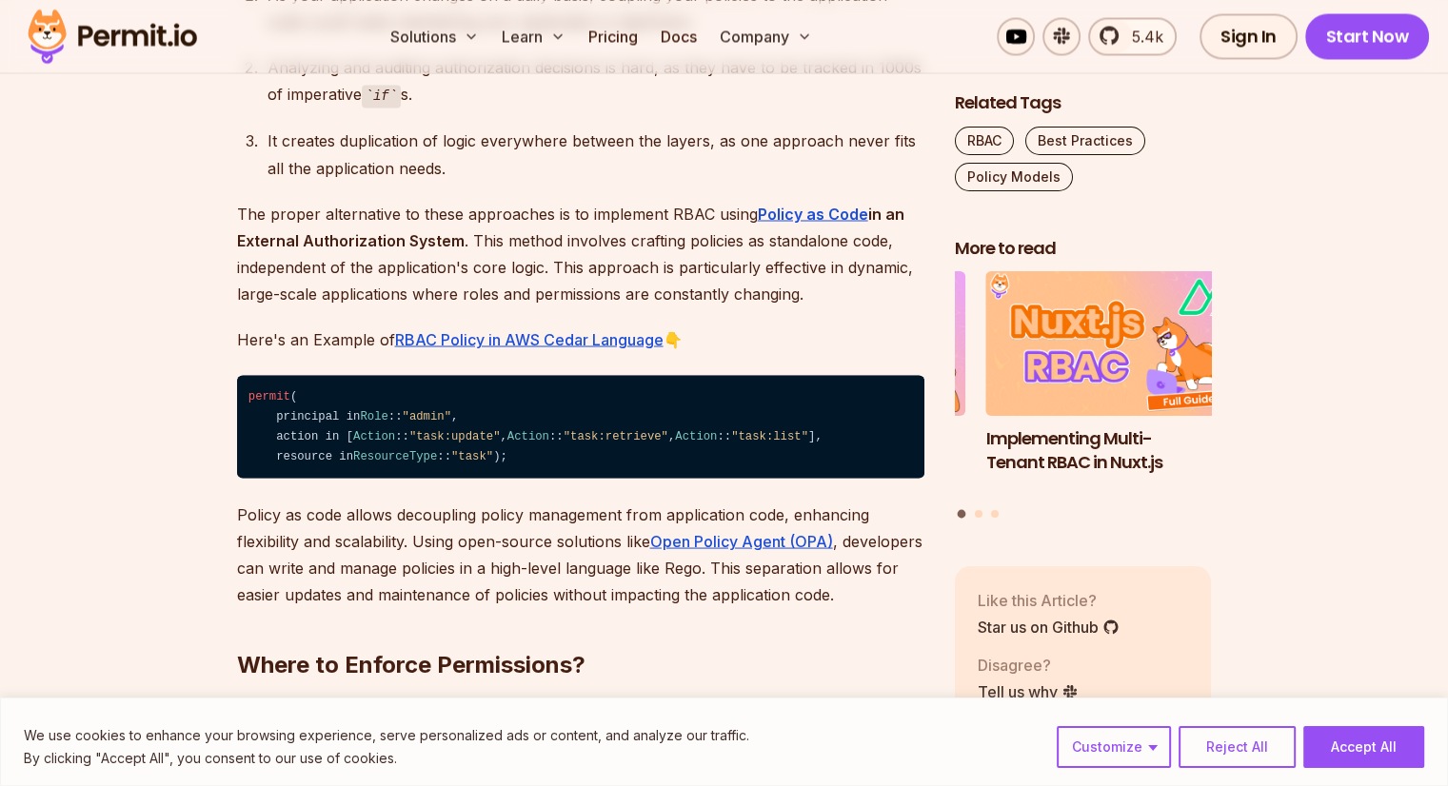
scroll to position [3465, 0]
click at [497, 146] on div "It creates duplication of logic everywhere between the layers, as one approach …" at bounding box center [596, 154] width 657 height 53
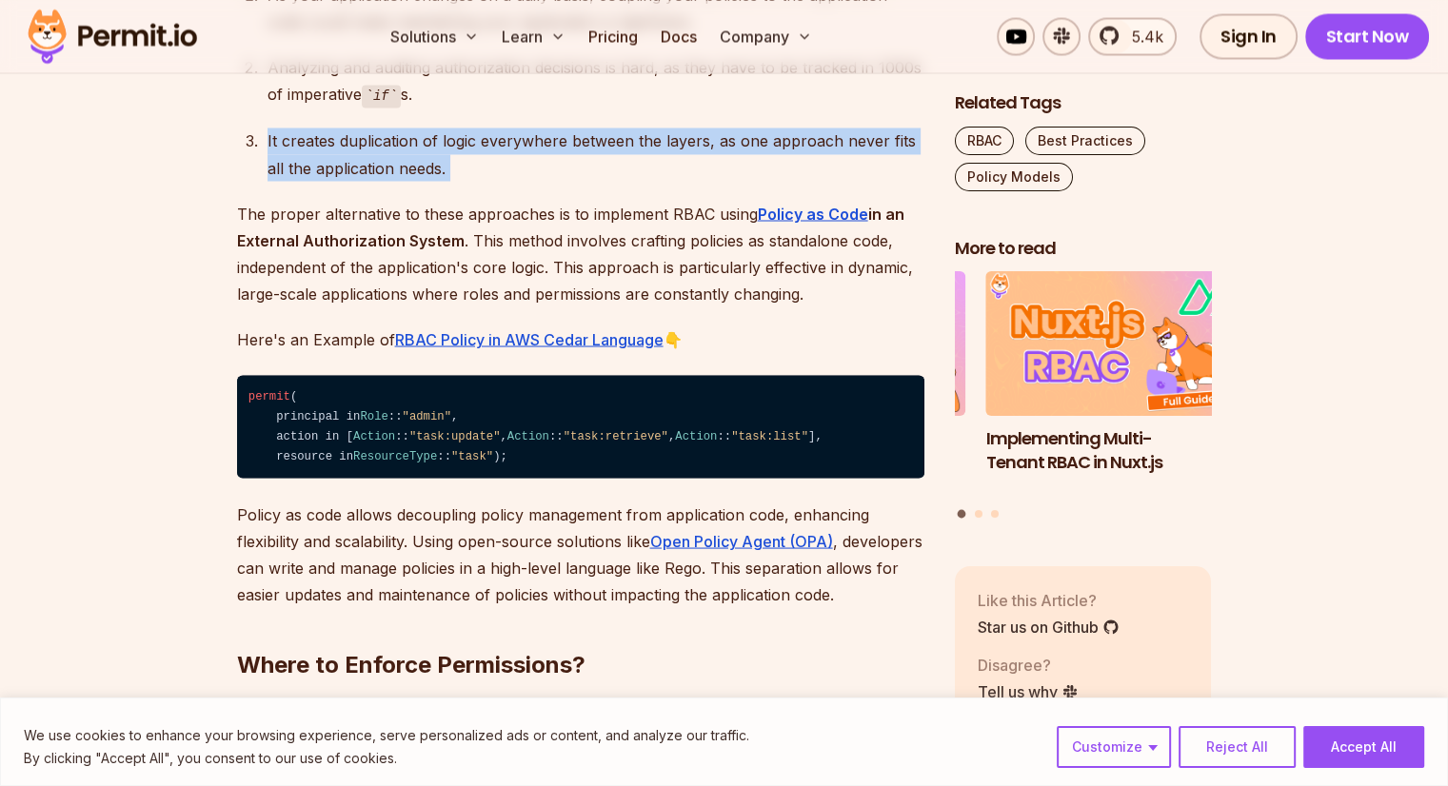
click at [497, 146] on div "It creates duplication of logic everywhere between the layers, as one approach …" at bounding box center [596, 154] width 657 height 53
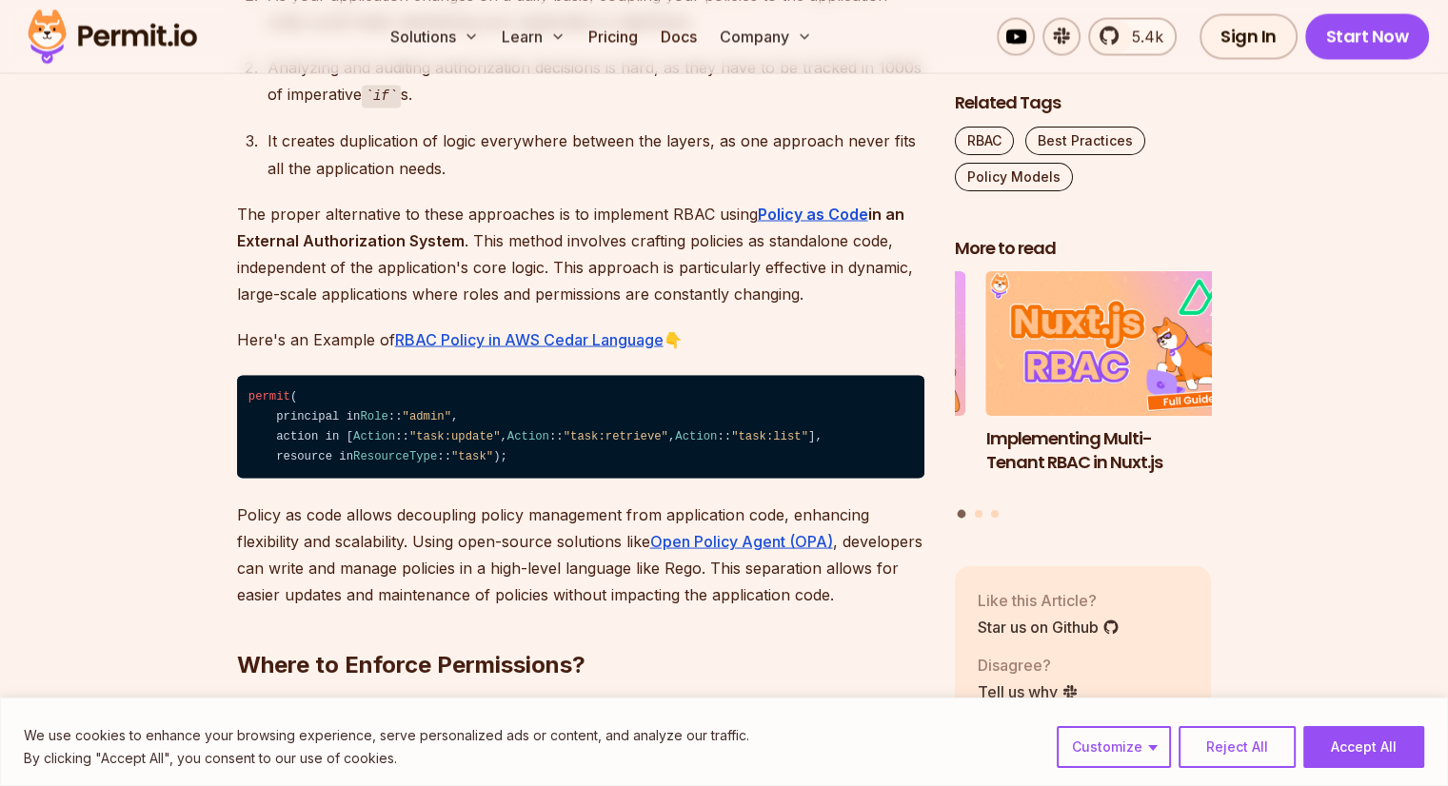
click at [476, 207] on p "The proper alternative to these approaches is to implement RBAC using Policy as…" at bounding box center [580, 253] width 687 height 107
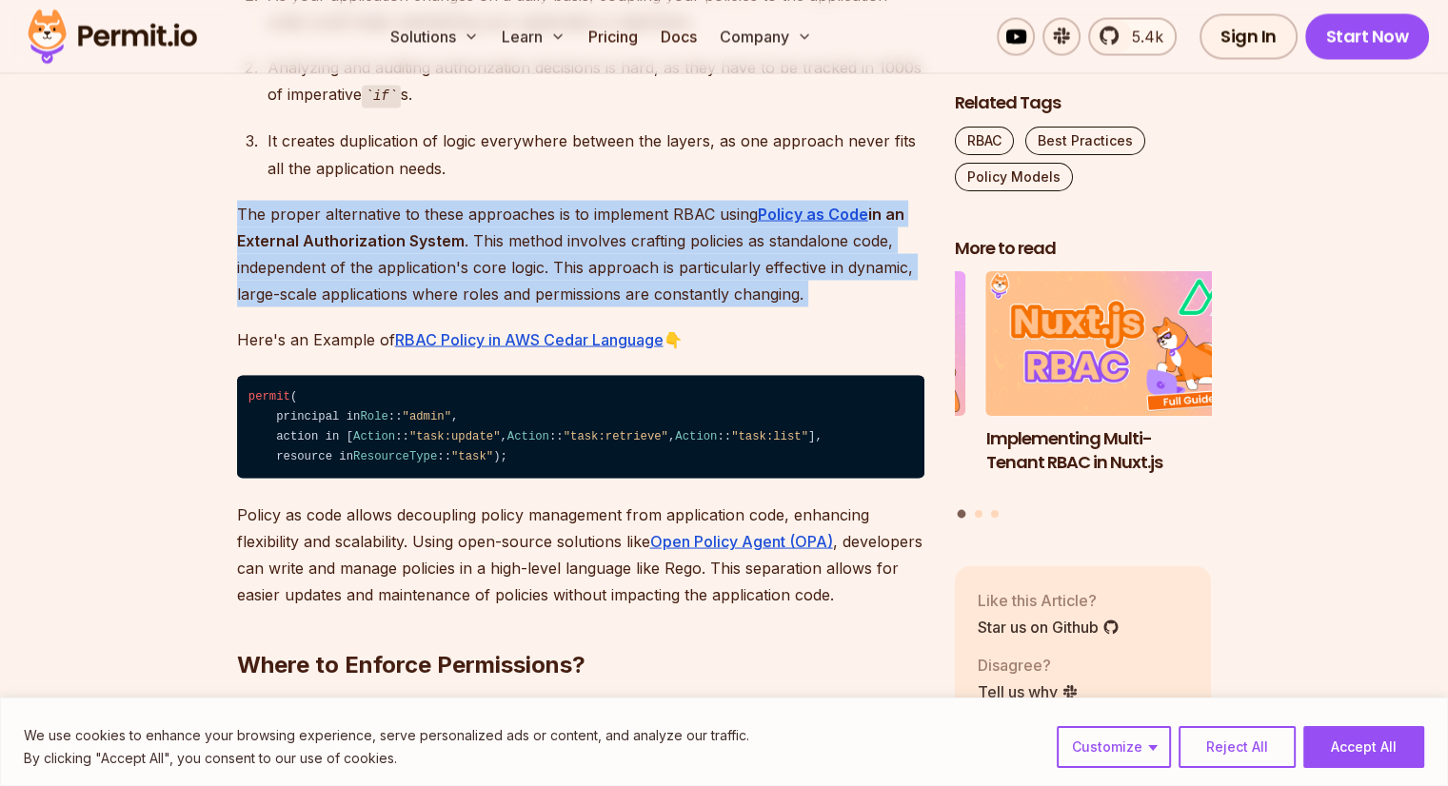
click at [476, 207] on p "The proper alternative to these approaches is to implement RBAC using Policy as…" at bounding box center [580, 253] width 687 height 107
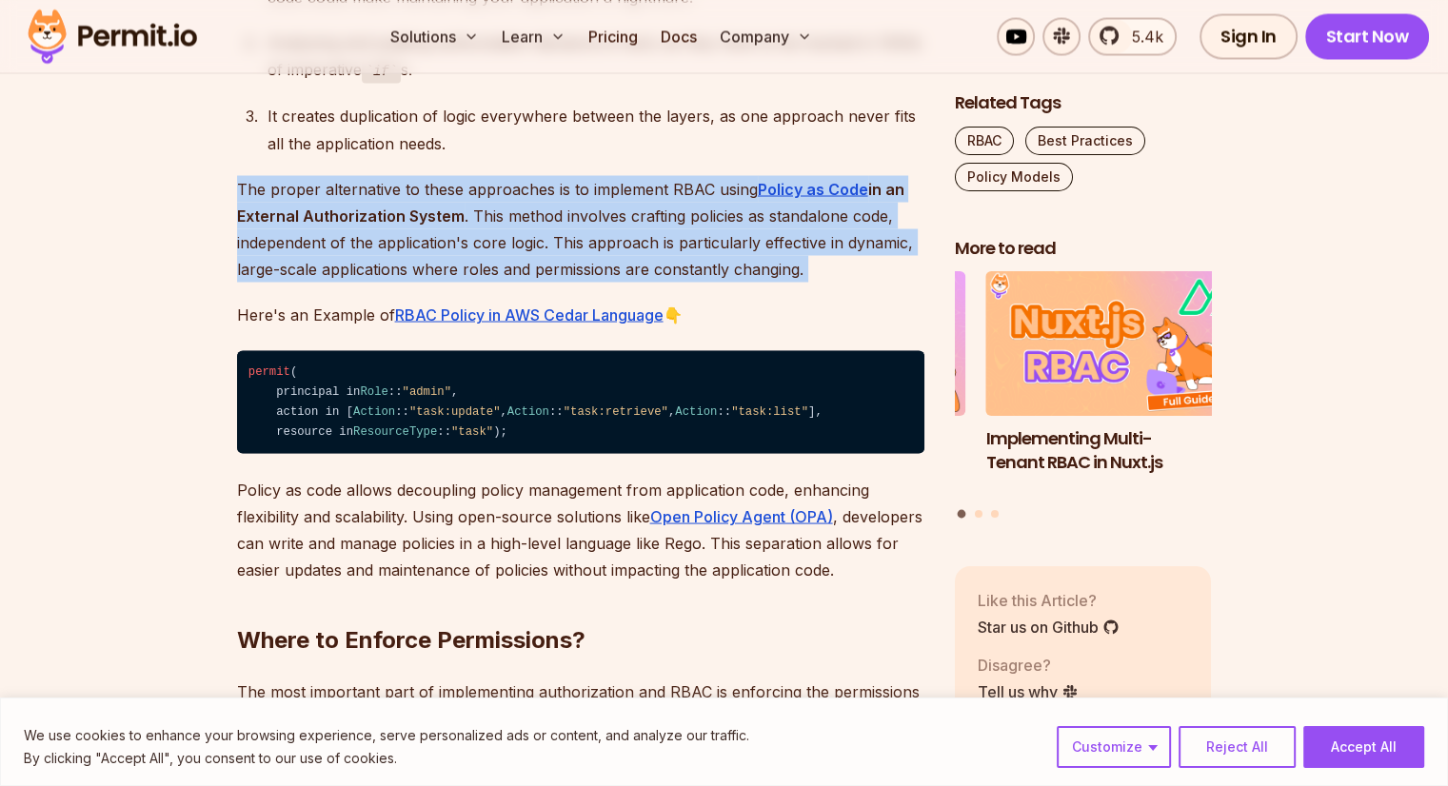
click at [476, 207] on p "The proper alternative to these approaches is to implement RBAC using Policy as…" at bounding box center [580, 228] width 687 height 107
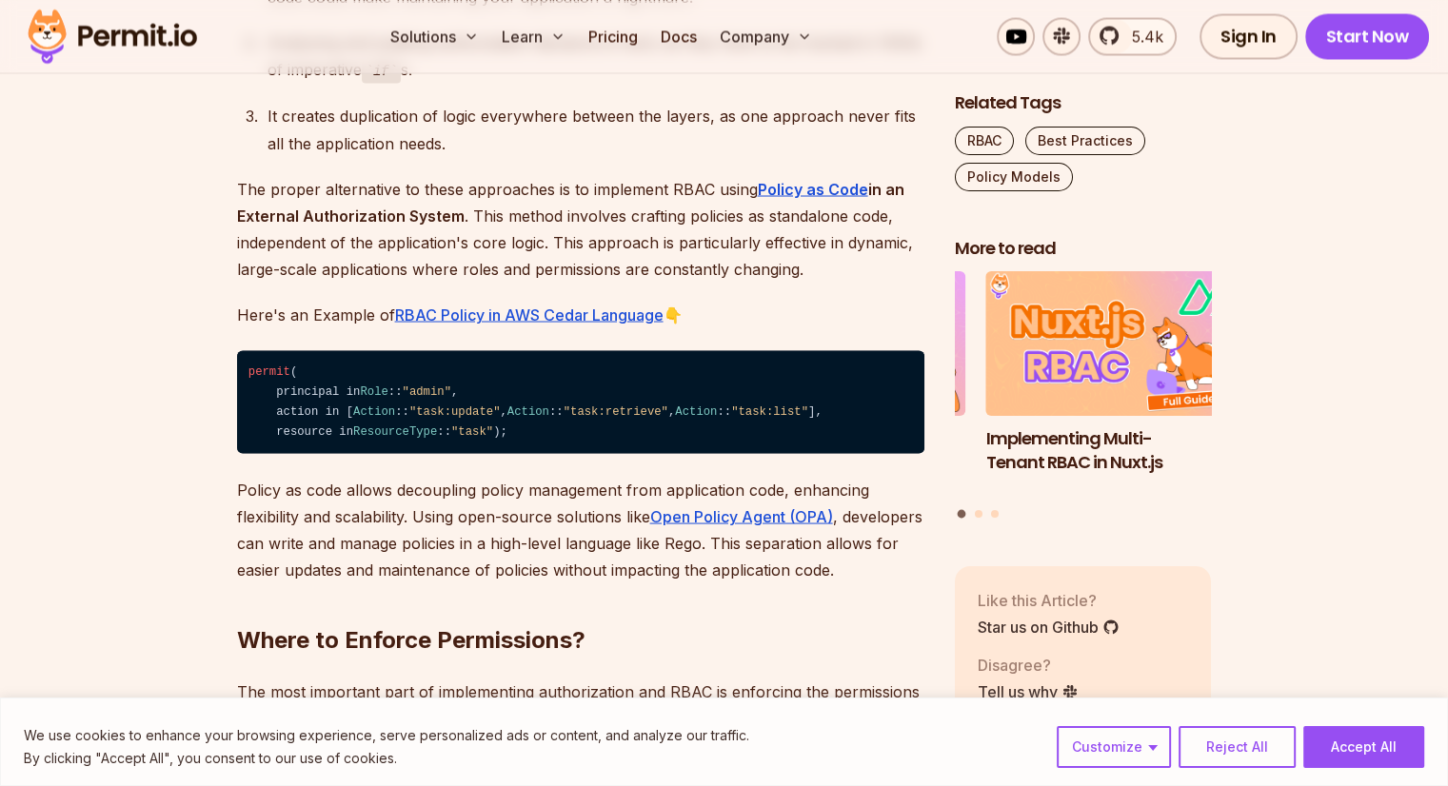
scroll to position [3519, 0]
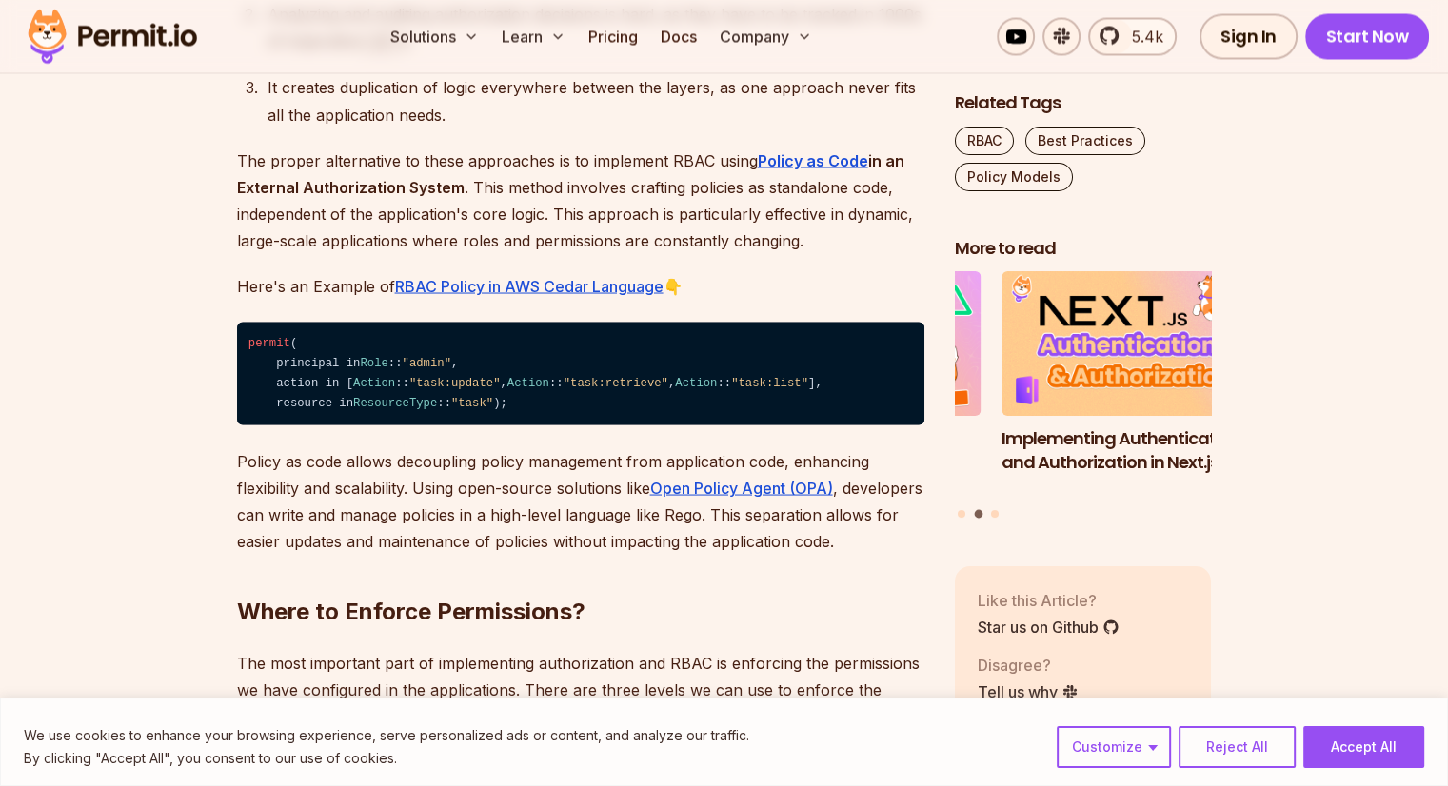
click at [553, 208] on p "The proper alternative to these approaches is to implement RBAC using Policy as…" at bounding box center [580, 200] width 687 height 107
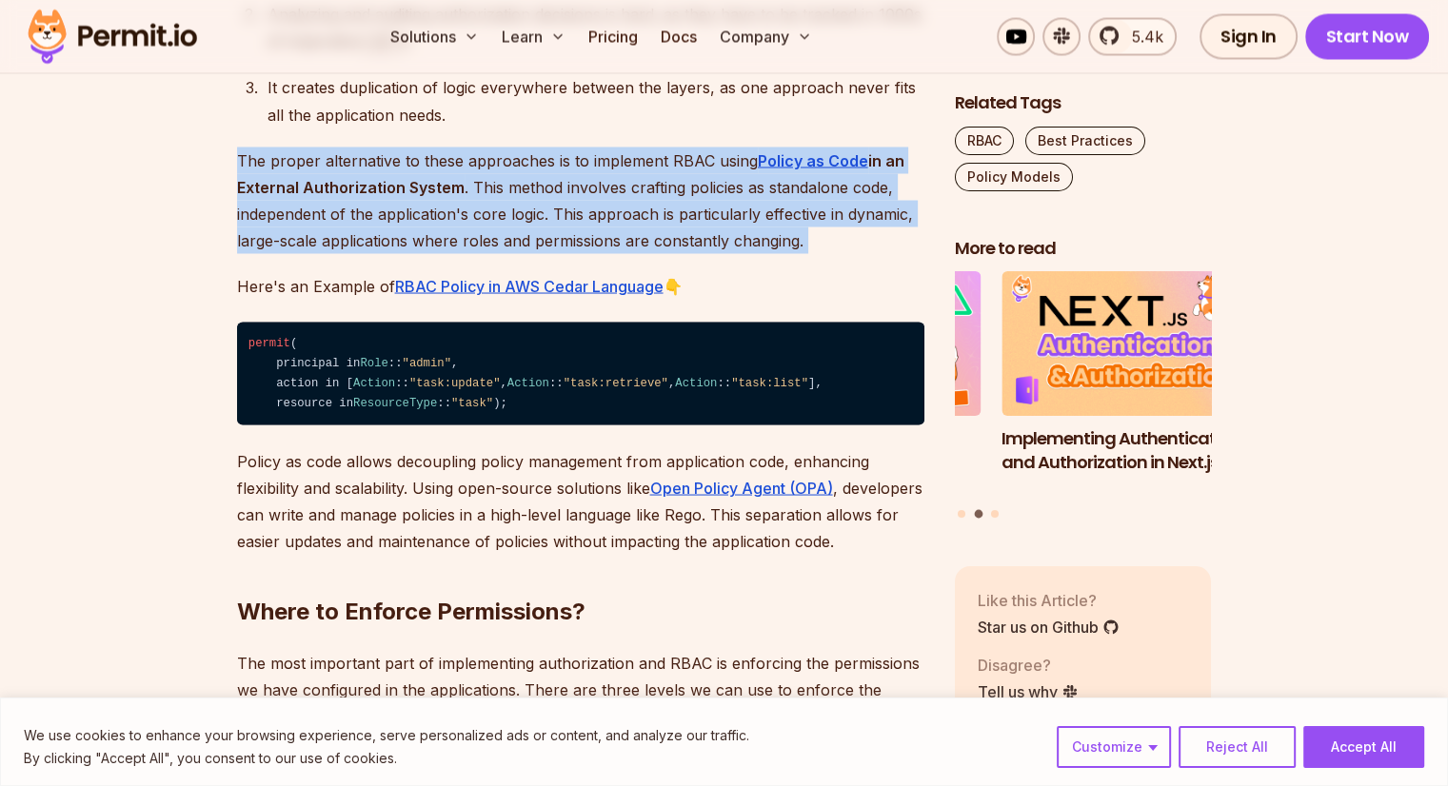
click at [553, 208] on p "The proper alternative to these approaches is to implement RBAC using Policy as…" at bounding box center [580, 200] width 687 height 107
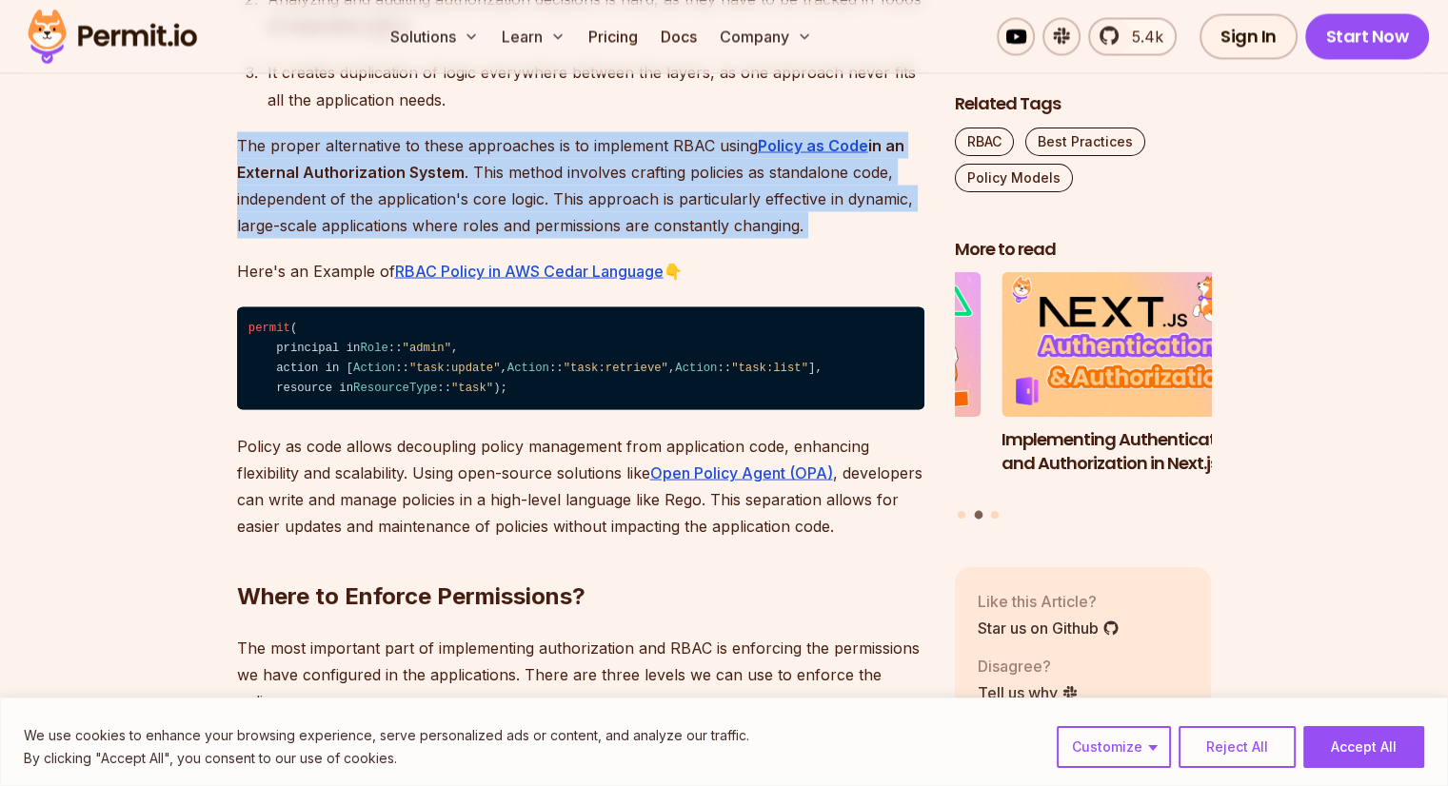
click at [553, 208] on p "The proper alternative to these approaches is to implement RBAC using Policy as…" at bounding box center [580, 184] width 687 height 107
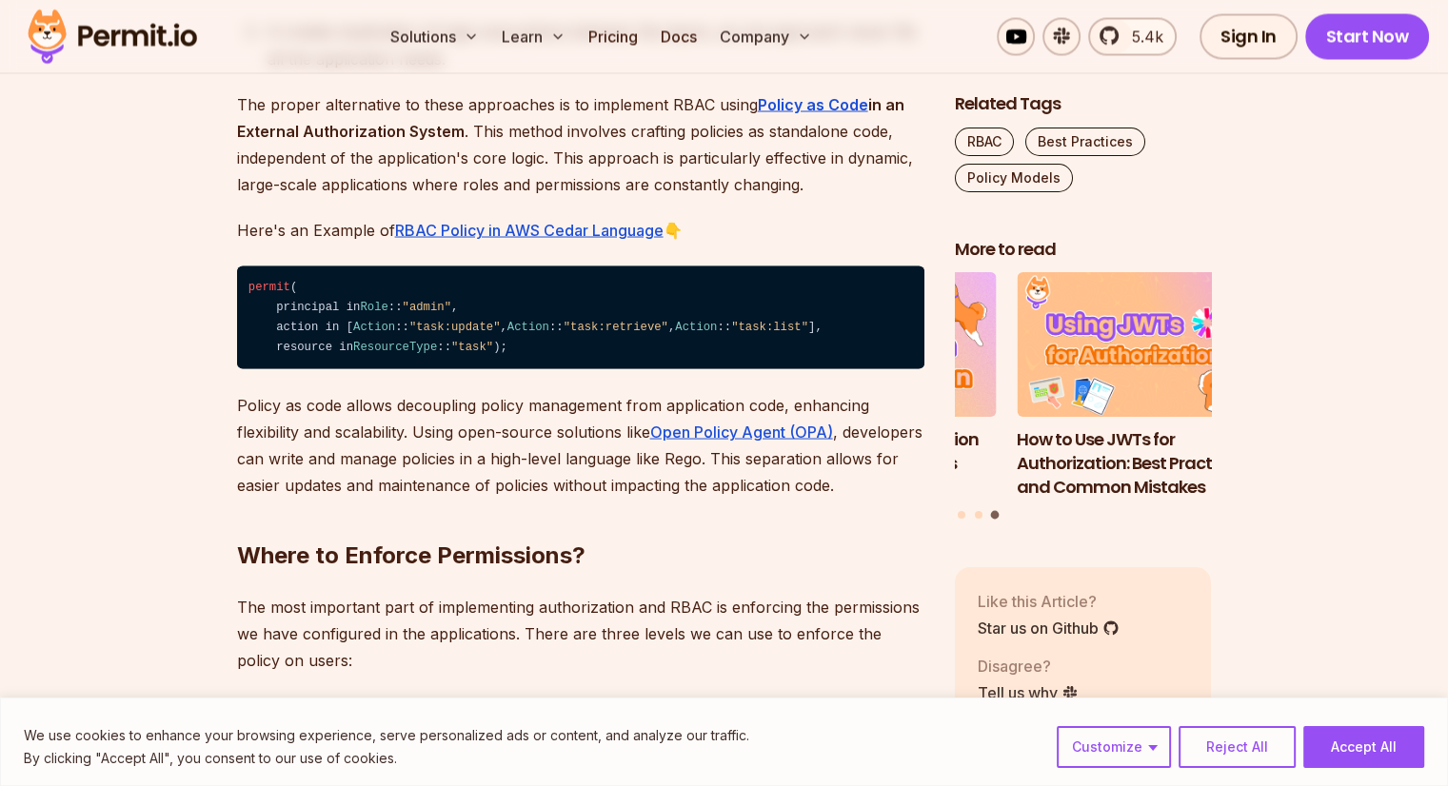
scroll to position [3560, 0]
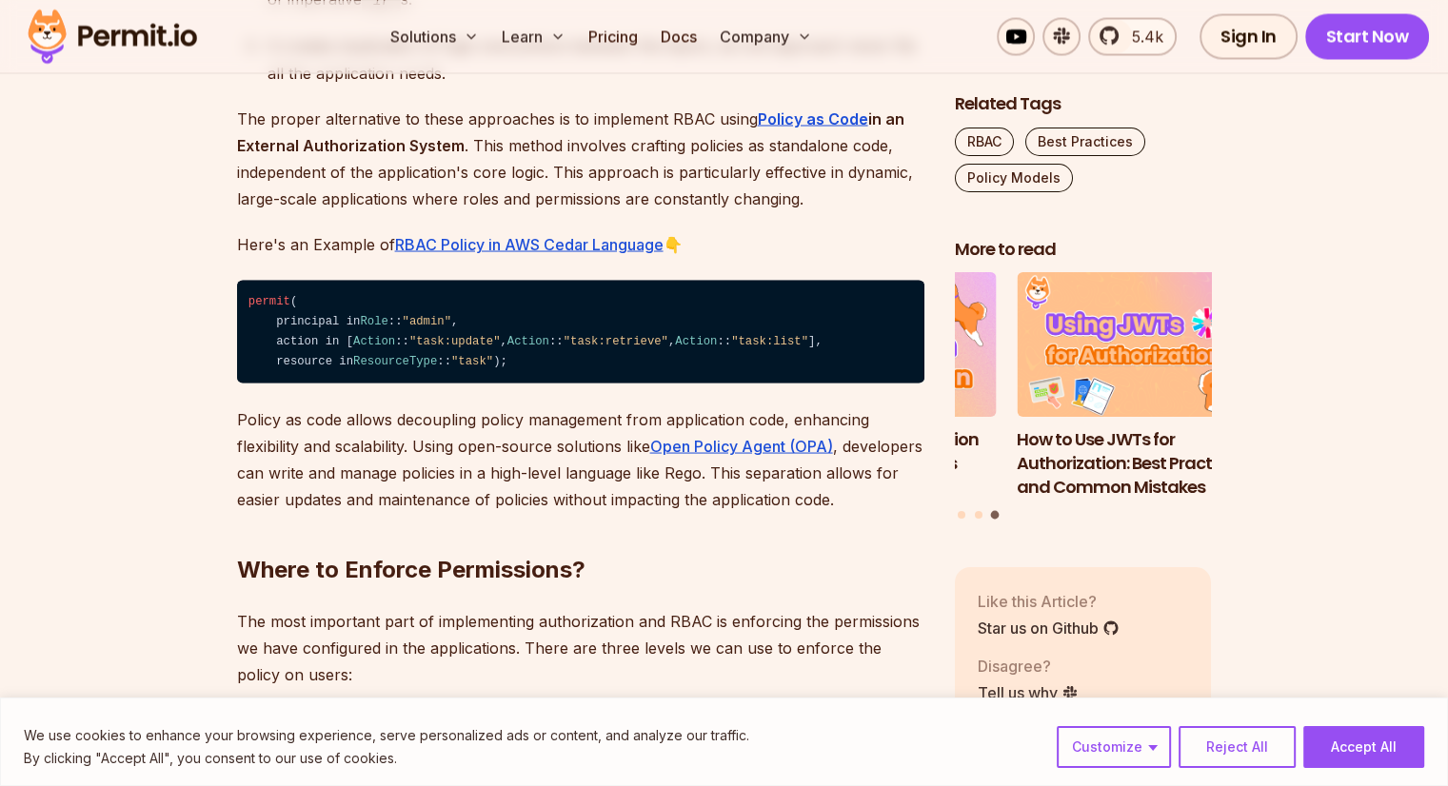
click at [510, 146] on p "The proper alternative to these approaches is to implement RBAC using Policy as…" at bounding box center [580, 158] width 687 height 107
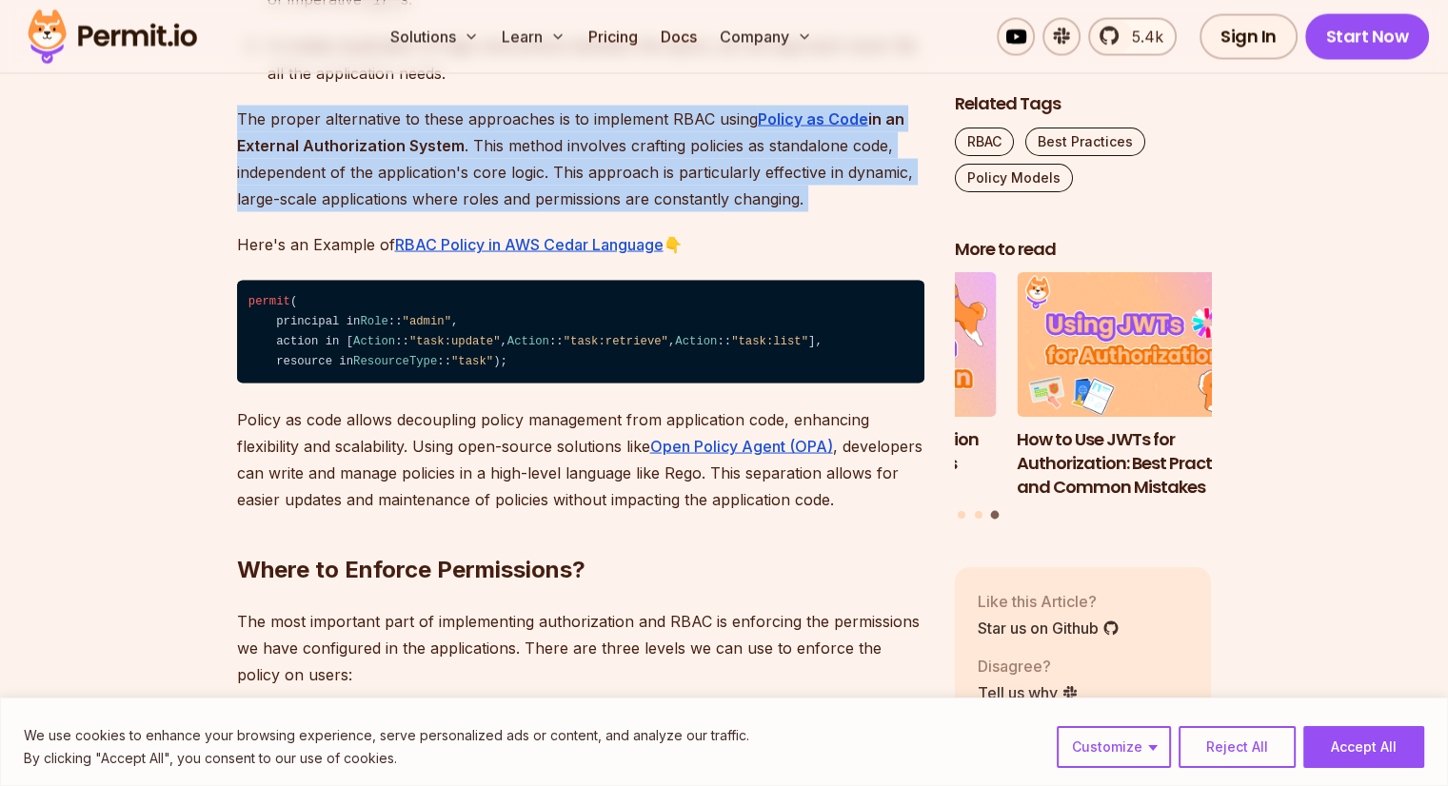
click at [510, 146] on p "The proper alternative to these approaches is to implement RBAC using Policy as…" at bounding box center [580, 158] width 687 height 107
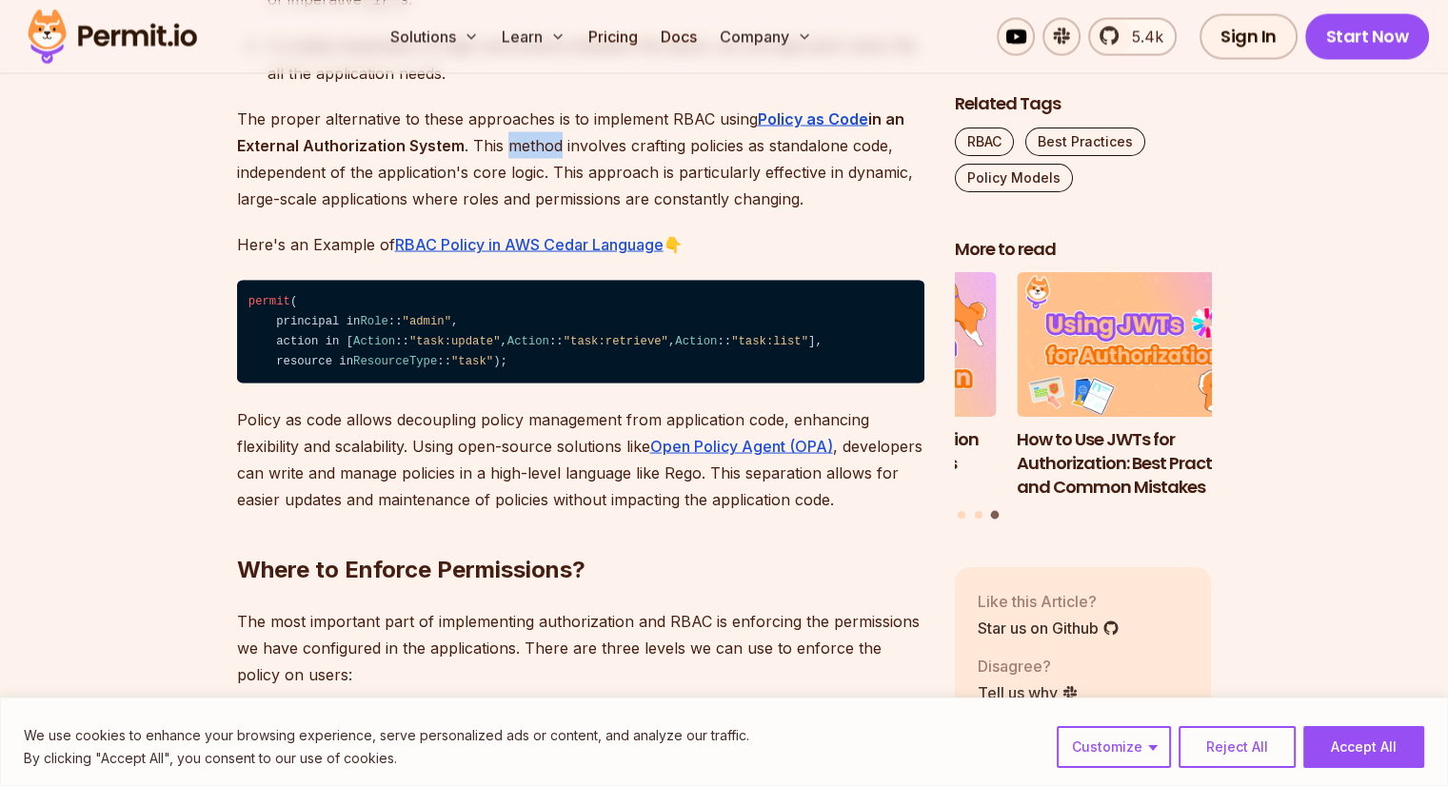
click at [510, 146] on p "The proper alternative to these approaches is to implement RBAC using Policy as…" at bounding box center [580, 158] width 687 height 107
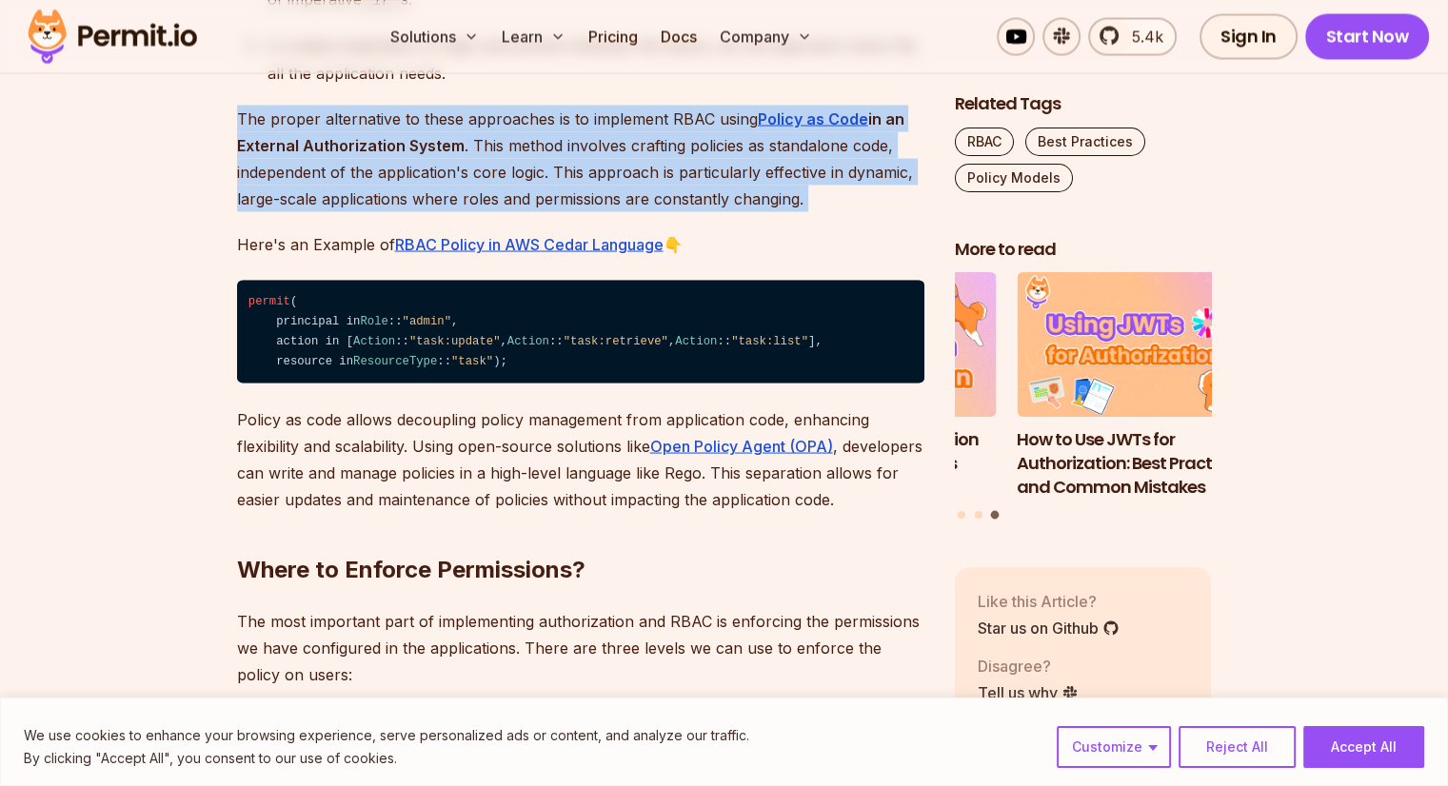
click at [510, 146] on p "The proper alternative to these approaches is to implement RBAC using Policy as…" at bounding box center [580, 158] width 687 height 107
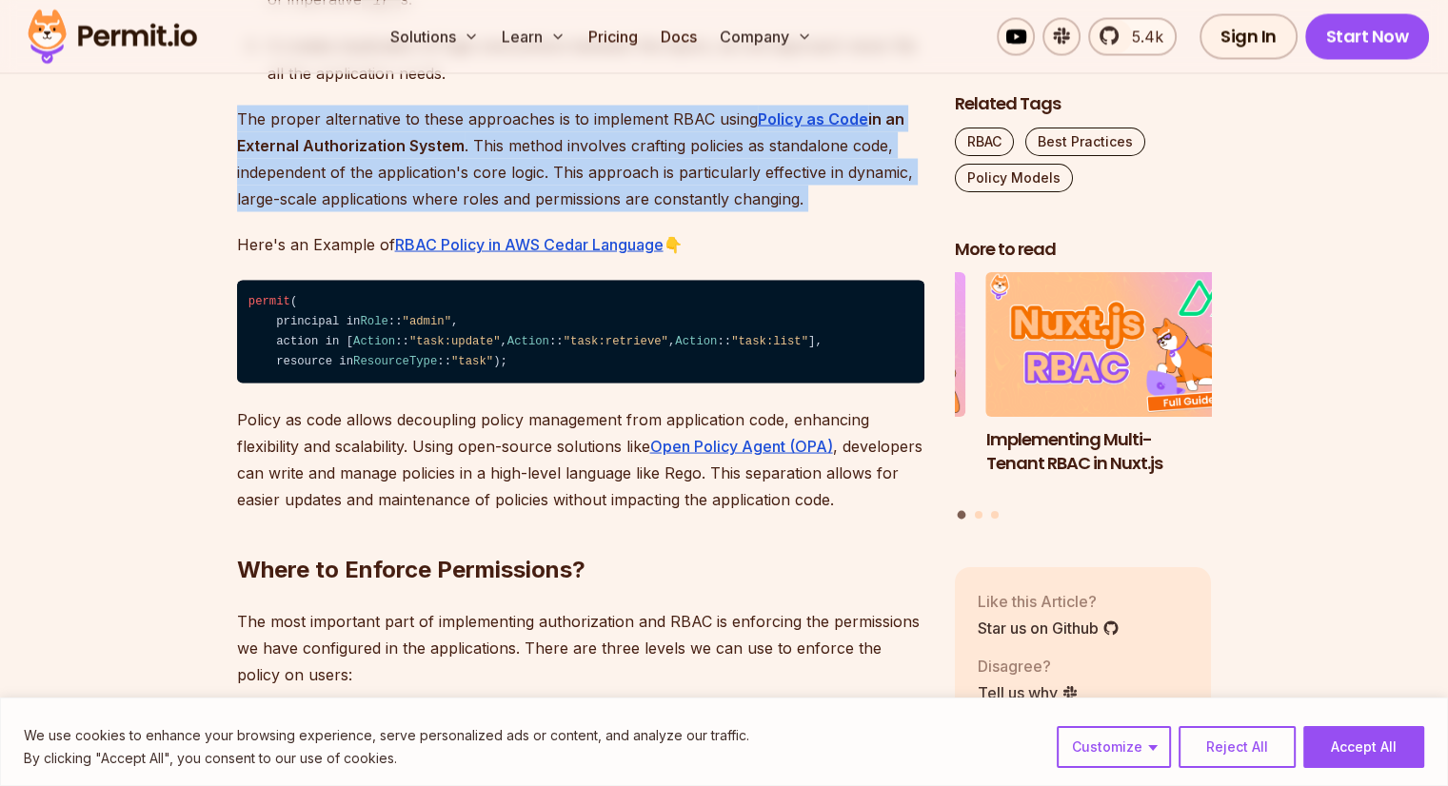
click at [501, 169] on p "The proper alternative to these approaches is to implement RBAC using Policy as…" at bounding box center [580, 158] width 687 height 107
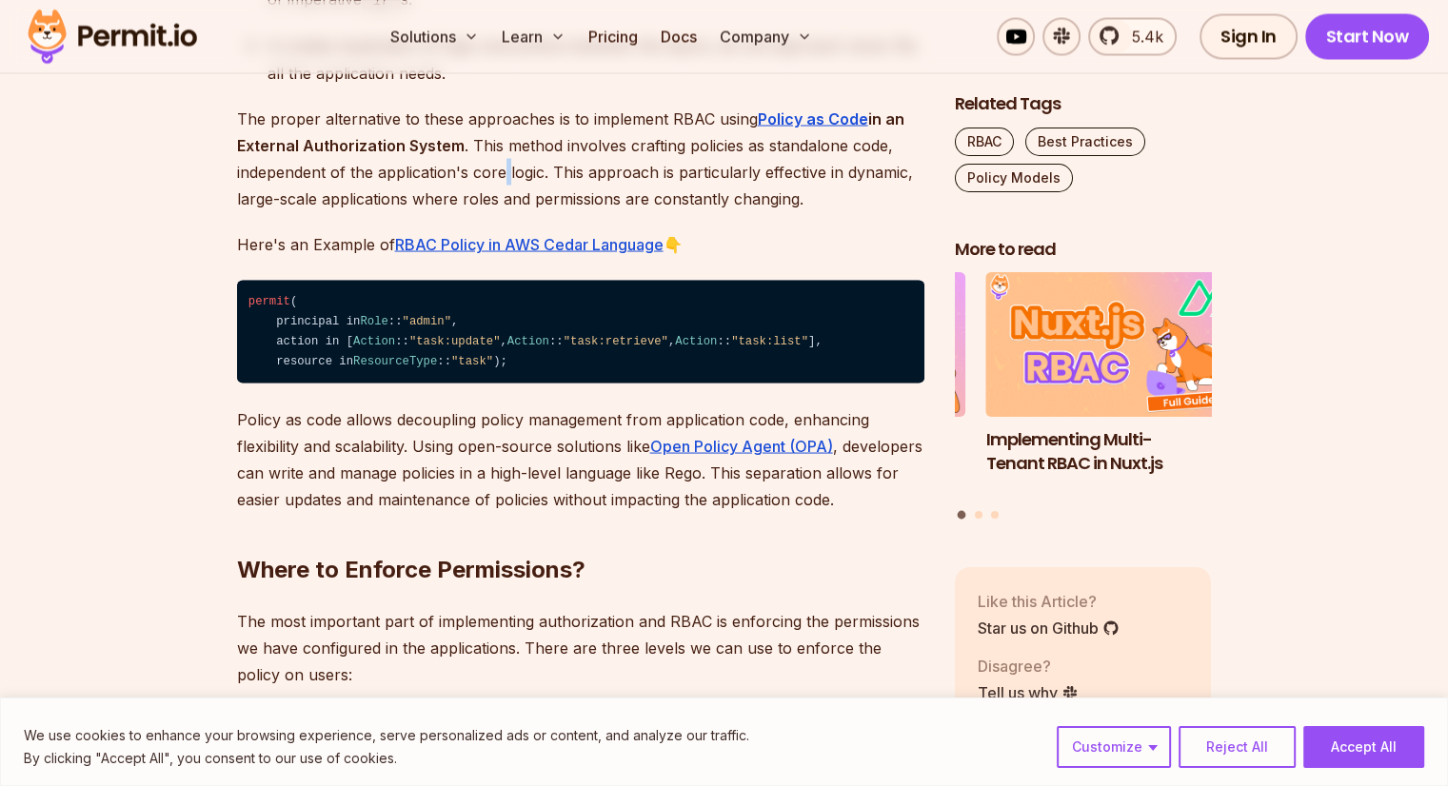
click at [501, 169] on p "The proper alternative to these approaches is to implement RBAC using Policy as…" at bounding box center [580, 158] width 687 height 107
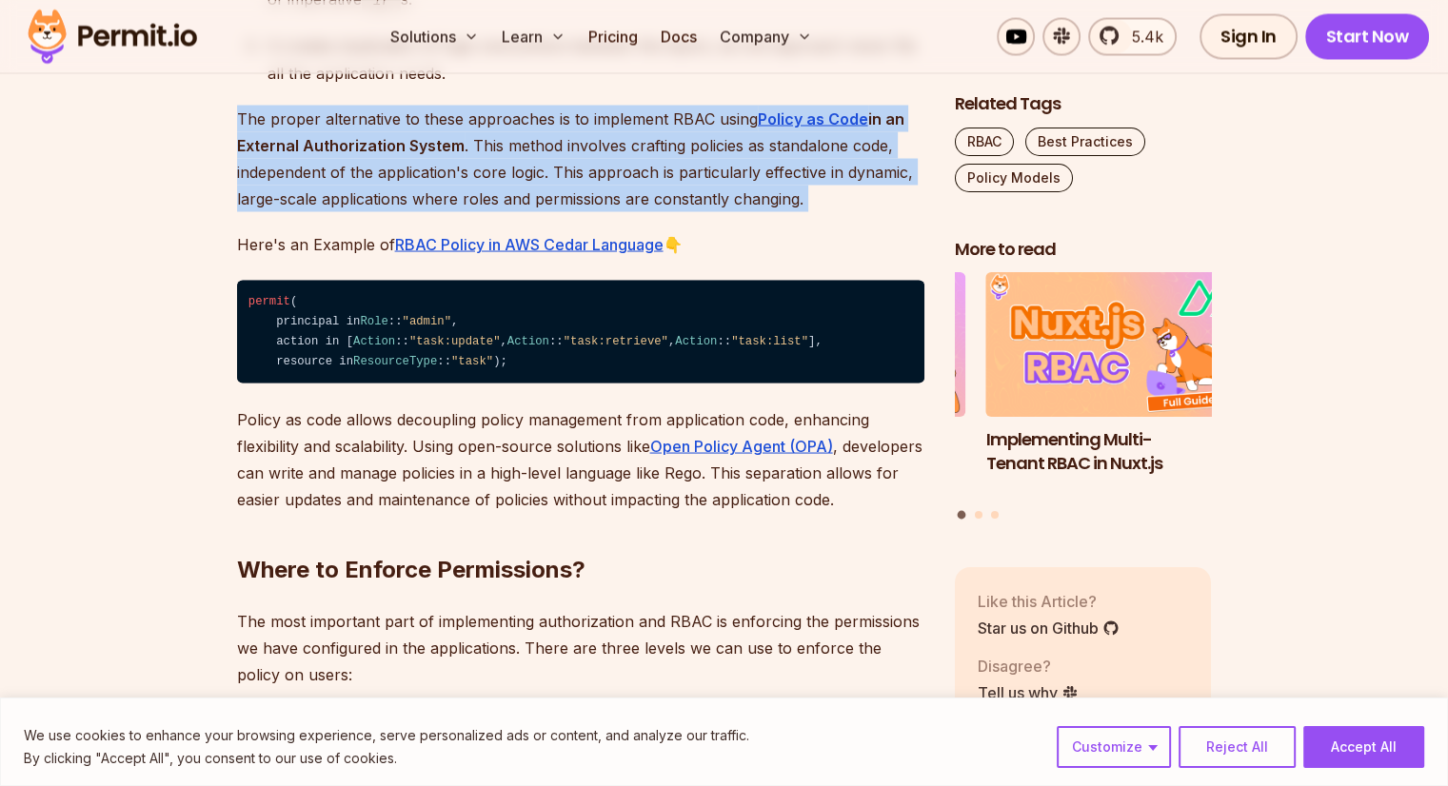
click at [501, 169] on p "The proper alternative to these approaches is to implement RBAC using Policy as…" at bounding box center [580, 158] width 687 height 107
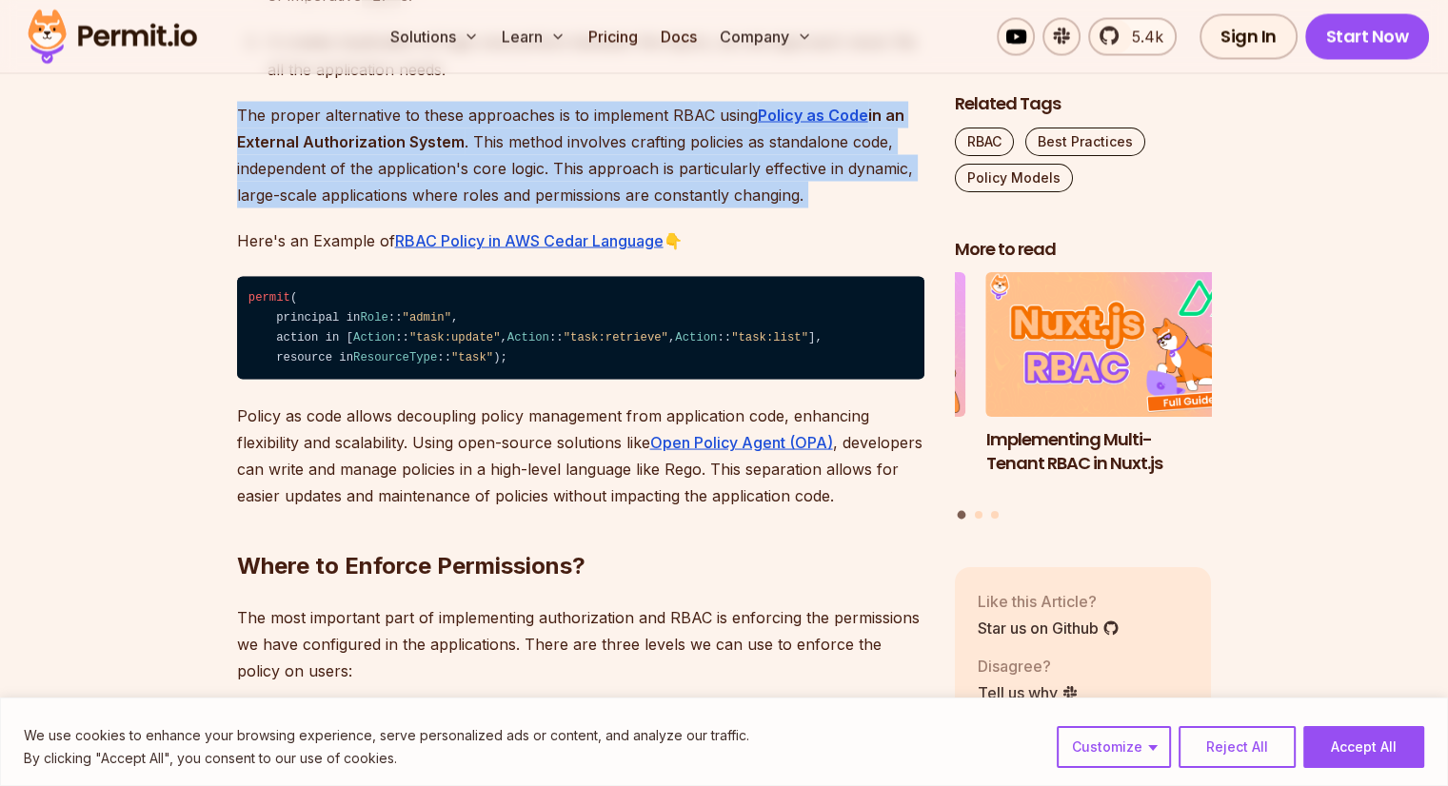
scroll to position [3578, 0]
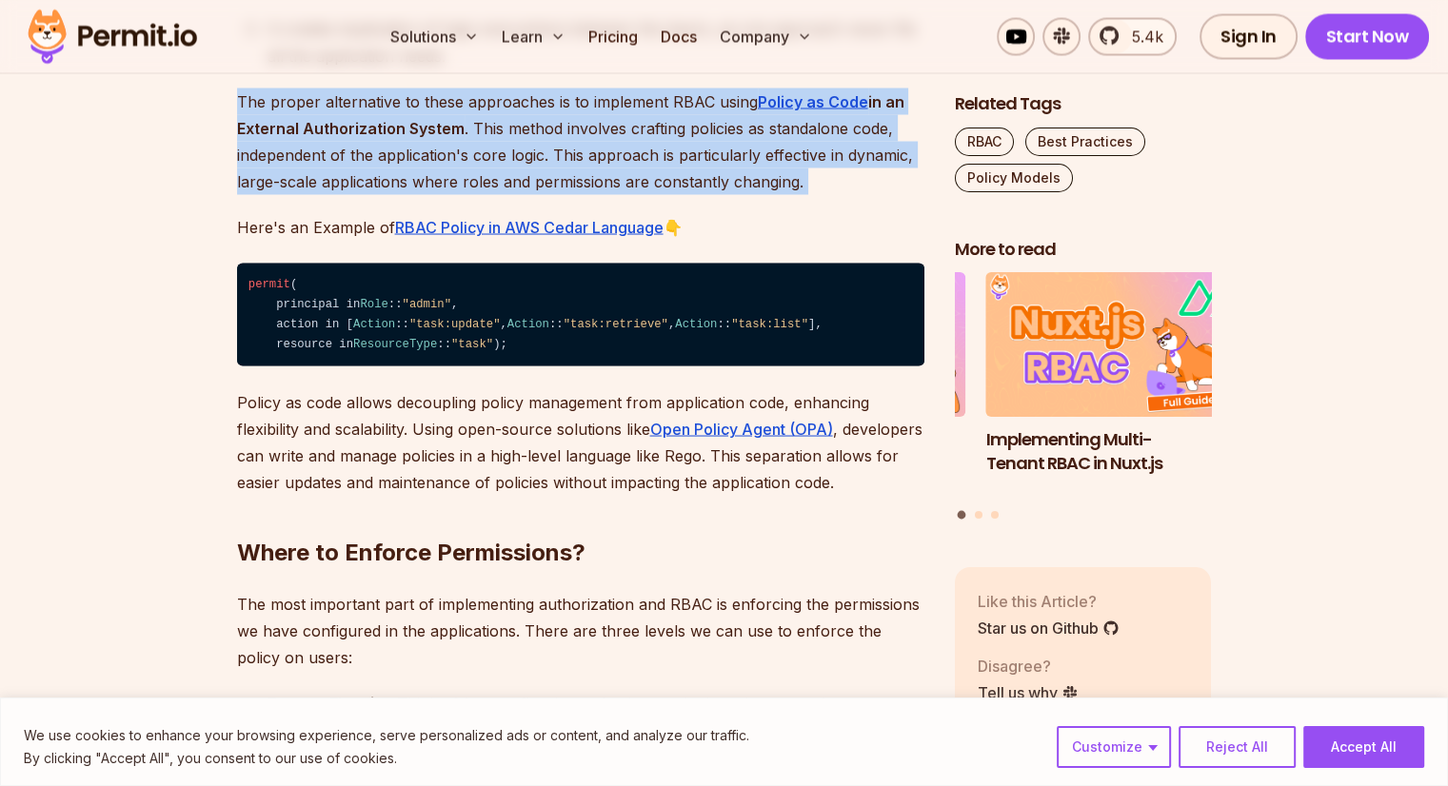
click at [501, 169] on p "The proper alternative to these approaches is to implement RBAC using Policy as…" at bounding box center [580, 141] width 687 height 107
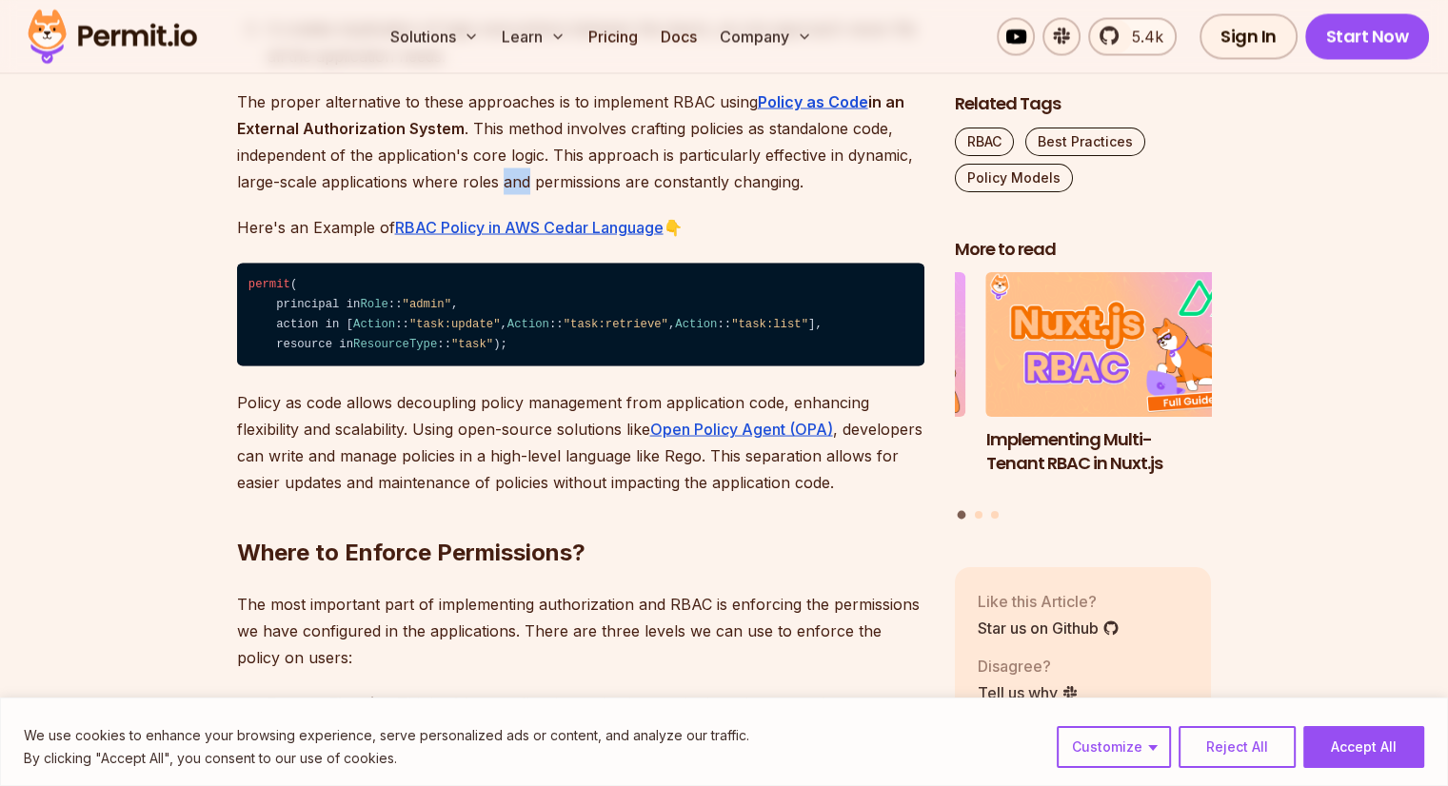
click at [501, 169] on p "The proper alternative to these approaches is to implement RBAC using Policy as…" at bounding box center [580, 141] width 687 height 107
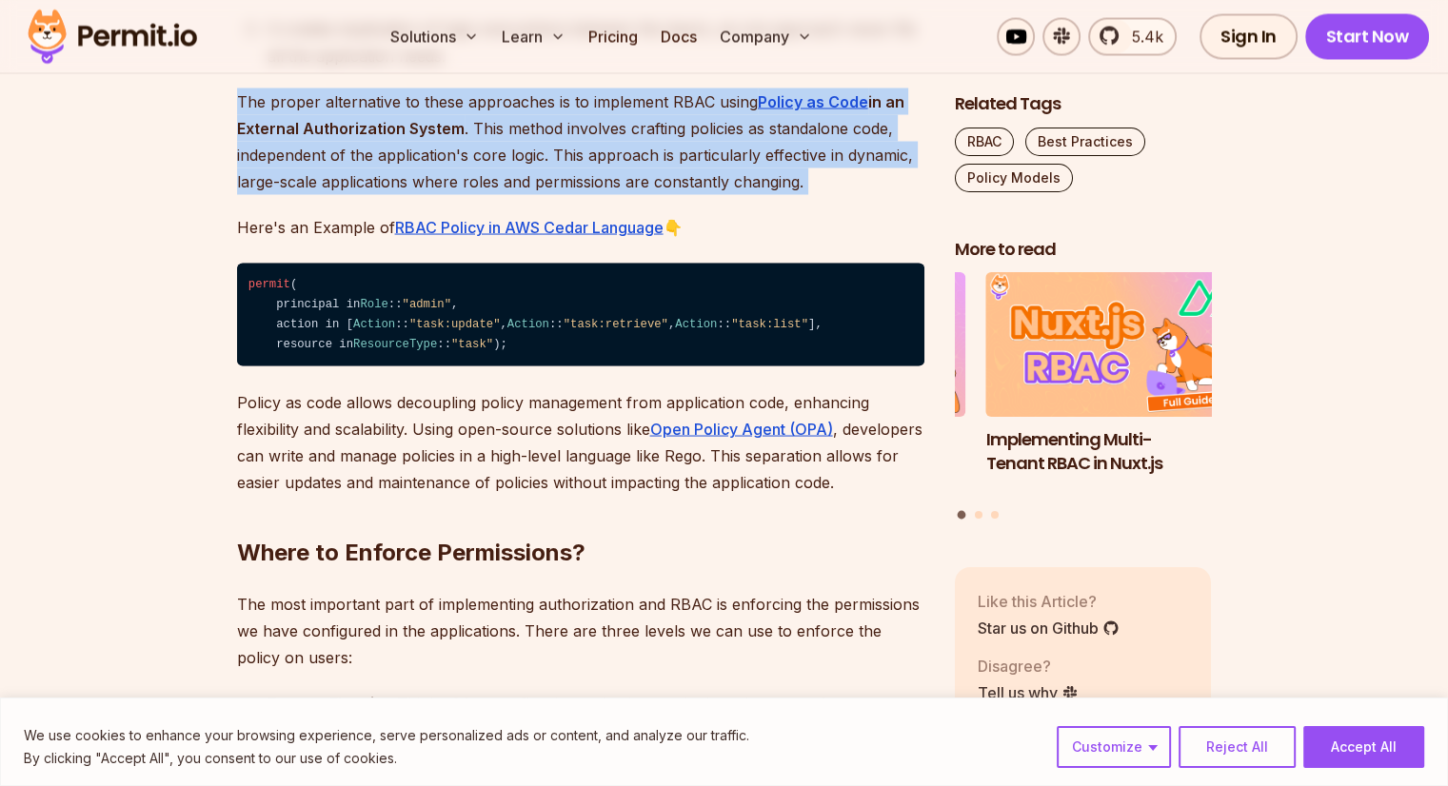
click at [501, 169] on p "The proper alternative to these approaches is to implement RBAC using Policy as…" at bounding box center [580, 141] width 687 height 107
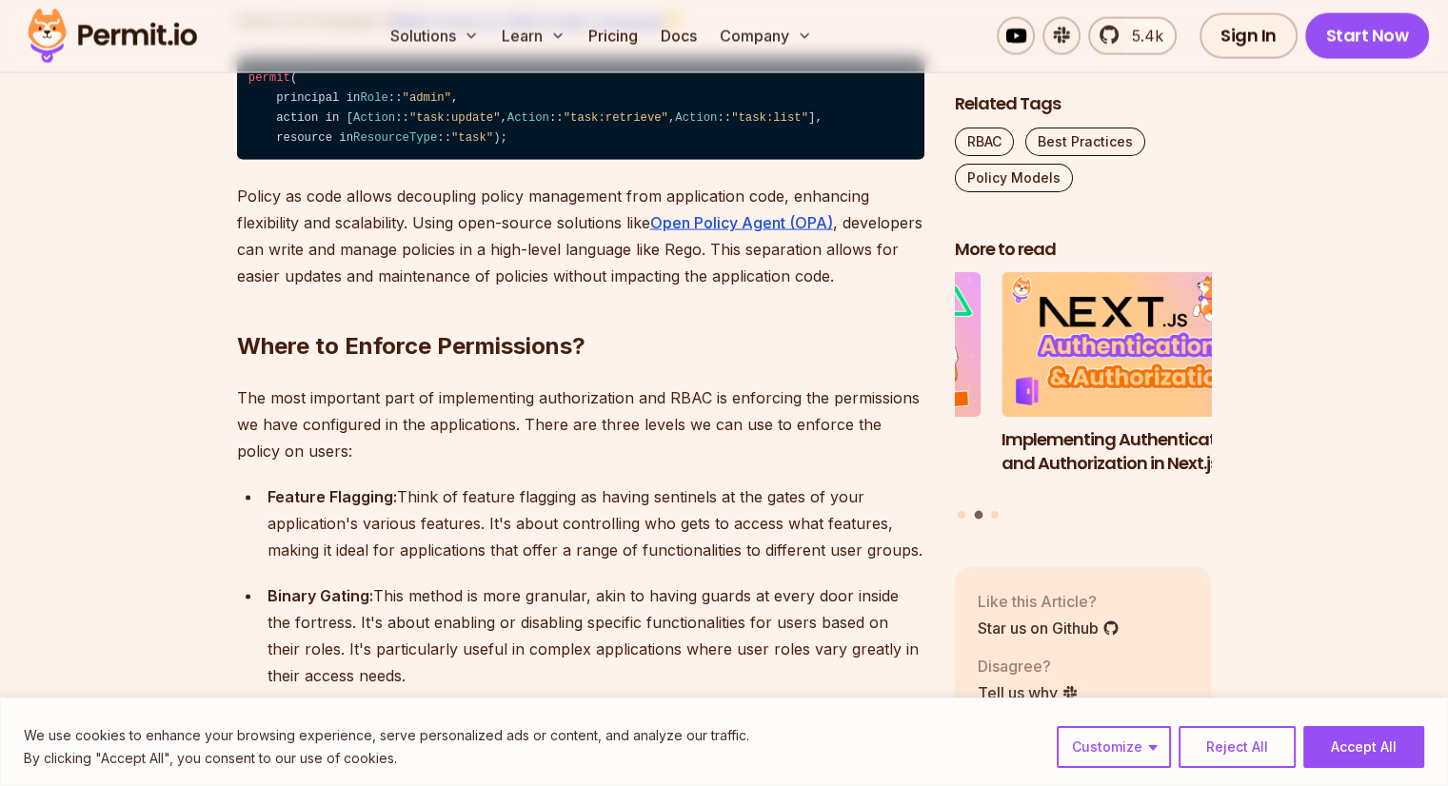
scroll to position [3803, 0]
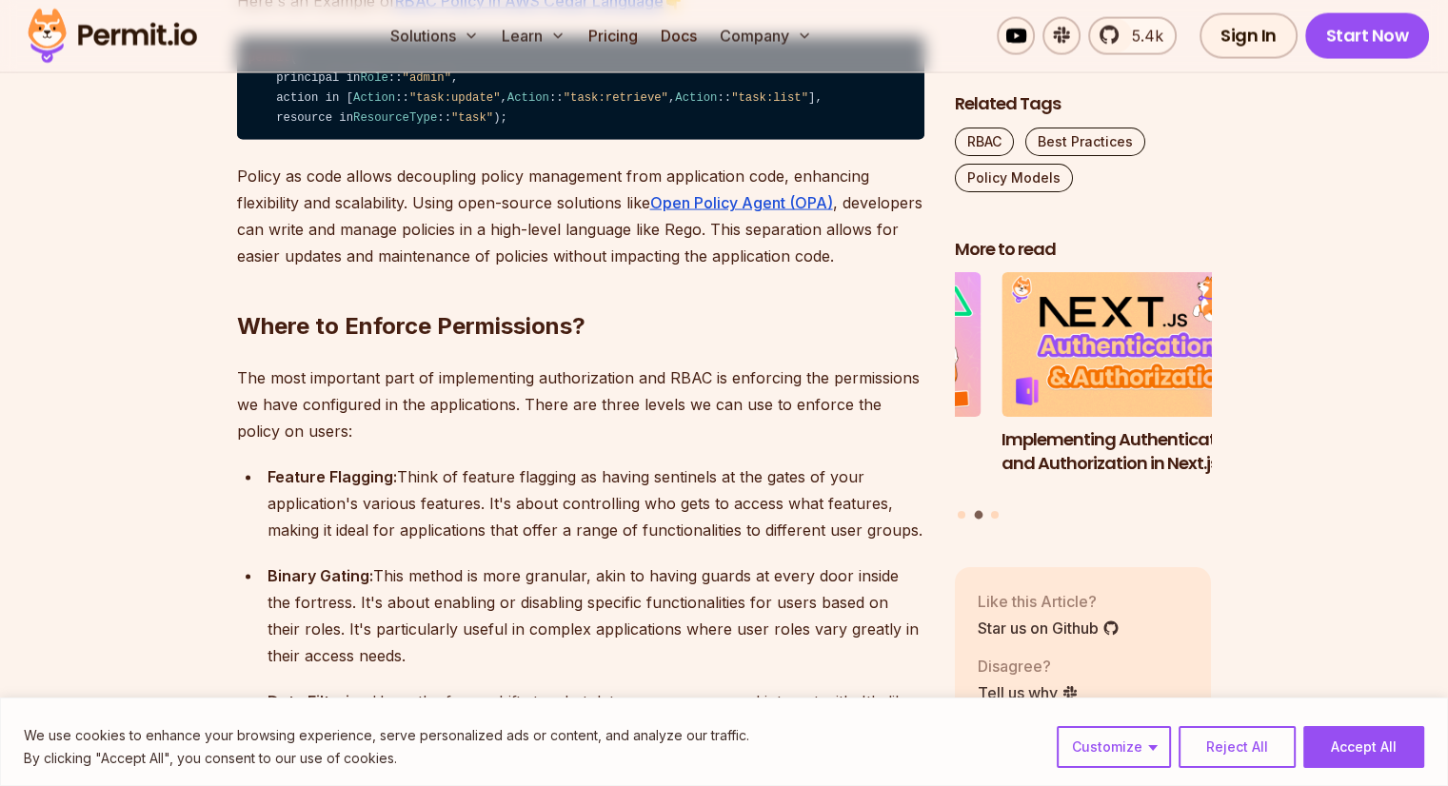
click at [663, 269] on p "Policy as code allows decoupling policy management from application code, enhan…" at bounding box center [580, 216] width 687 height 107
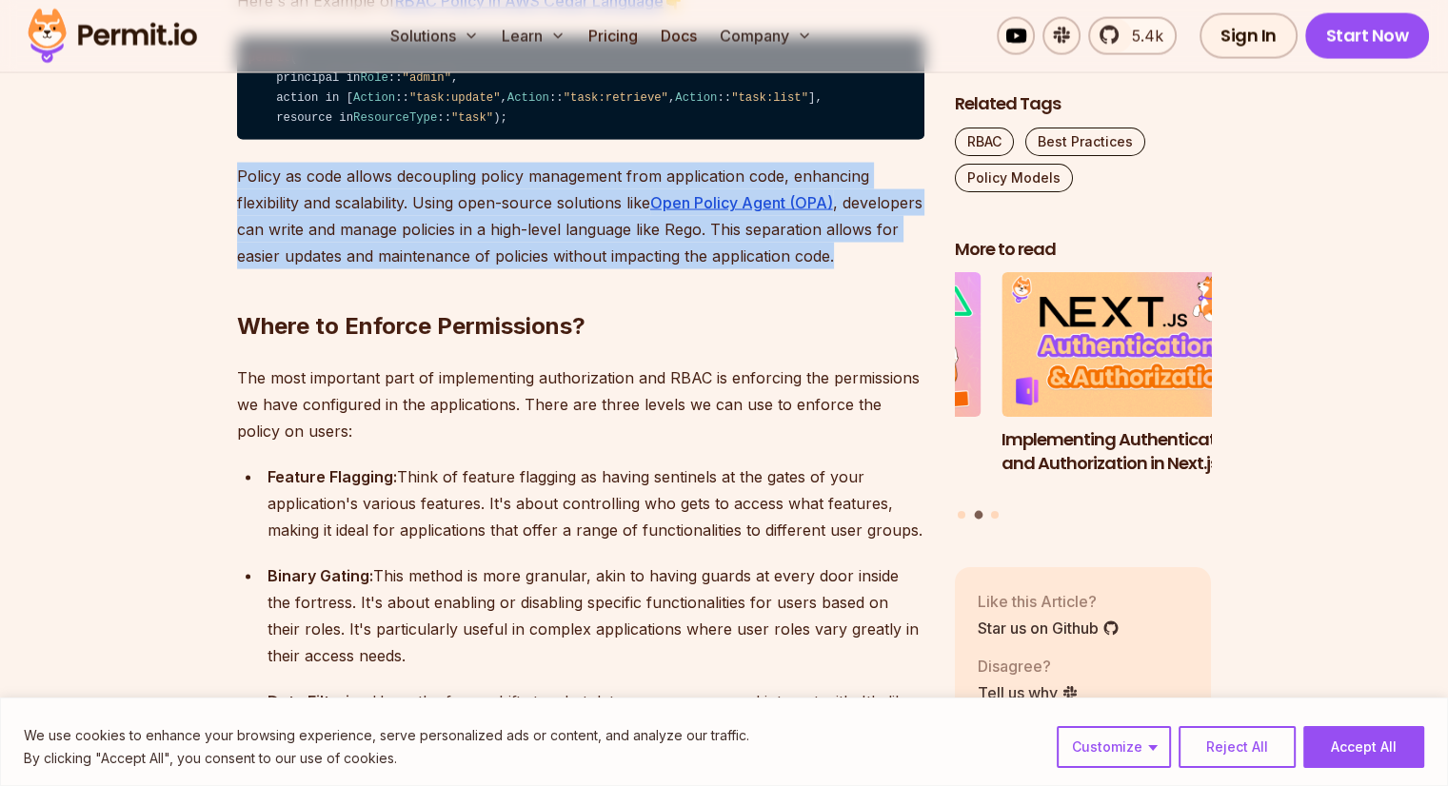
click at [663, 269] on p "Policy as code allows decoupling policy management from application code, enhan…" at bounding box center [580, 216] width 687 height 107
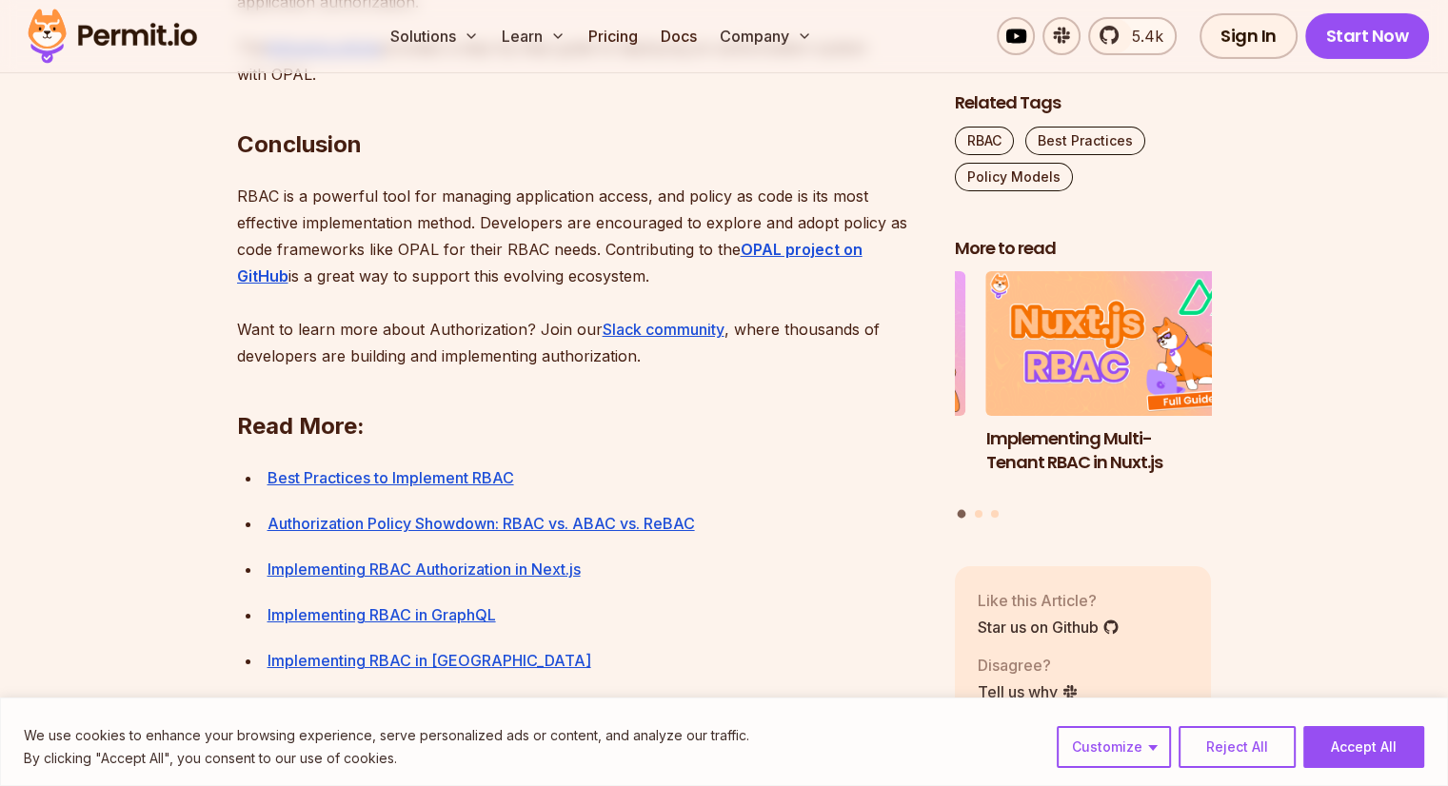
scroll to position [6740, 0]
